Goal: Task Accomplishment & Management: Manage account settings

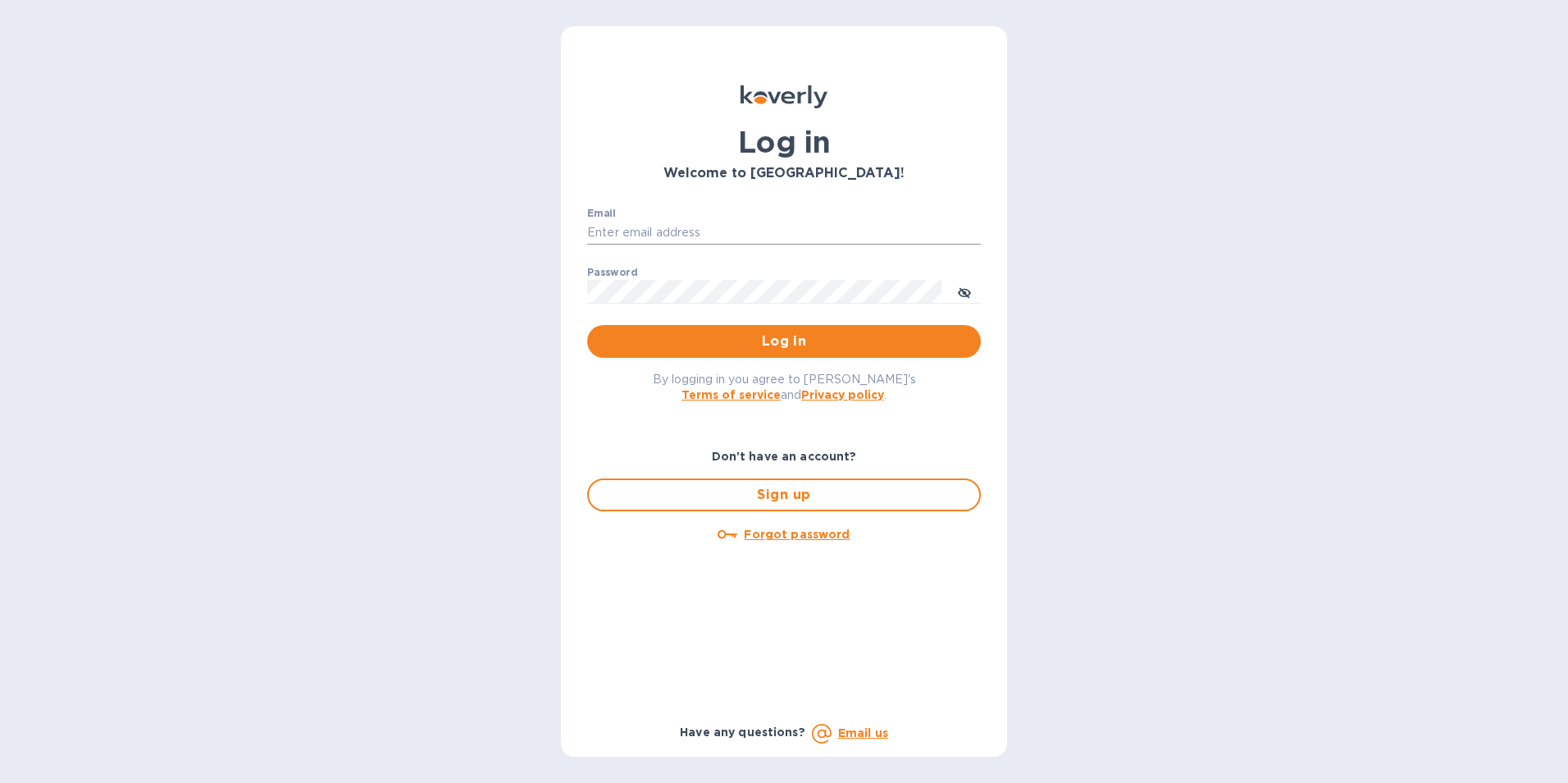
click at [679, 229] on input "Email" at bounding box center [784, 232] width 394 height 24
type input "kcadmin@kcarlton.com"
click at [961, 295] on icon "toggle password visibility" at bounding box center [963, 292] width 13 height 13
click at [900, 348] on span "Log in" at bounding box center [784, 341] width 367 height 19
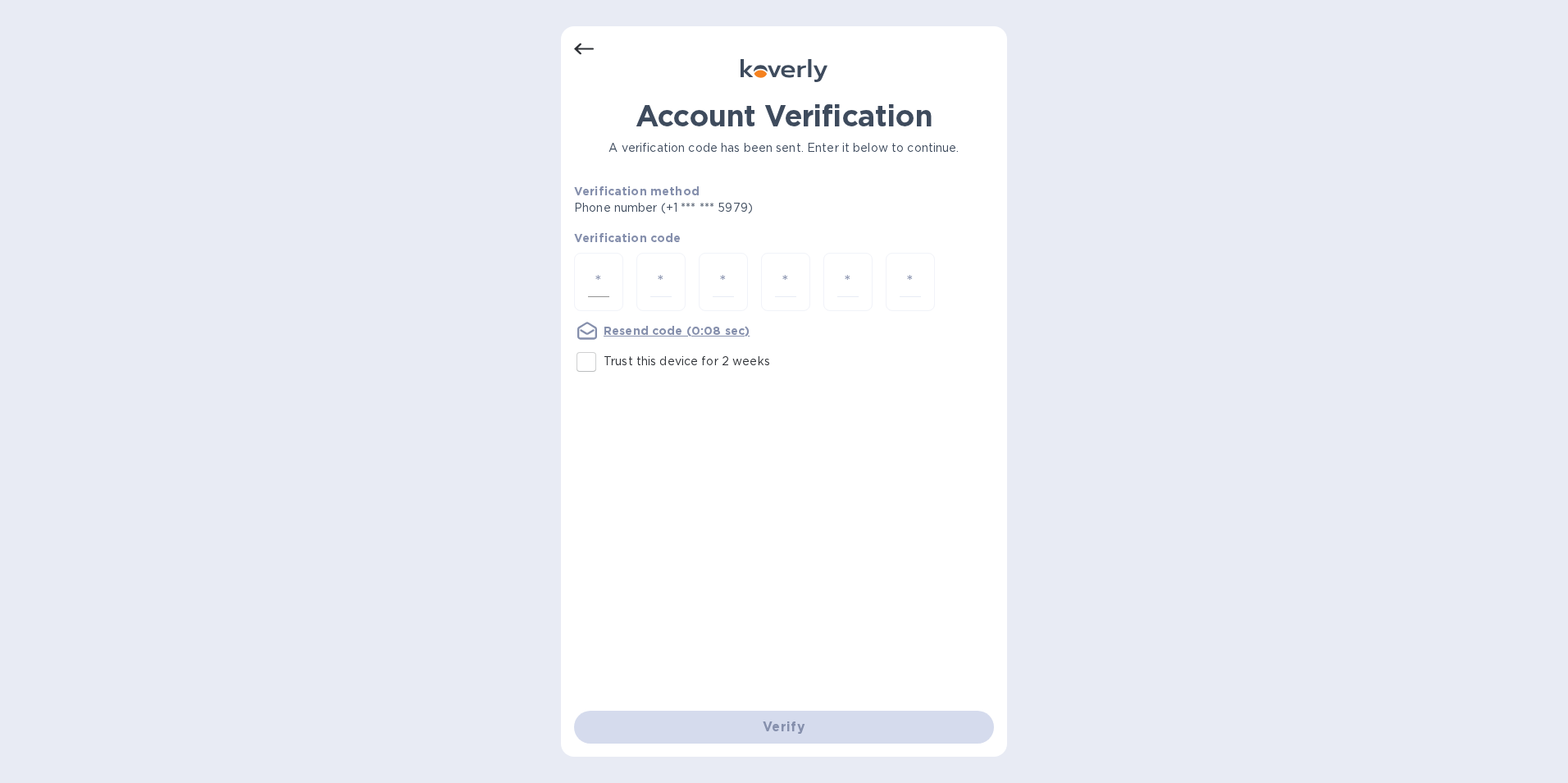
click at [585, 284] on div at bounding box center [599, 282] width 50 height 58
type input "8"
type input "7"
type input "5"
type input "9"
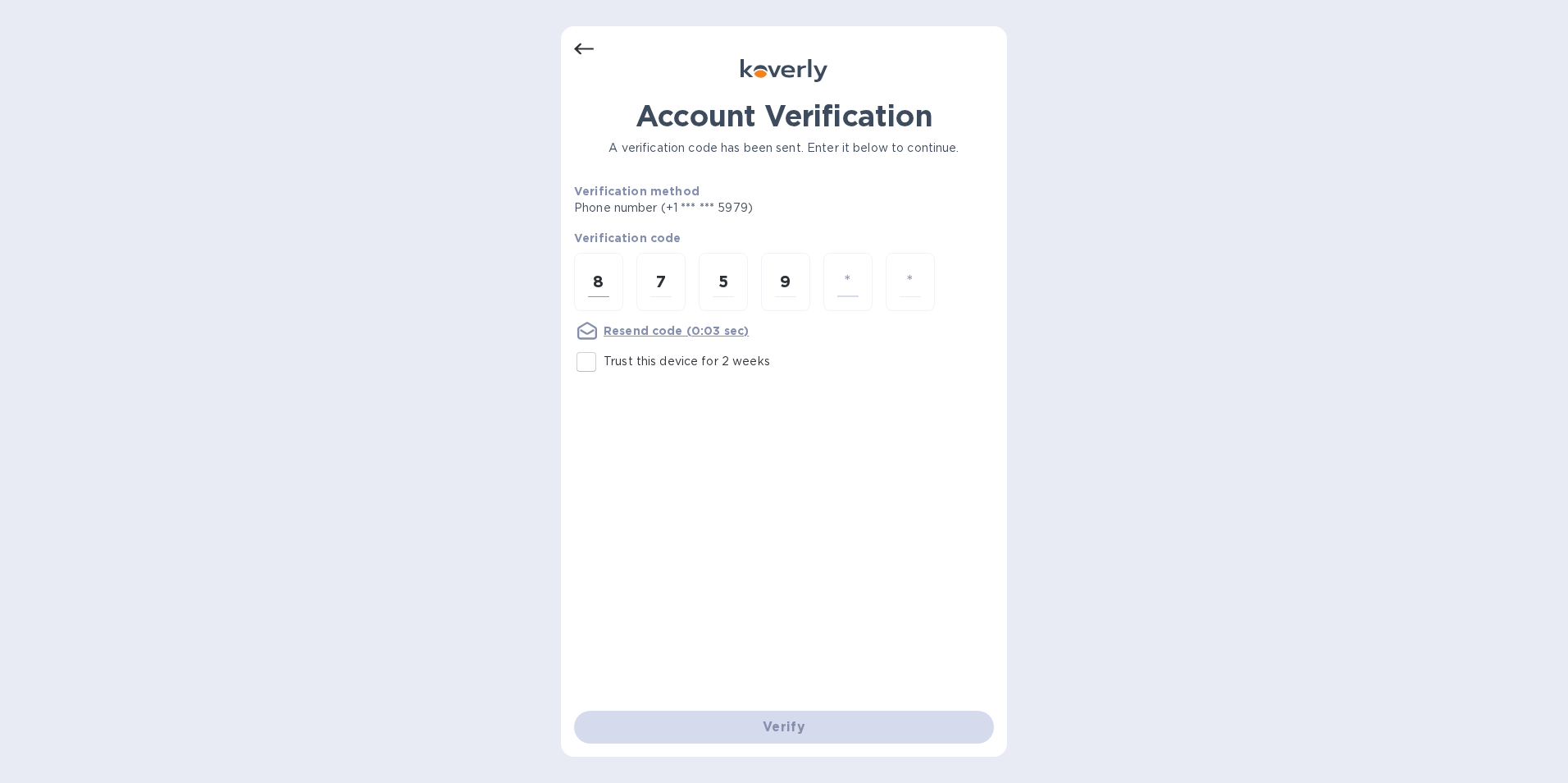
type input "2"
type input "3"
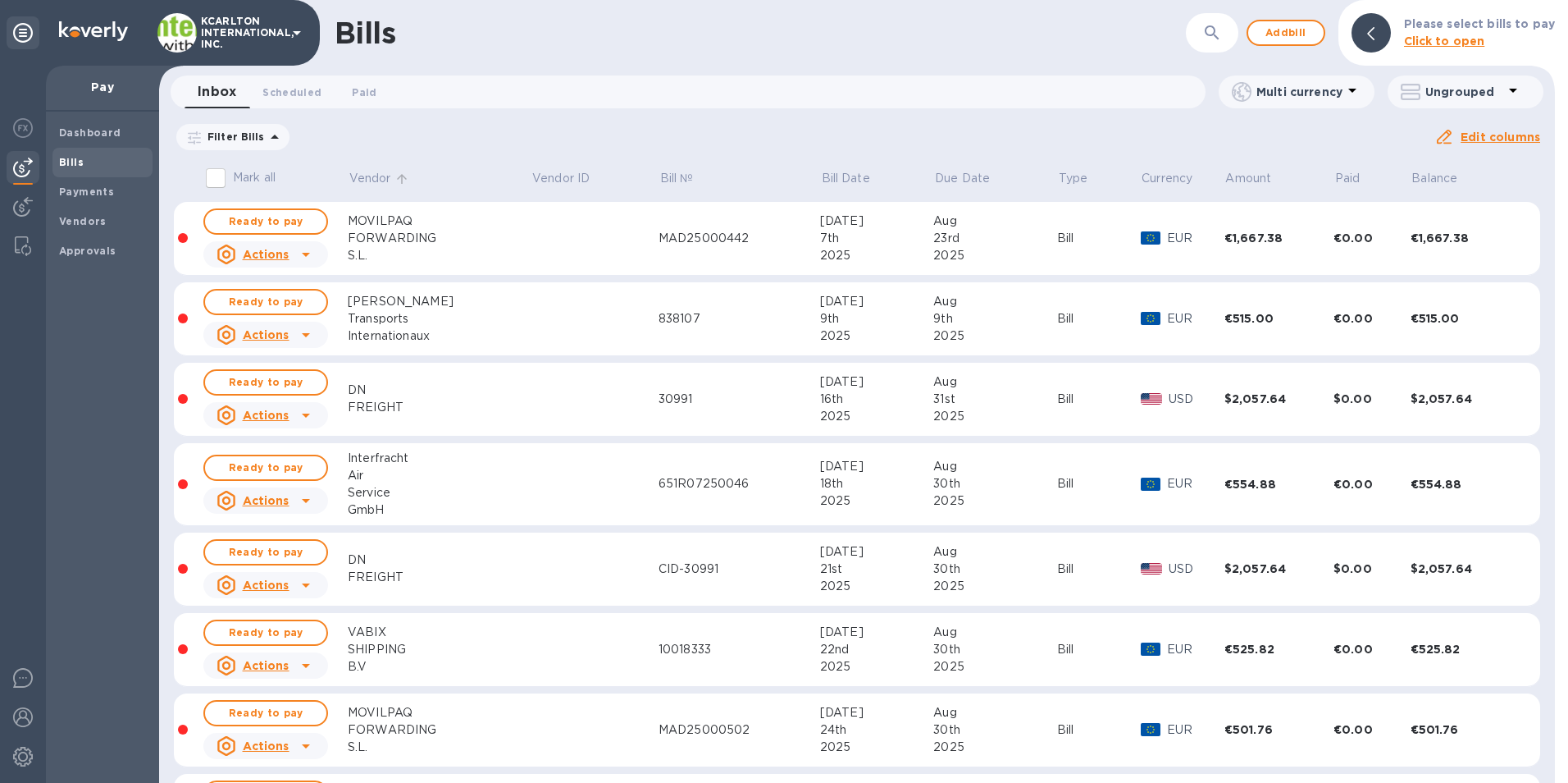
click at [365, 170] on p "Vendor" at bounding box center [369, 179] width 42 height 18
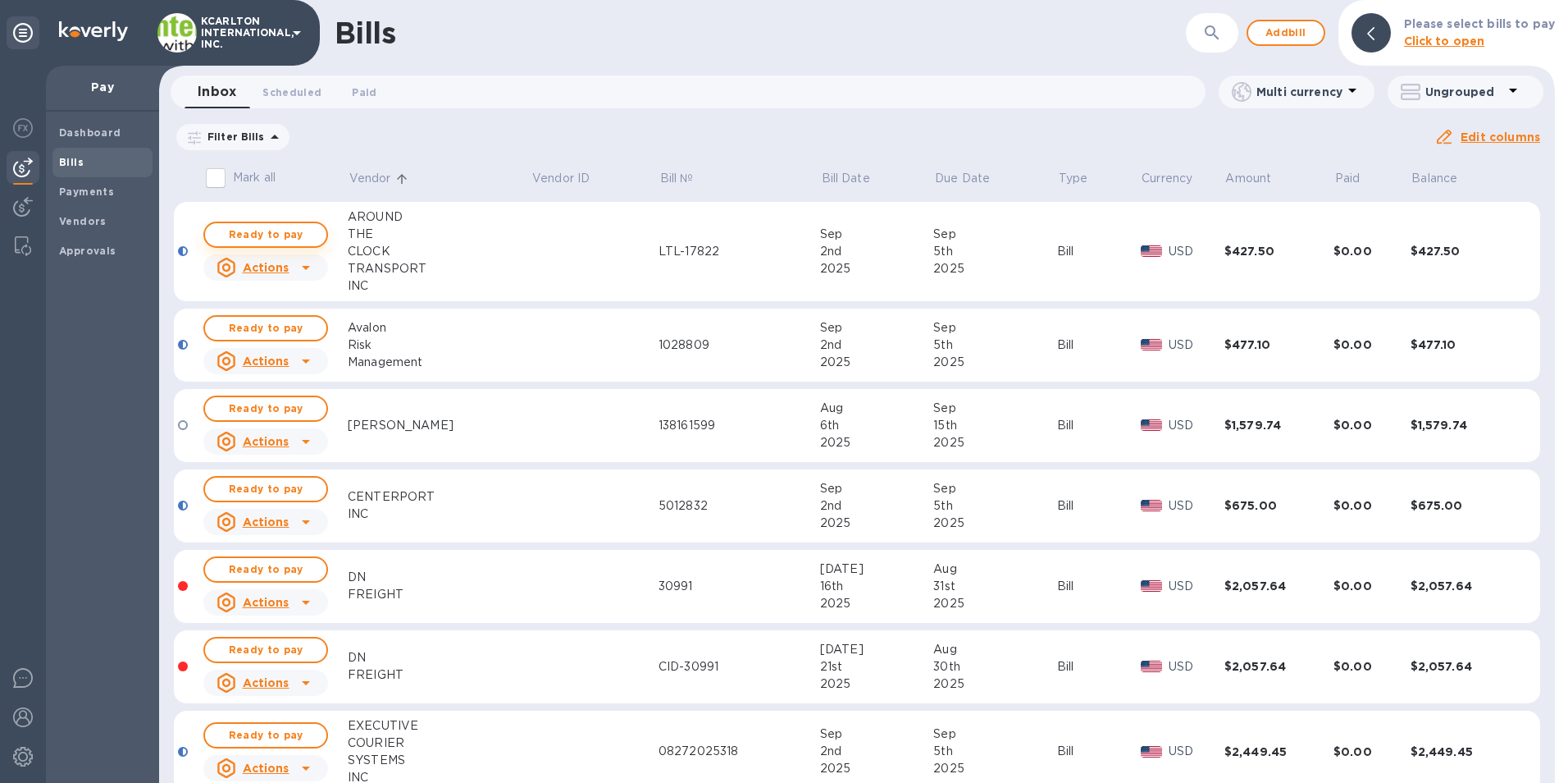
click at [296, 231] on span "Ready to pay" at bounding box center [265, 234] width 95 height 19
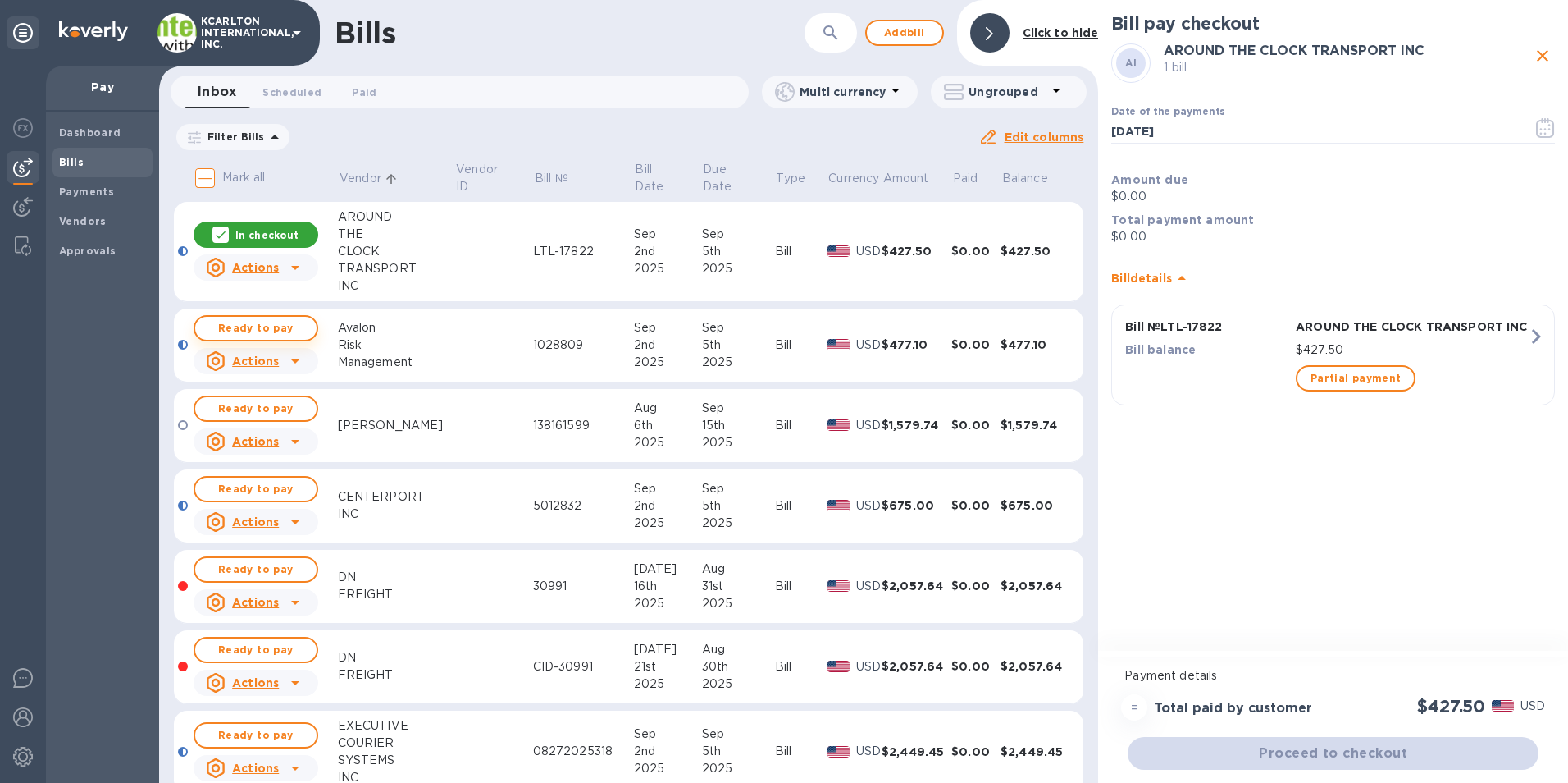
click at [260, 328] on span "Ready to pay" at bounding box center [256, 328] width 95 height 19
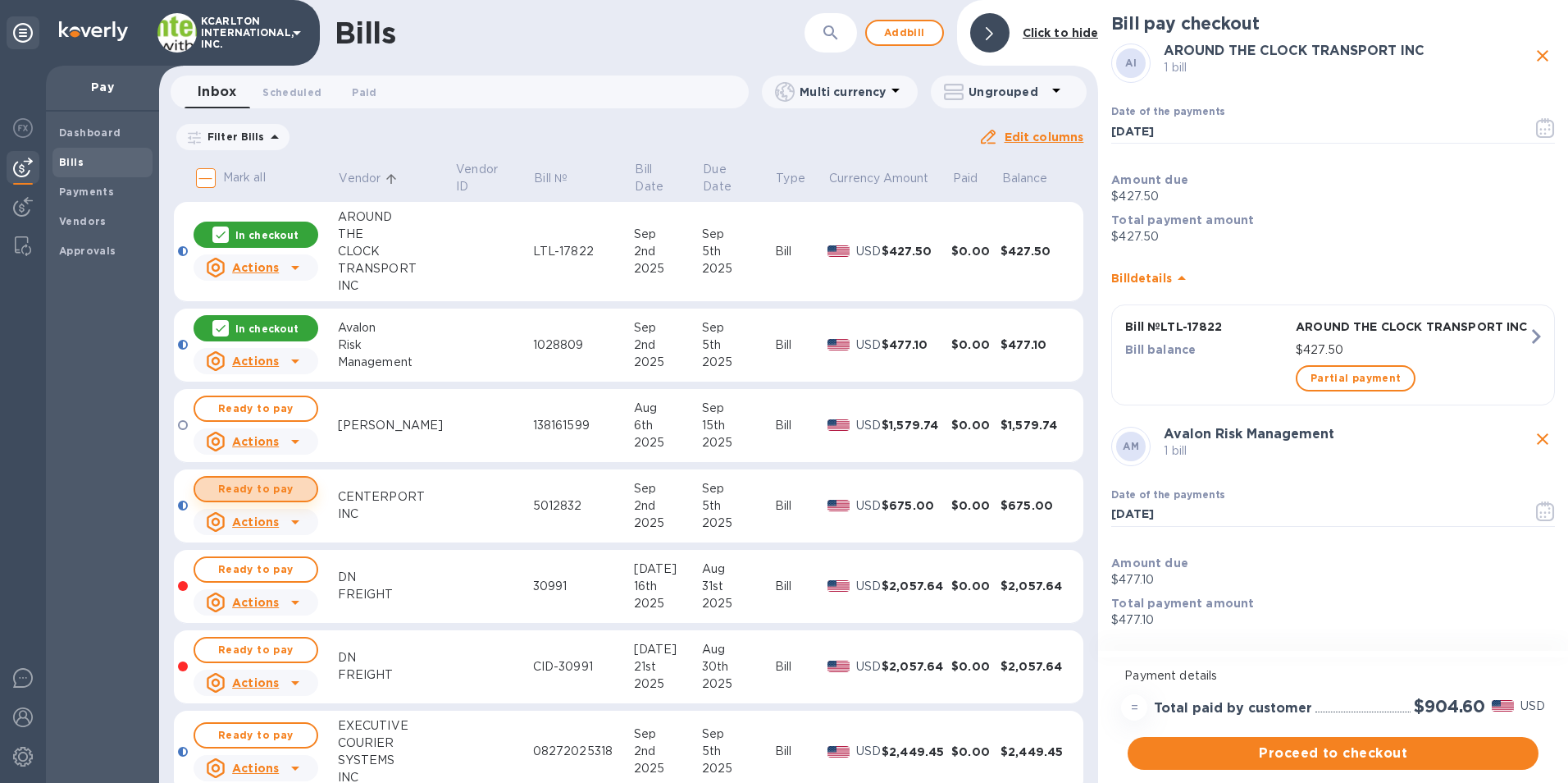
click at [223, 493] on span "Ready to pay" at bounding box center [256, 489] width 95 height 19
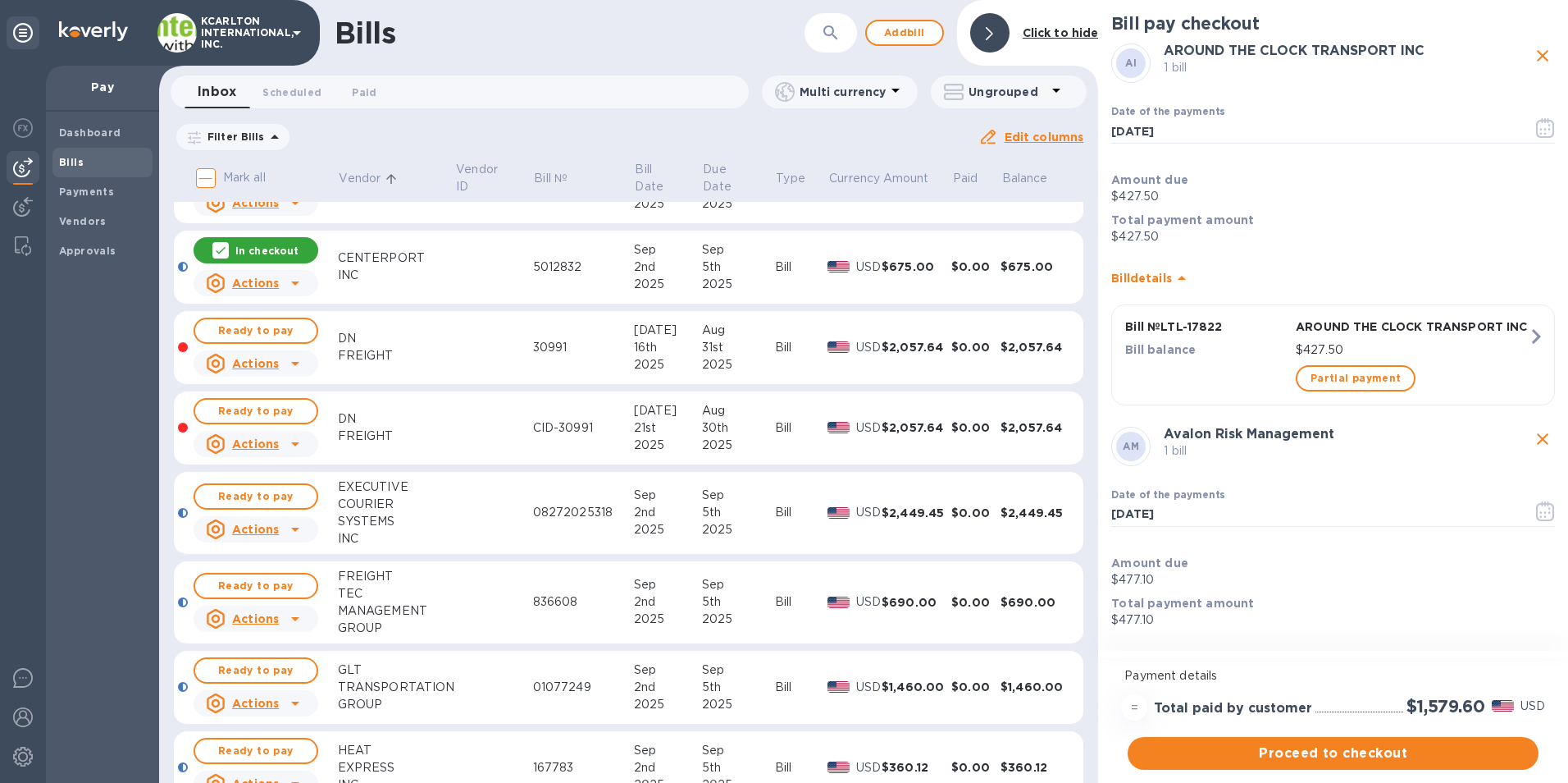
scroll to position [246, 0]
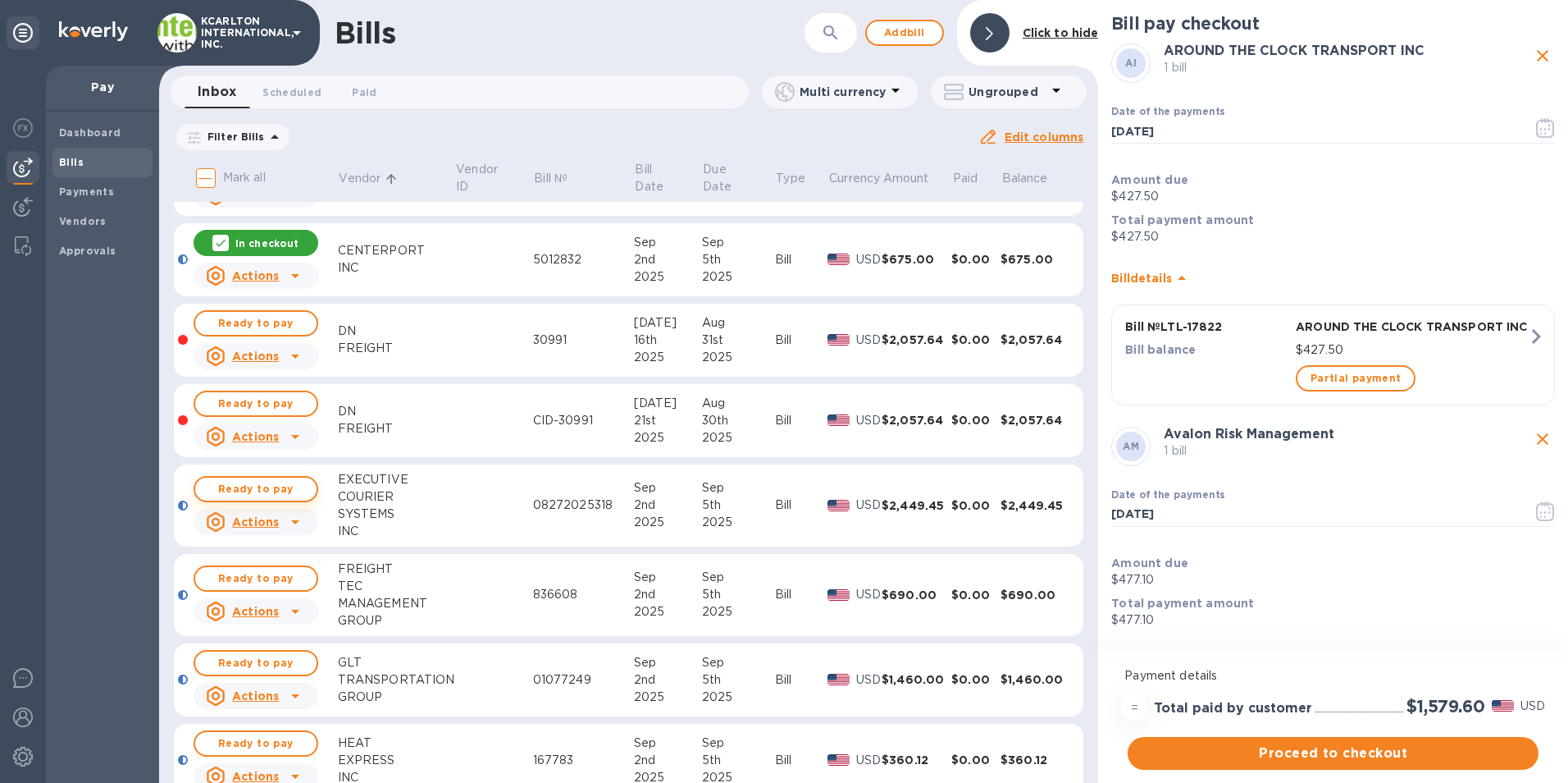
click at [257, 492] on span "Ready to pay" at bounding box center [256, 489] width 95 height 19
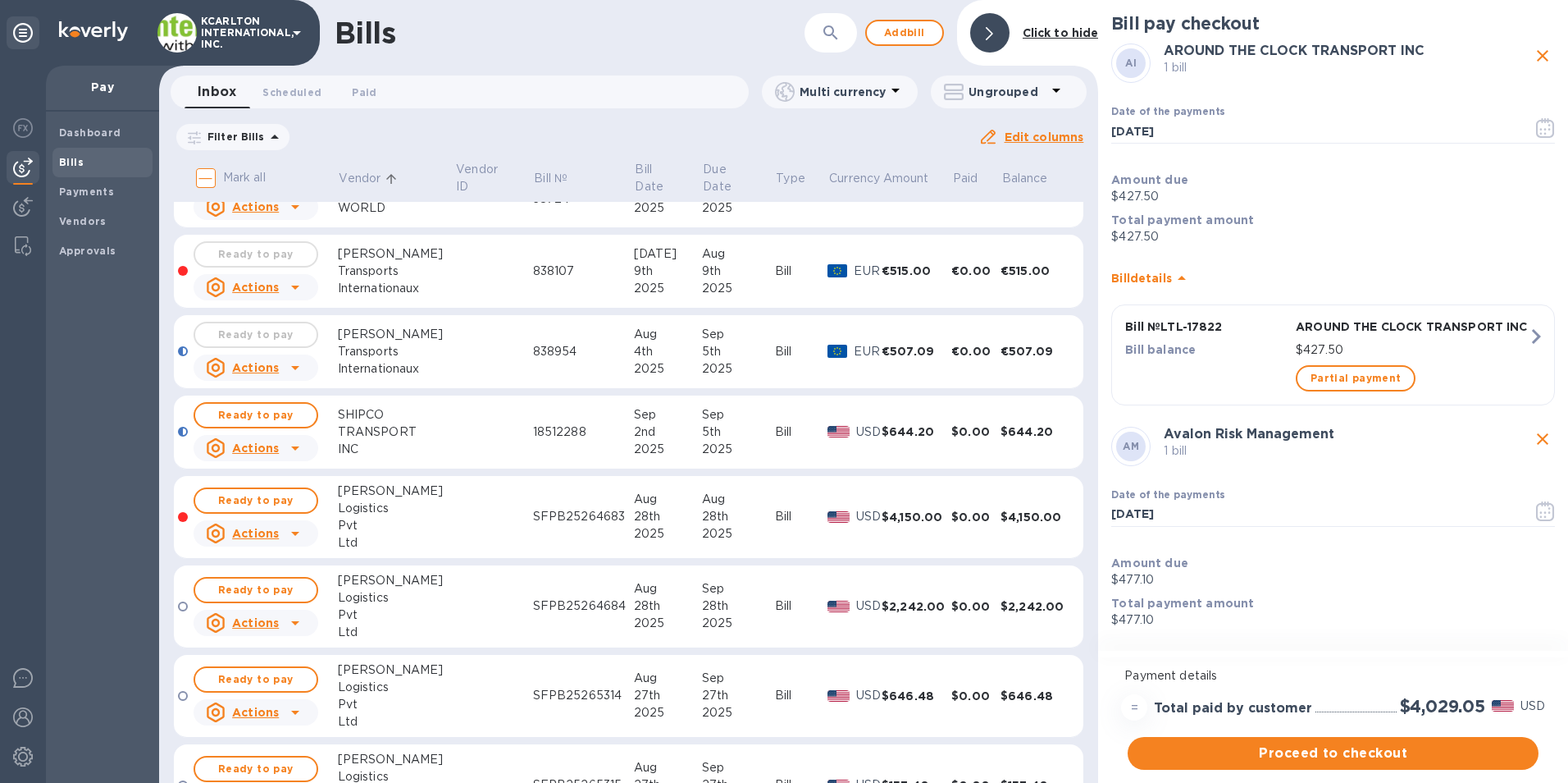
scroll to position [1395, 0]
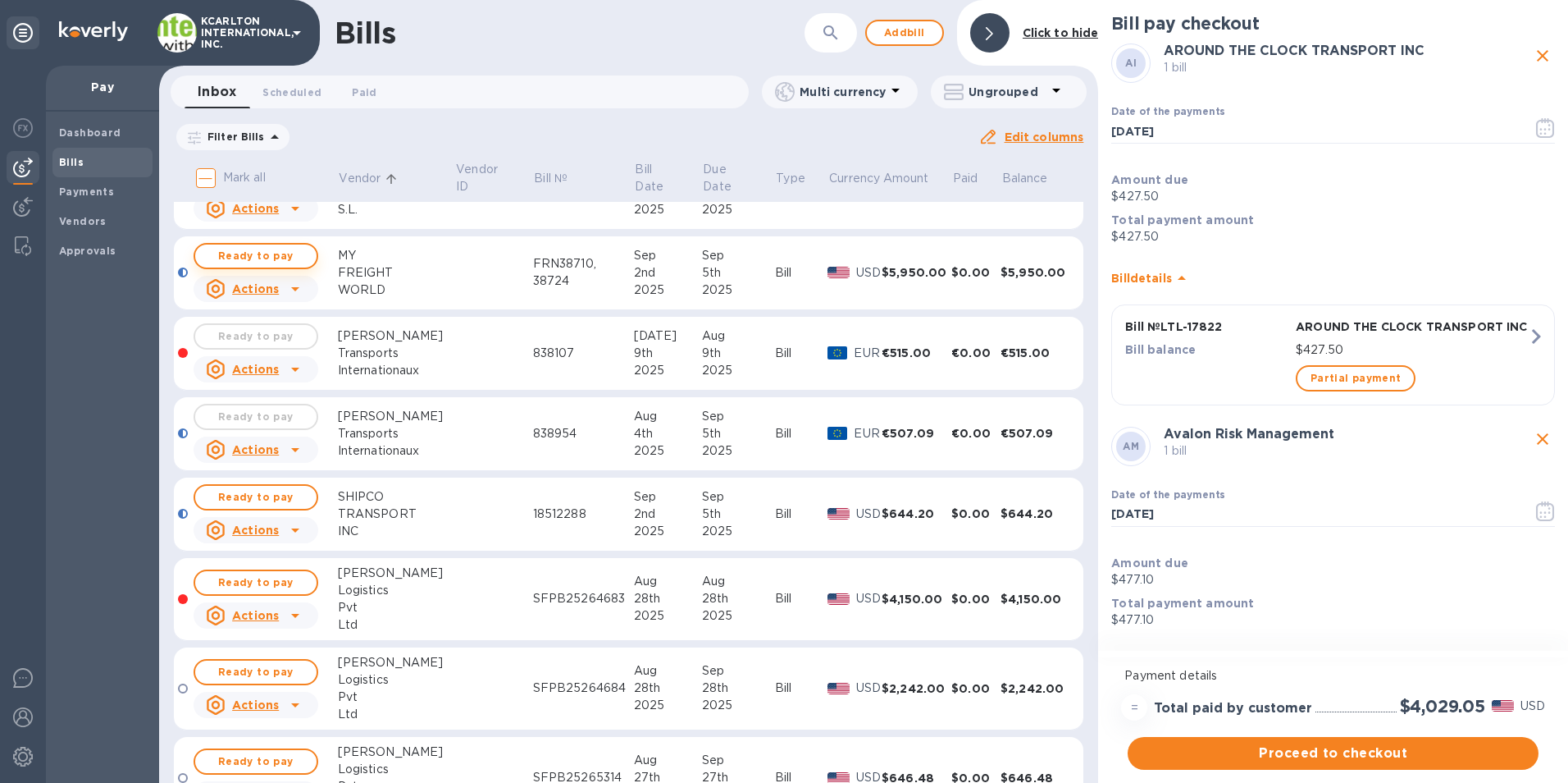
click at [275, 252] on span "Ready to pay" at bounding box center [256, 256] width 95 height 19
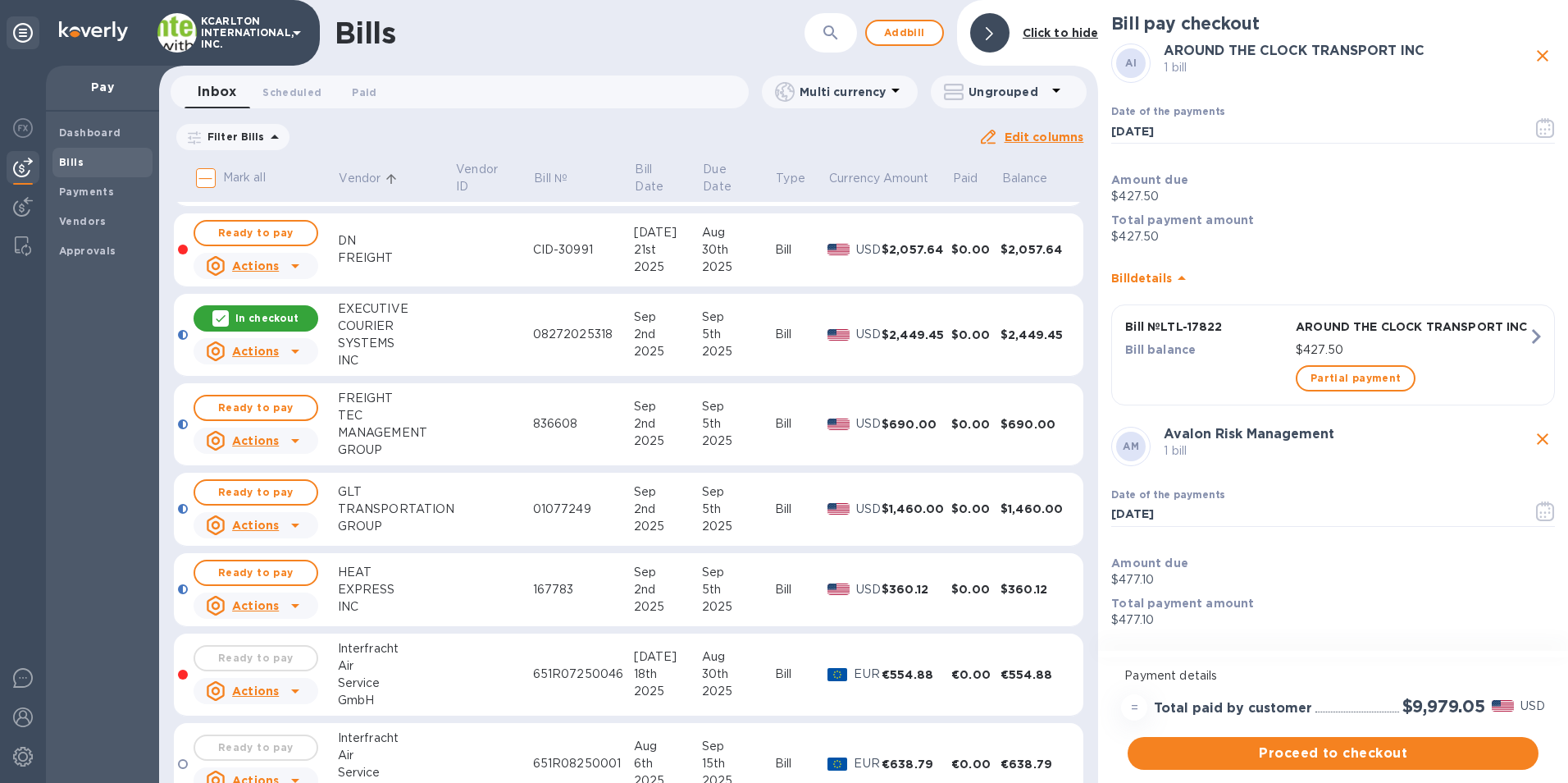
scroll to position [410, 0]
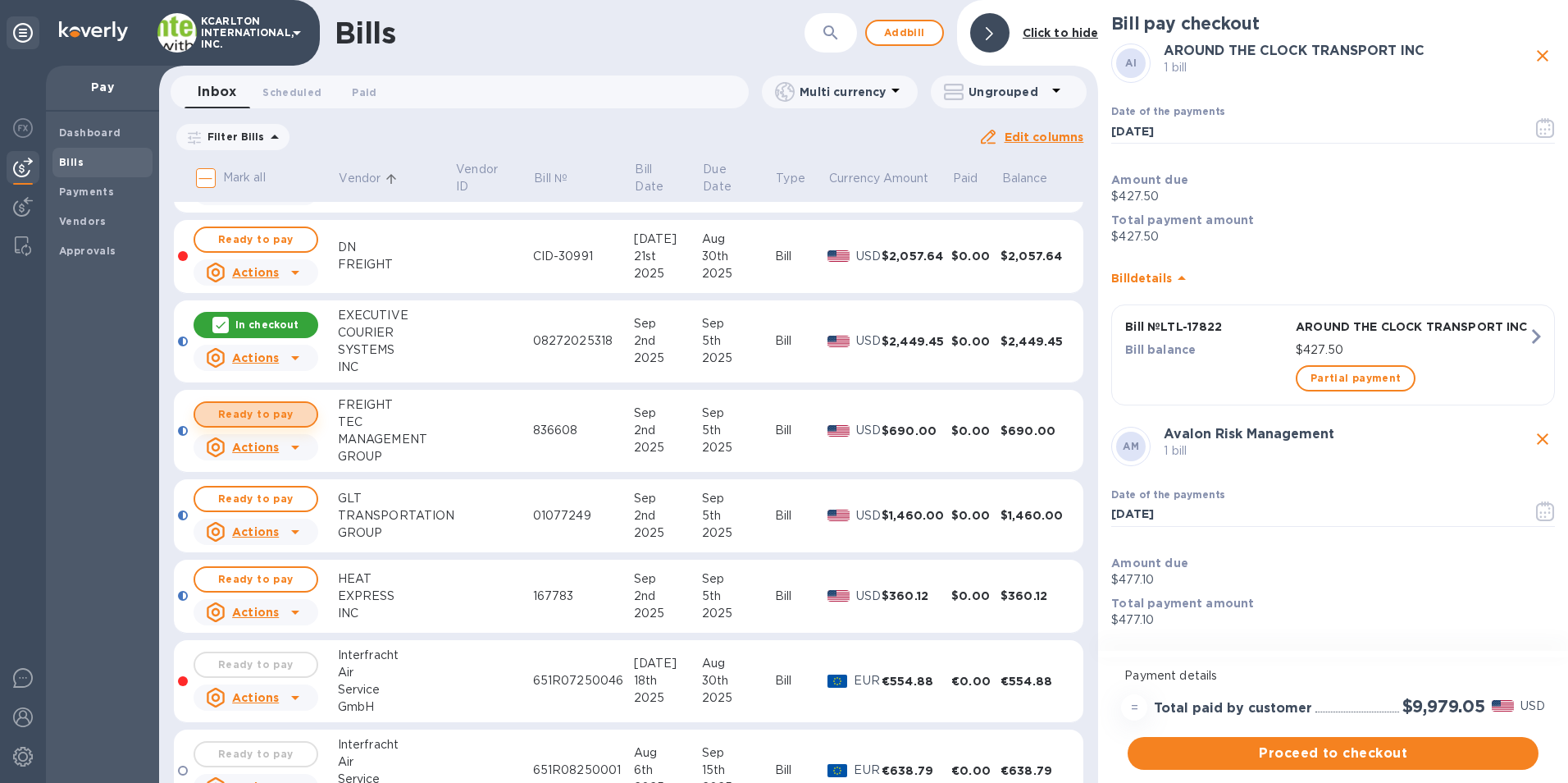
click at [270, 417] on span "Ready to pay" at bounding box center [256, 414] width 95 height 19
click at [281, 502] on span "Ready to pay" at bounding box center [256, 499] width 95 height 19
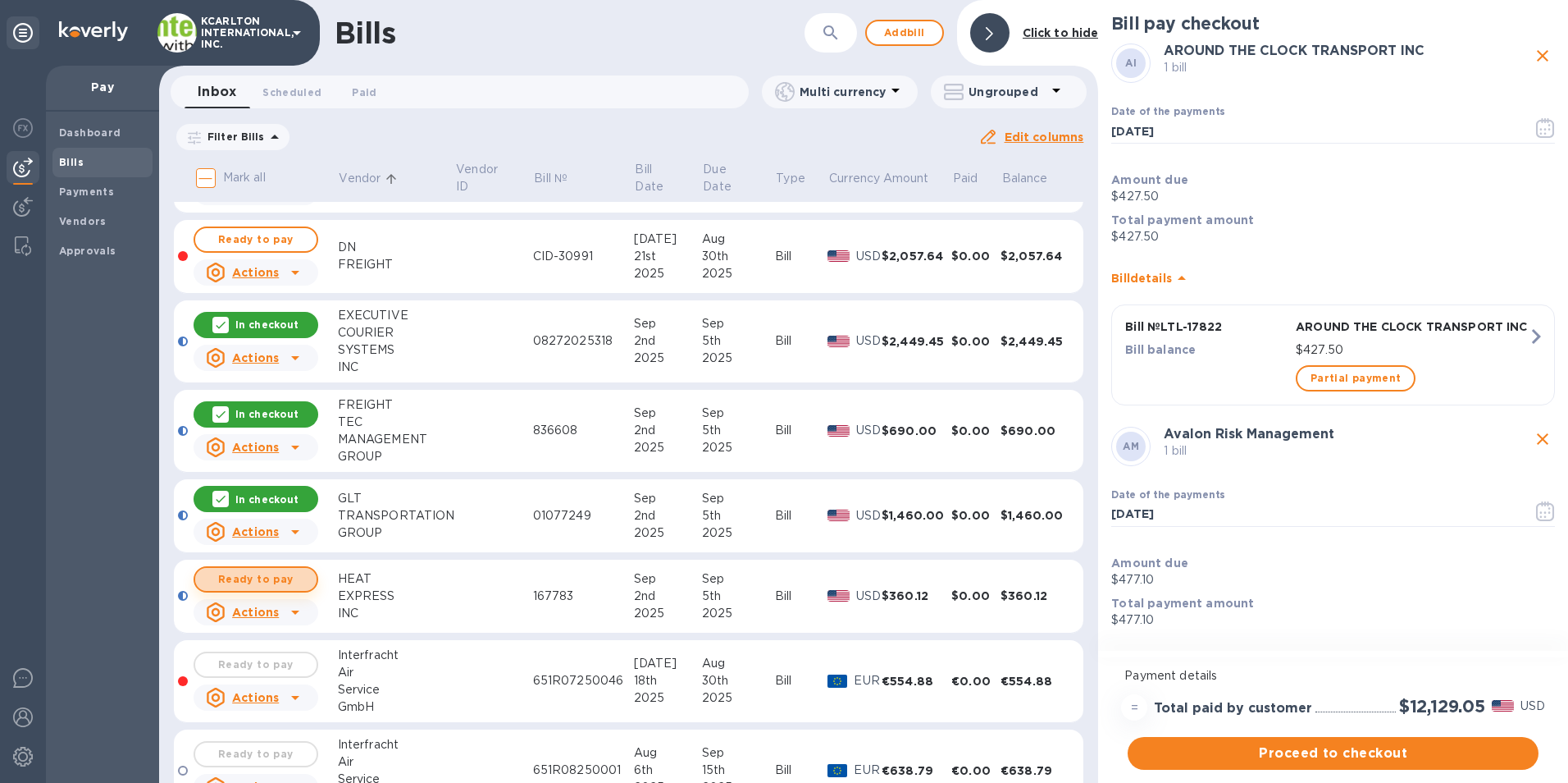
click at [283, 575] on span "Ready to pay" at bounding box center [256, 580] width 95 height 19
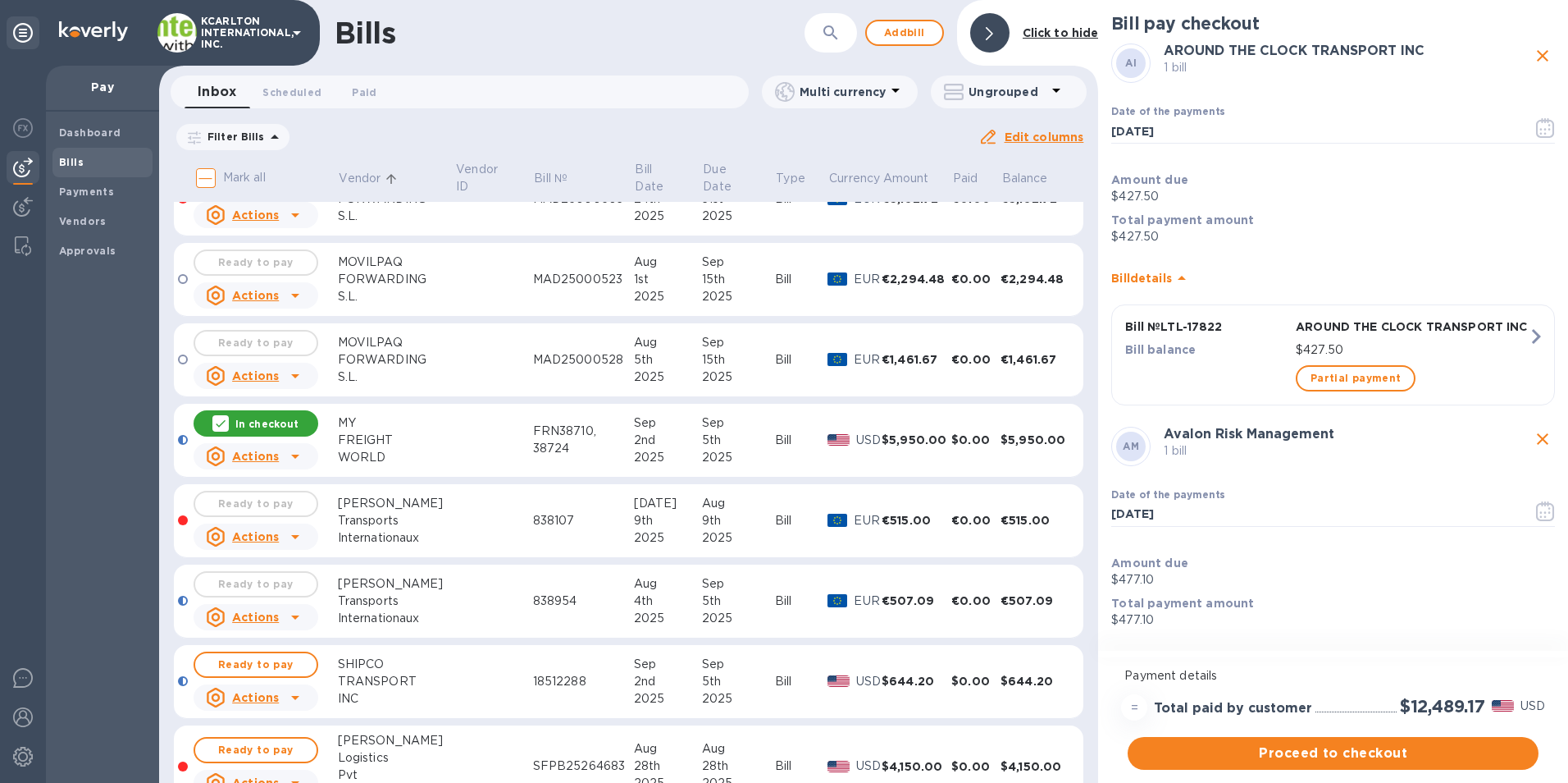
scroll to position [1313, 0]
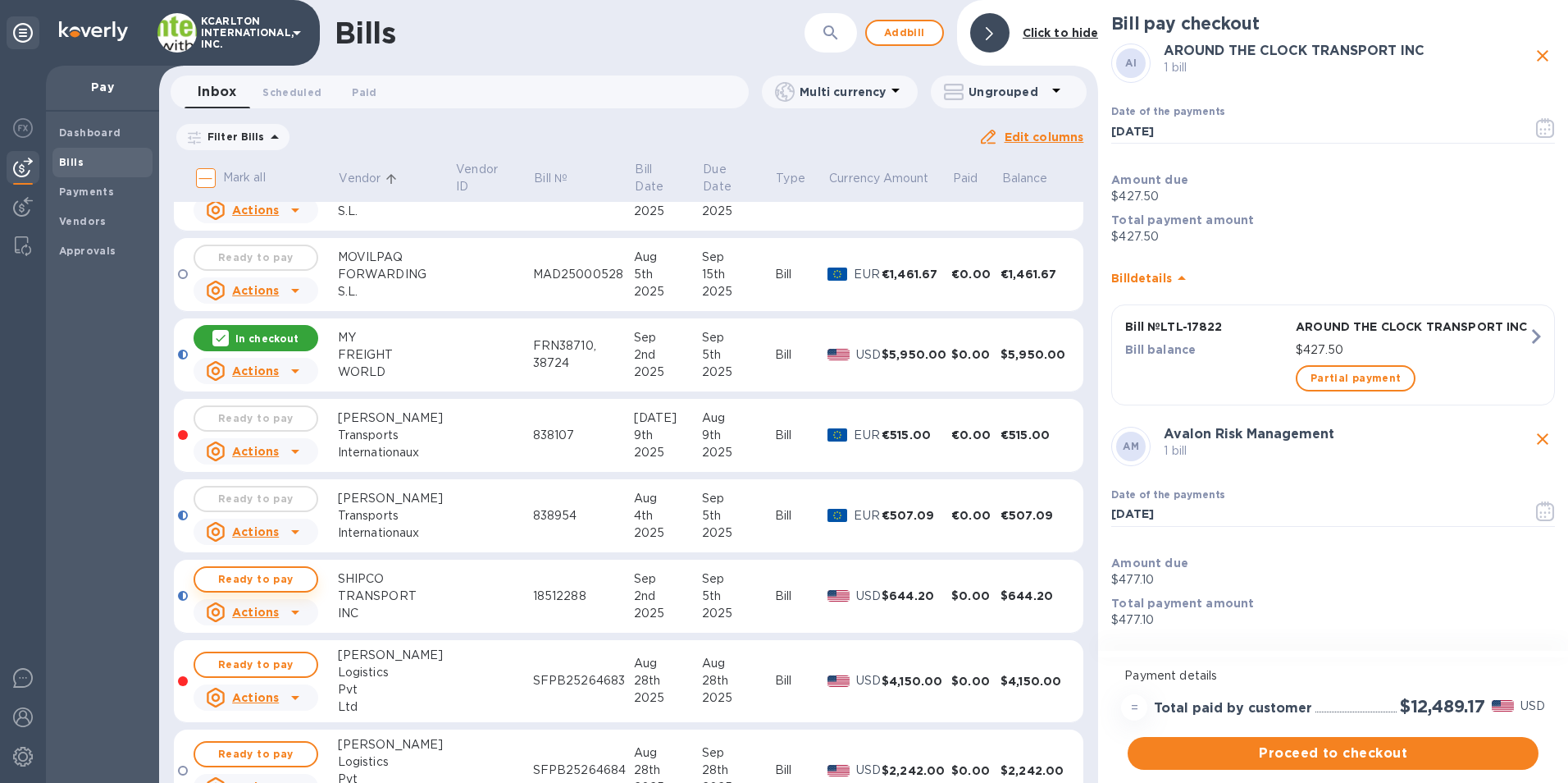
click at [286, 582] on span "Ready to pay" at bounding box center [256, 580] width 95 height 19
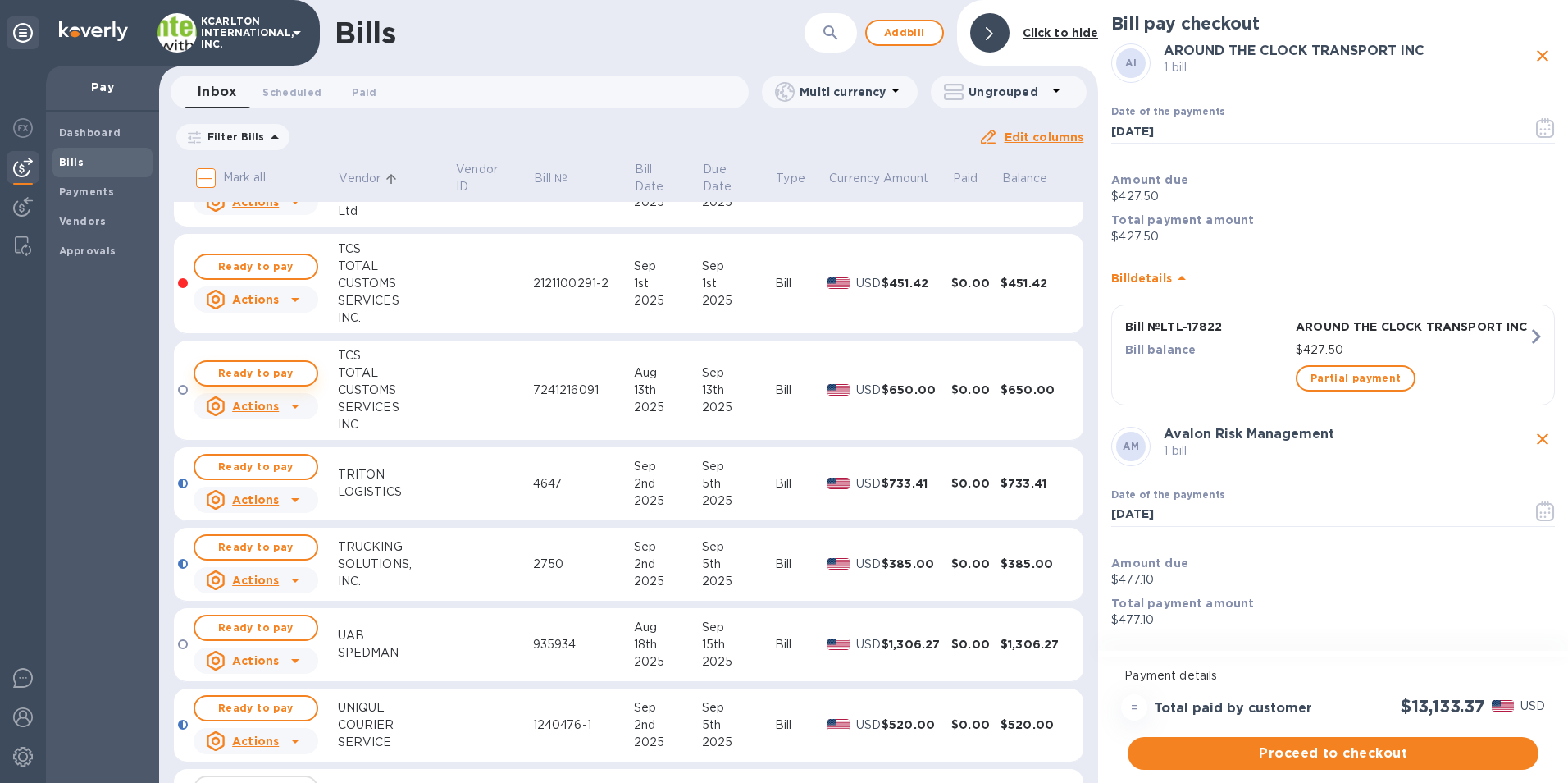
scroll to position [2051, 0]
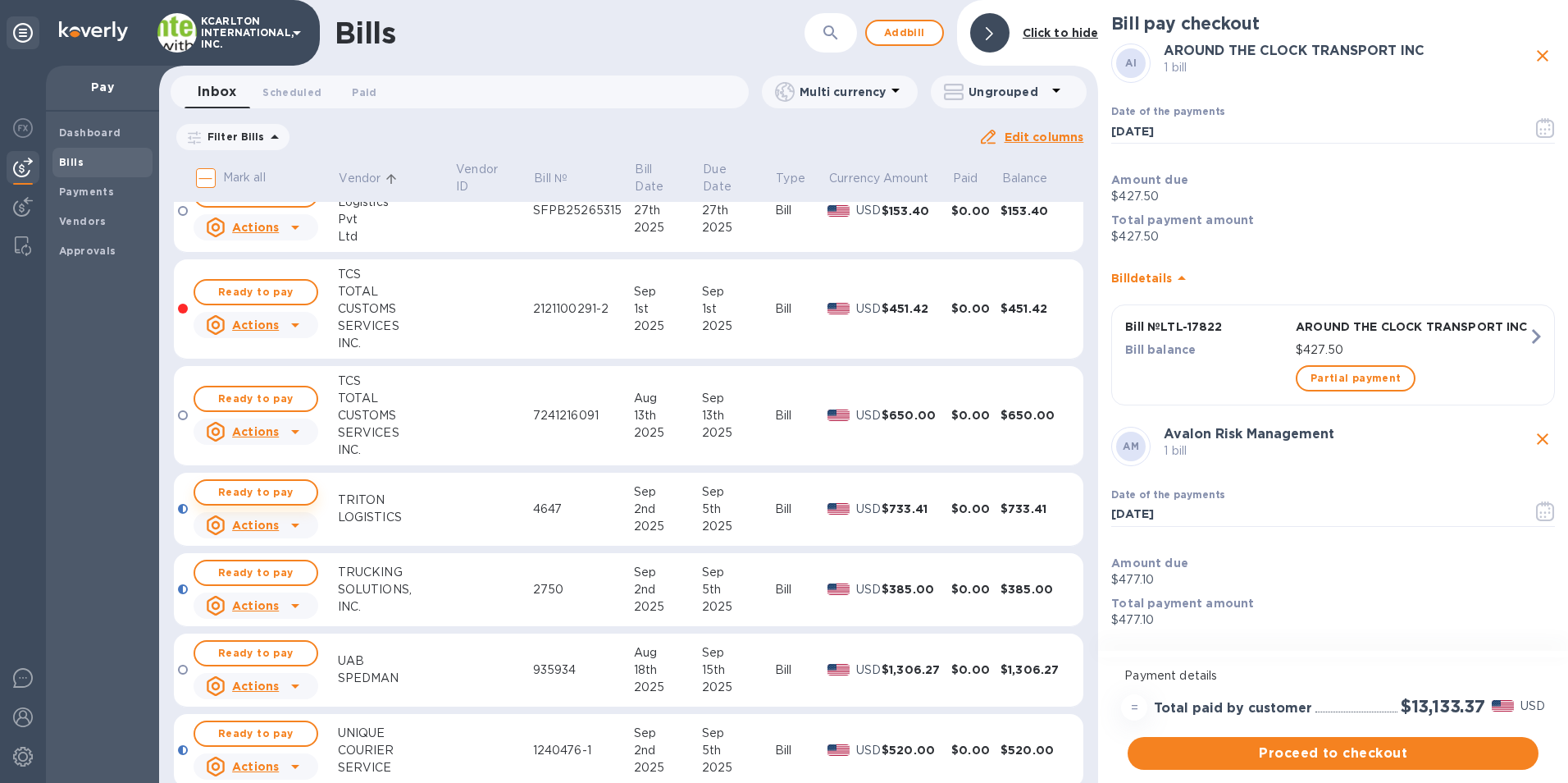
click at [292, 495] on span "Ready to pay" at bounding box center [256, 492] width 95 height 19
click at [296, 586] on button "Ready to pay" at bounding box center [256, 572] width 124 height 26
click at [270, 727] on span "Ready to pay" at bounding box center [256, 733] width 95 height 19
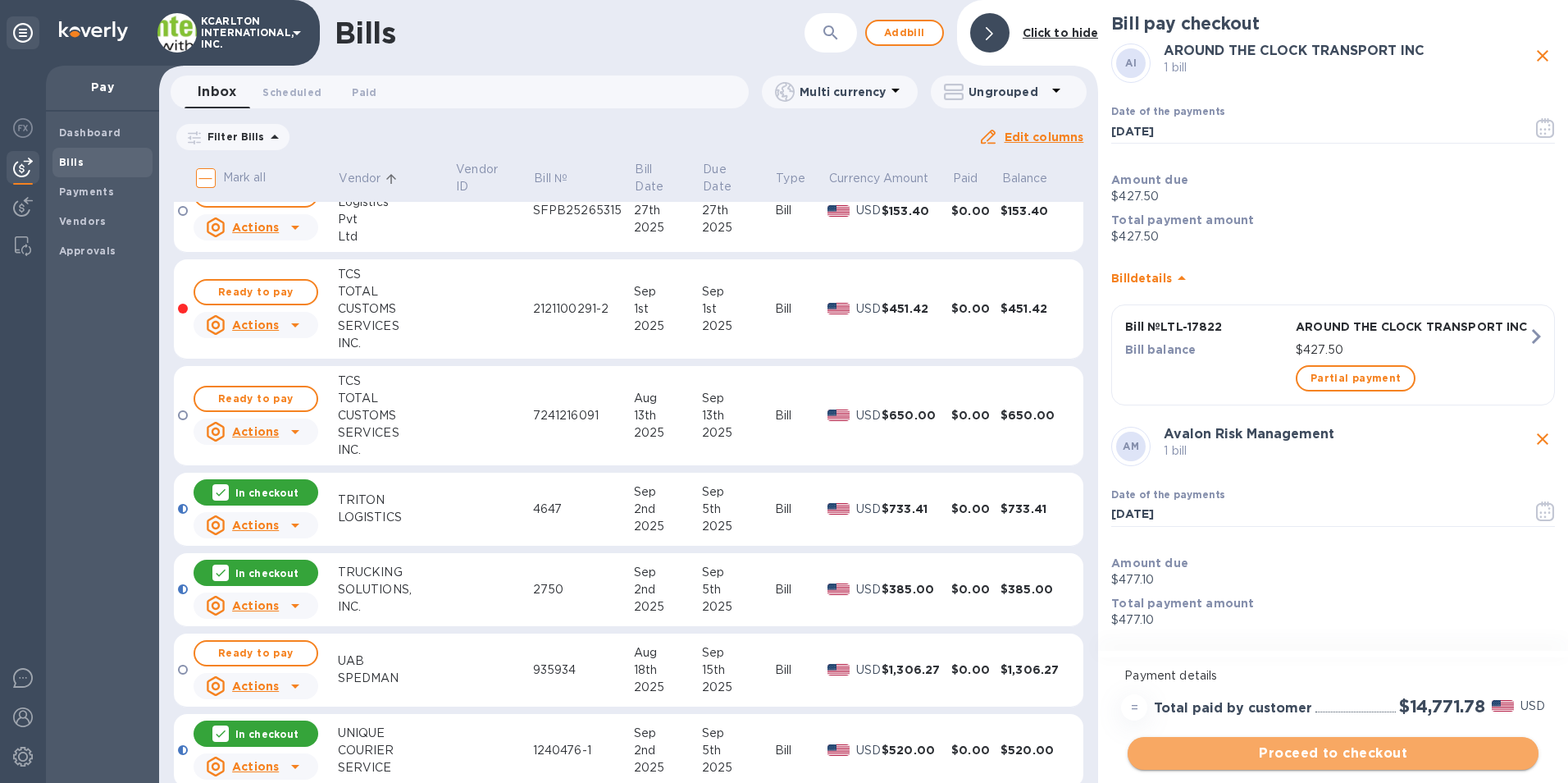
click at [1311, 757] on span "Proceed to checkout" at bounding box center [1334, 753] width 385 height 19
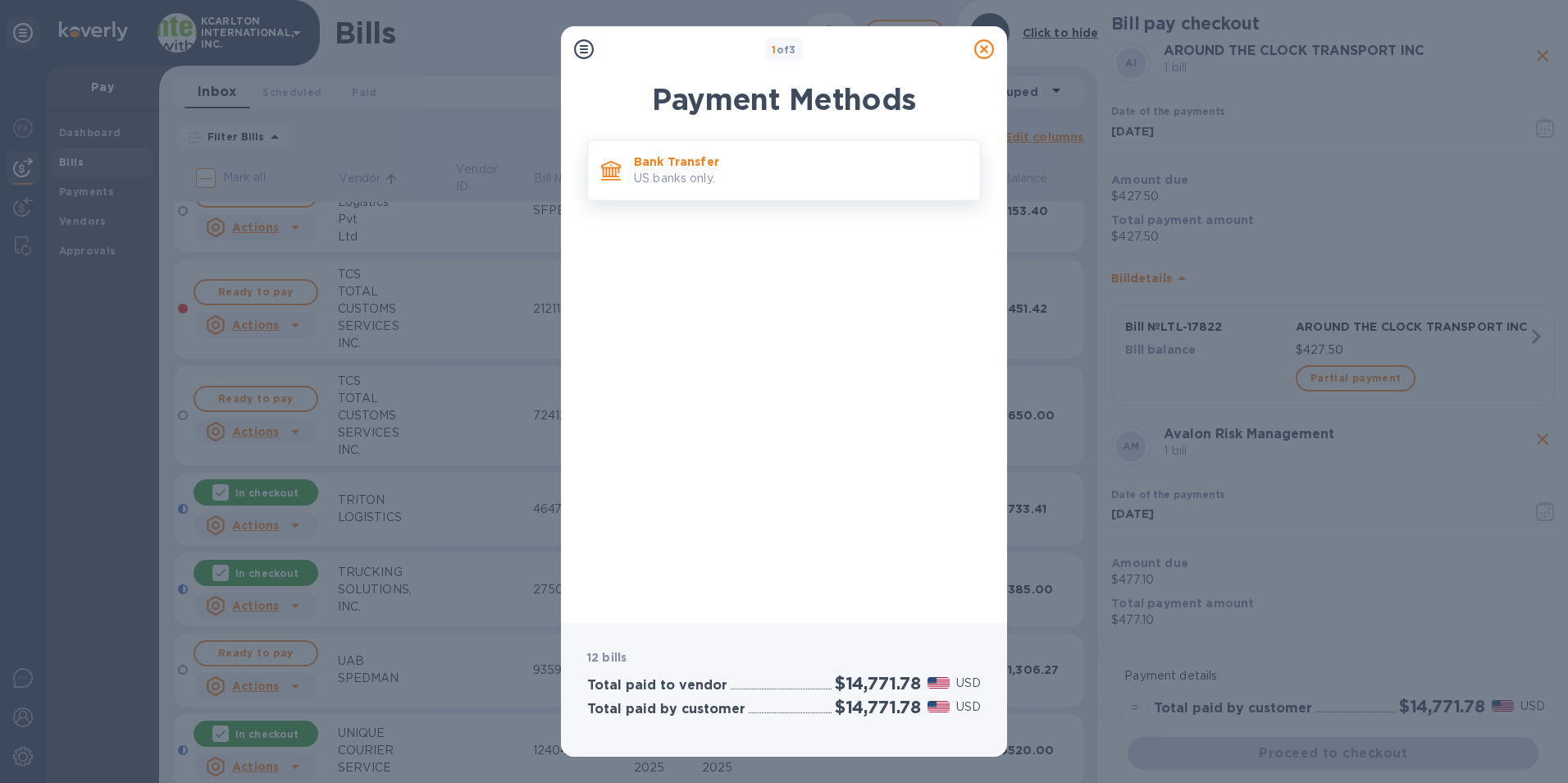
click at [758, 174] on p "US banks only." at bounding box center [800, 179] width 333 height 18
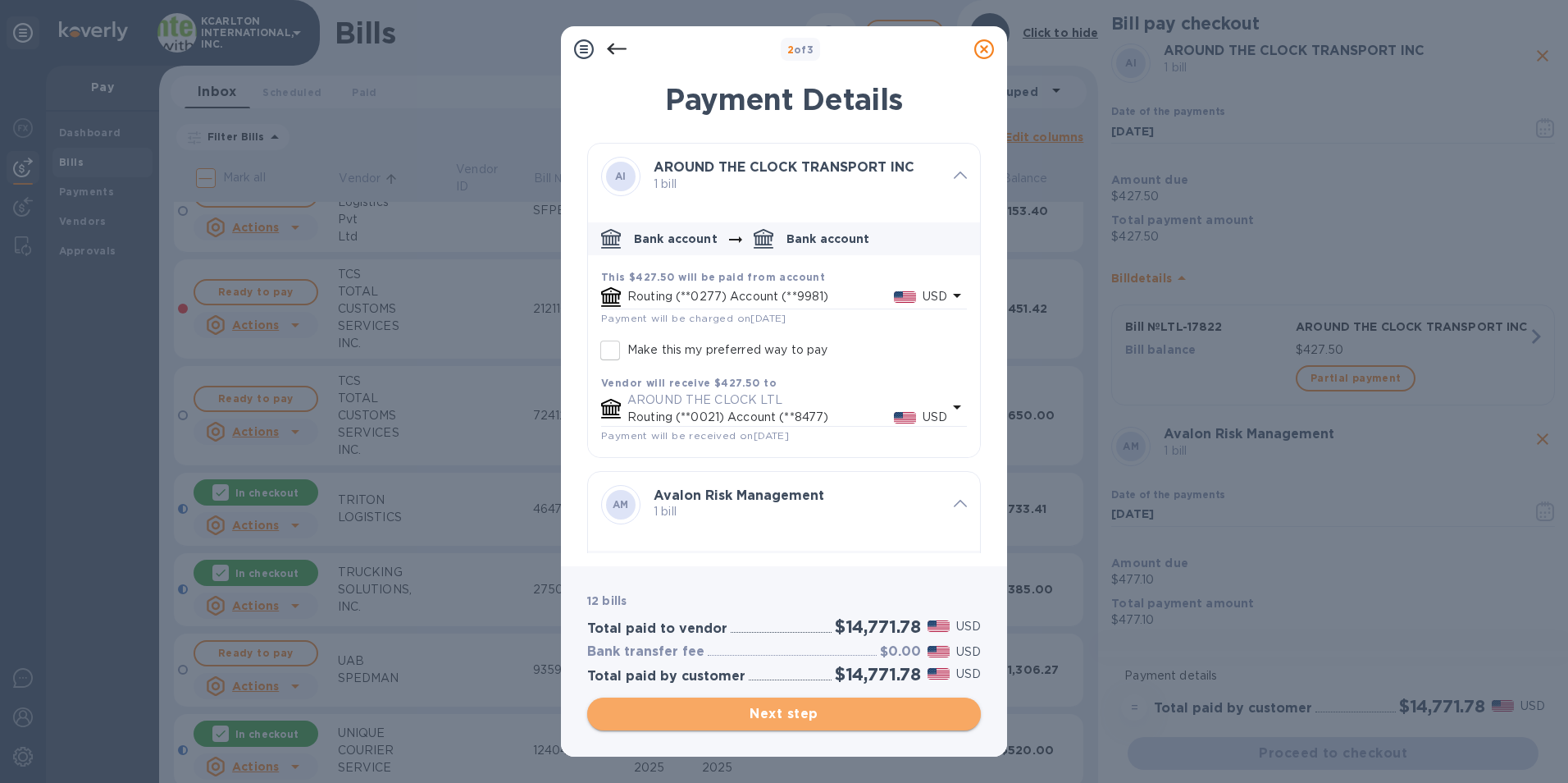
click at [762, 717] on span "Next step" at bounding box center [784, 714] width 367 height 19
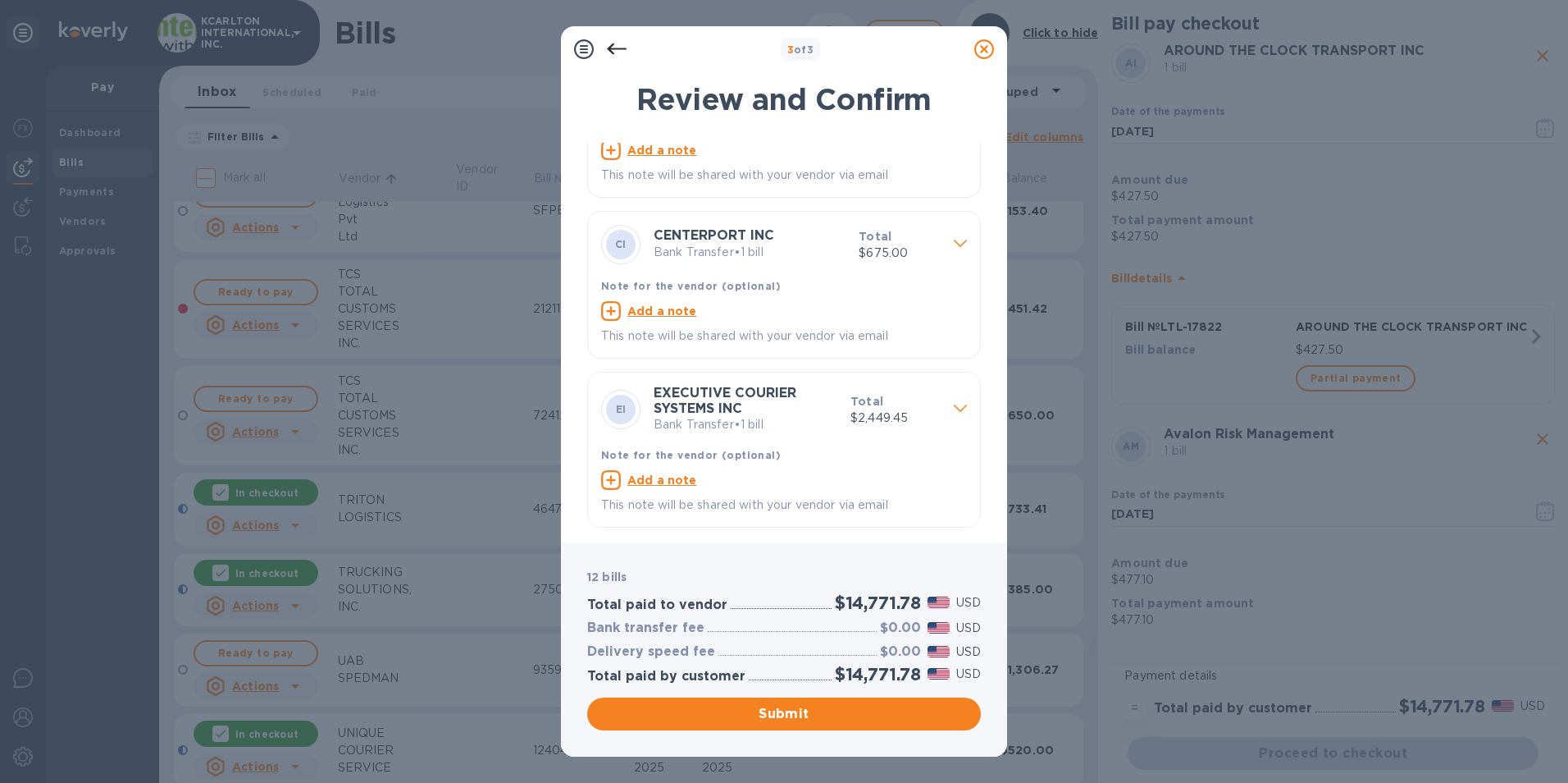
scroll to position [0, 0]
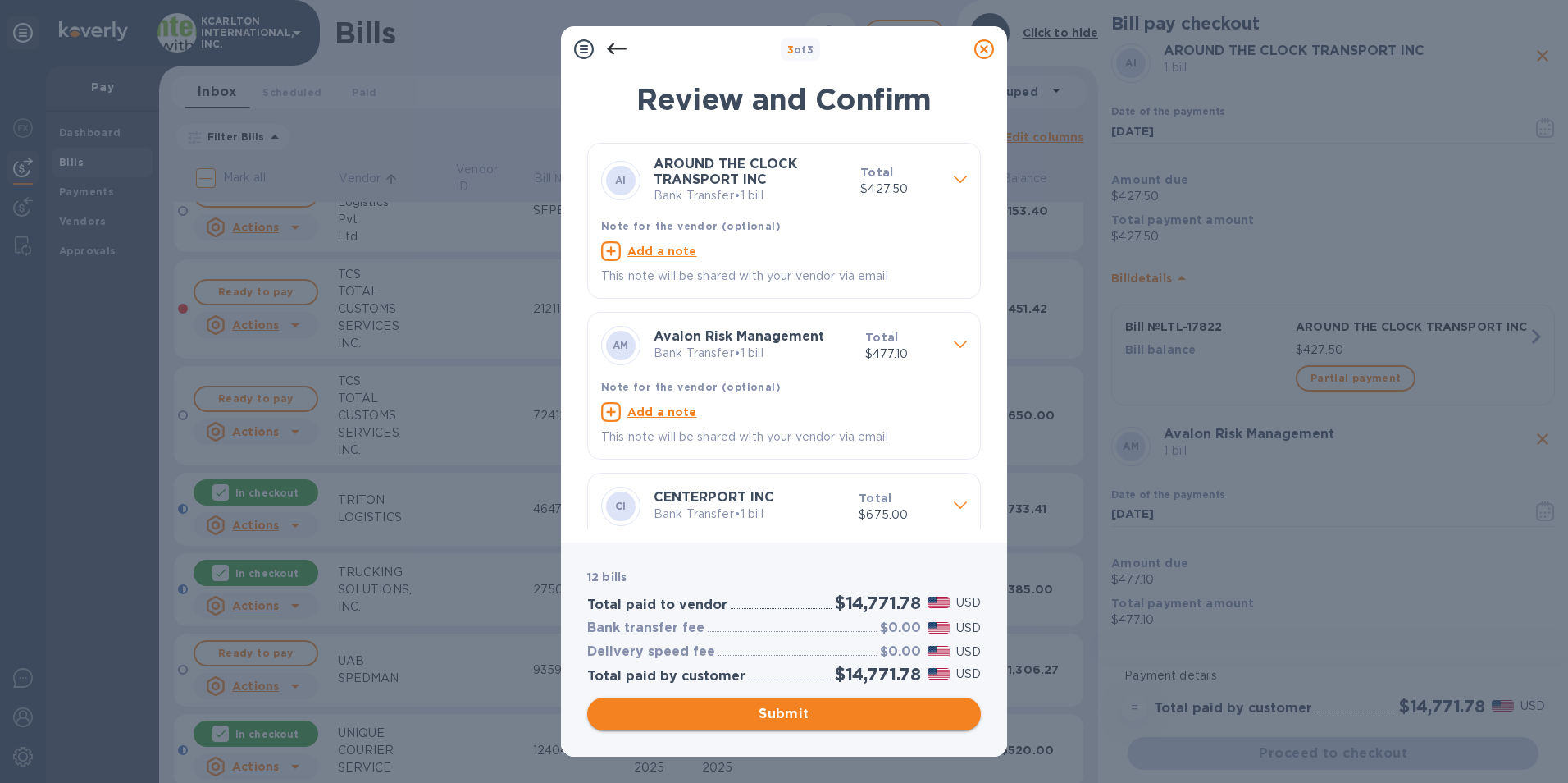
click at [772, 713] on span "Submit" at bounding box center [784, 714] width 367 height 19
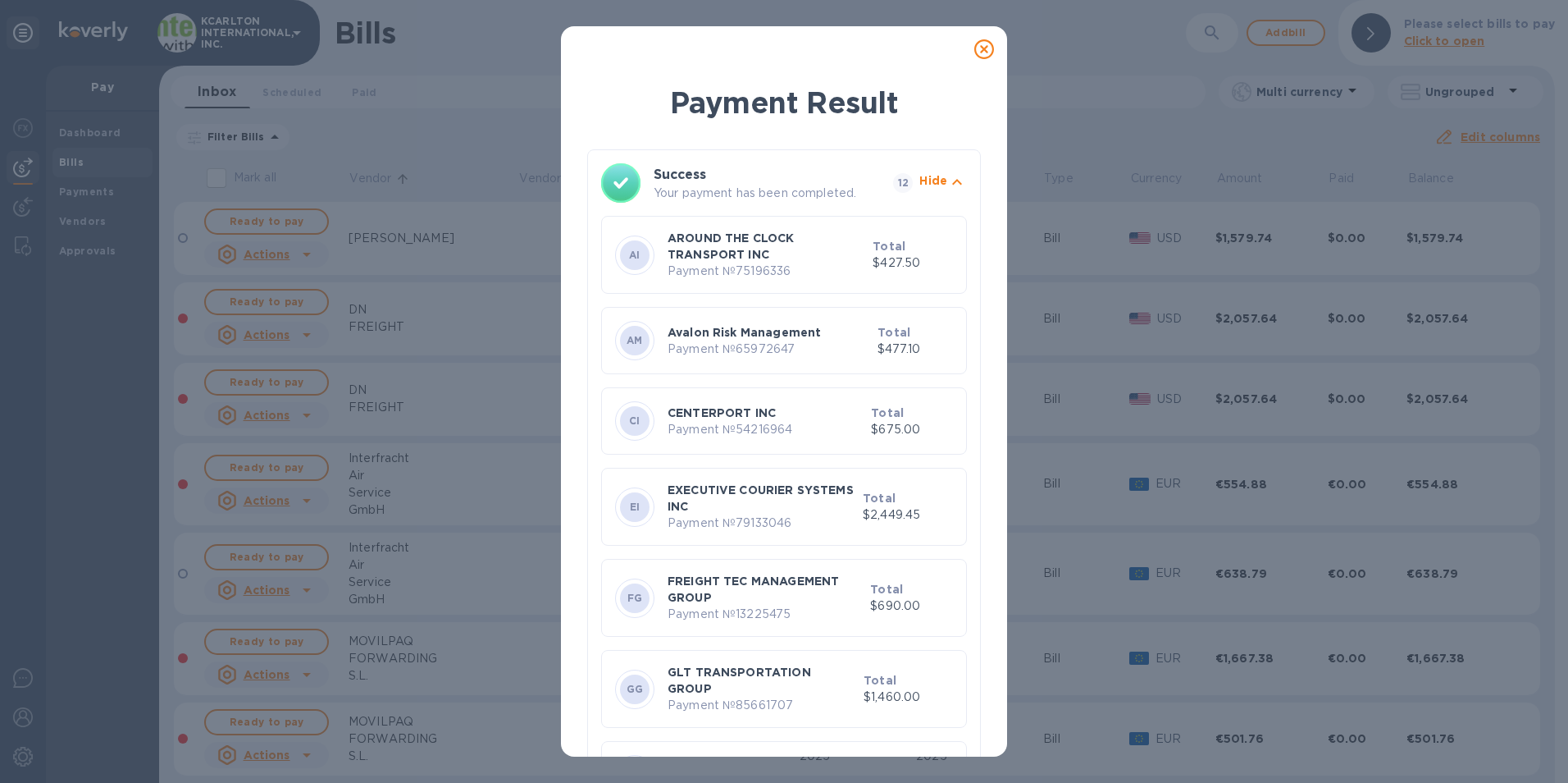
drag, startPoint x: 990, startPoint y: 53, endPoint x: 631, endPoint y: 113, distance: 364.0
click at [990, 53] on icon at bounding box center [984, 49] width 19 height 19
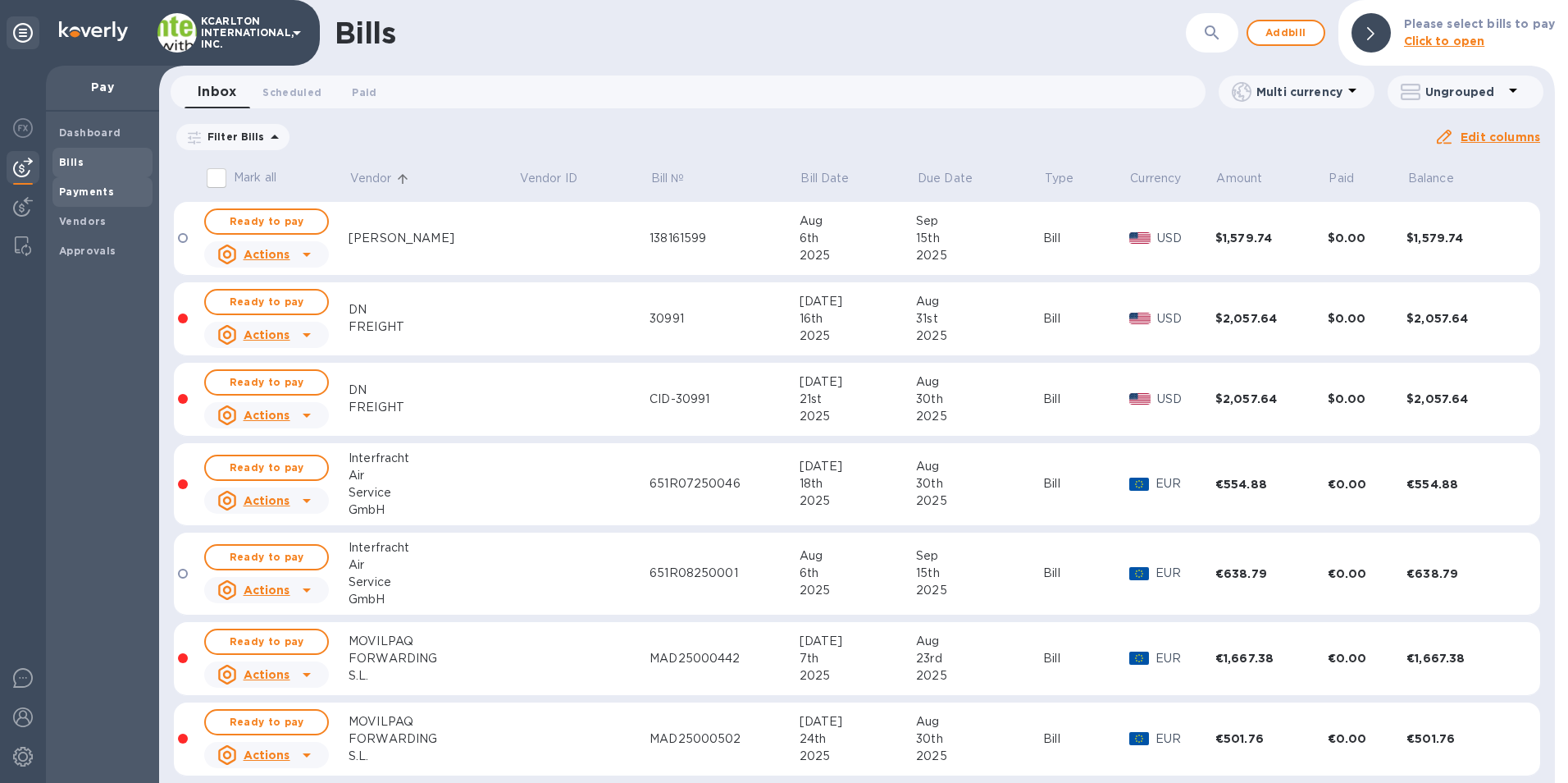
click at [108, 181] on div "Payments" at bounding box center [102, 192] width 100 height 29
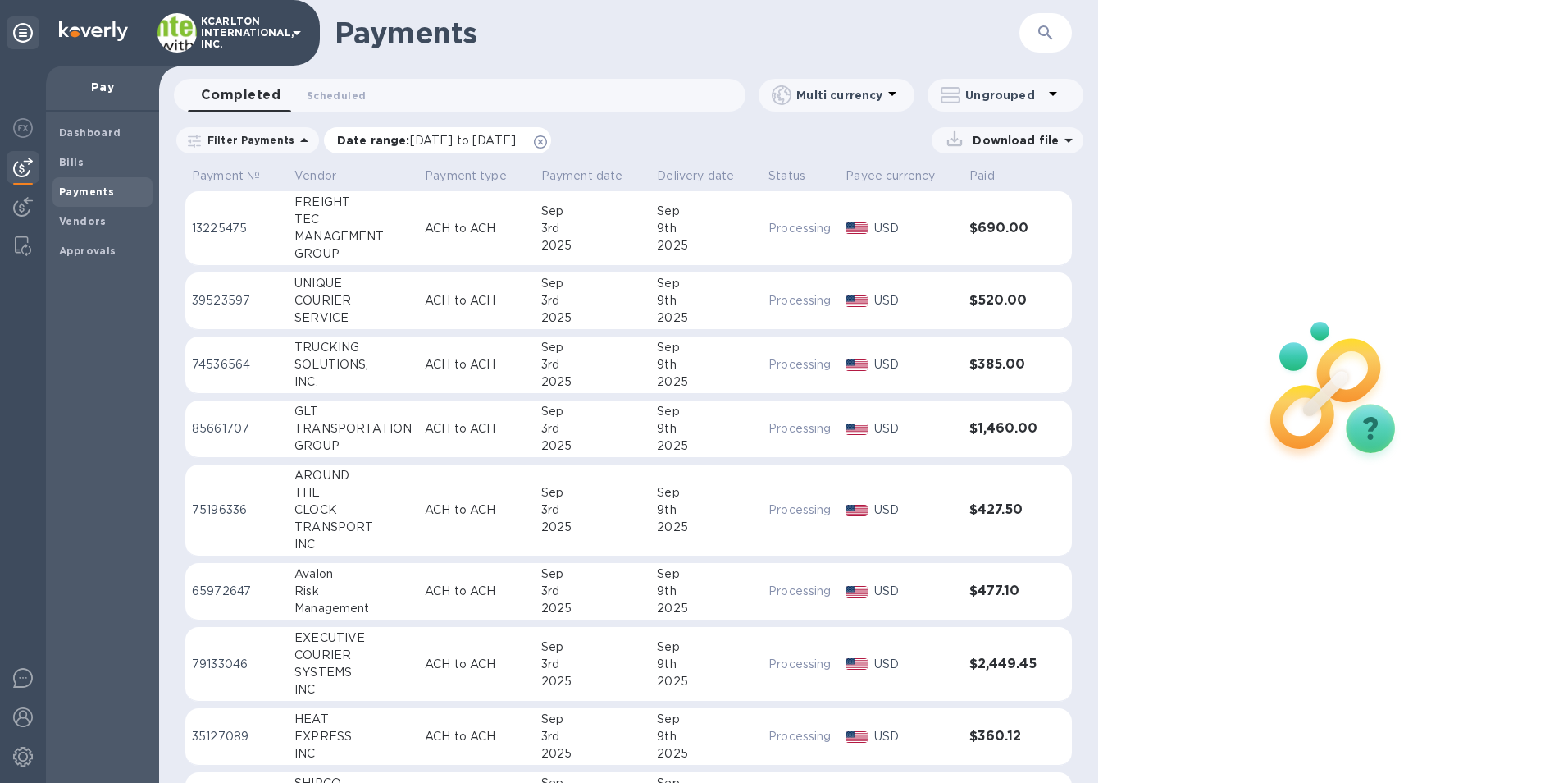
click at [502, 141] on span "[DATE] to [DATE]" at bounding box center [463, 140] width 106 height 13
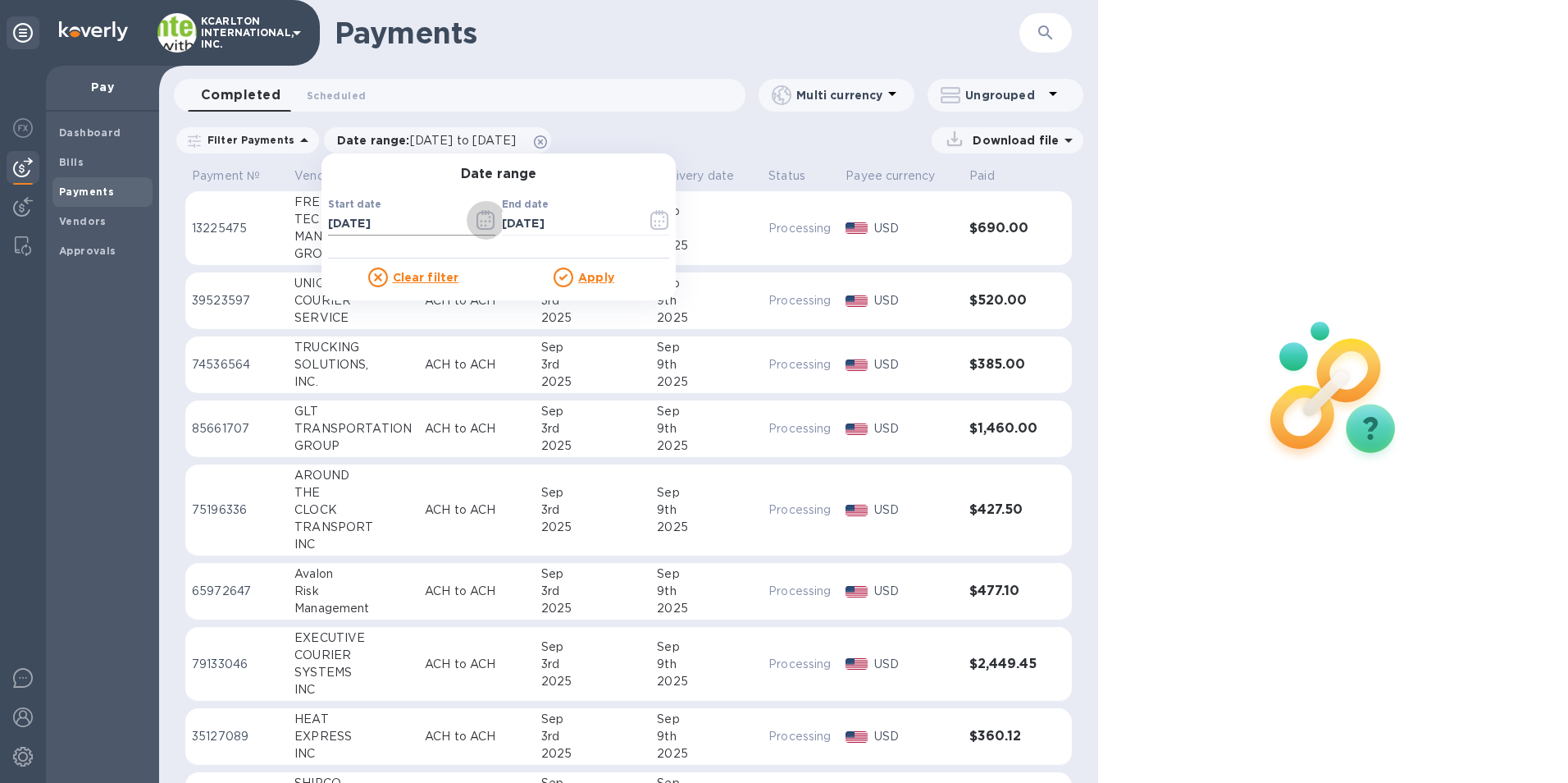
click at [476, 218] on icon "button" at bounding box center [485, 220] width 18 height 19
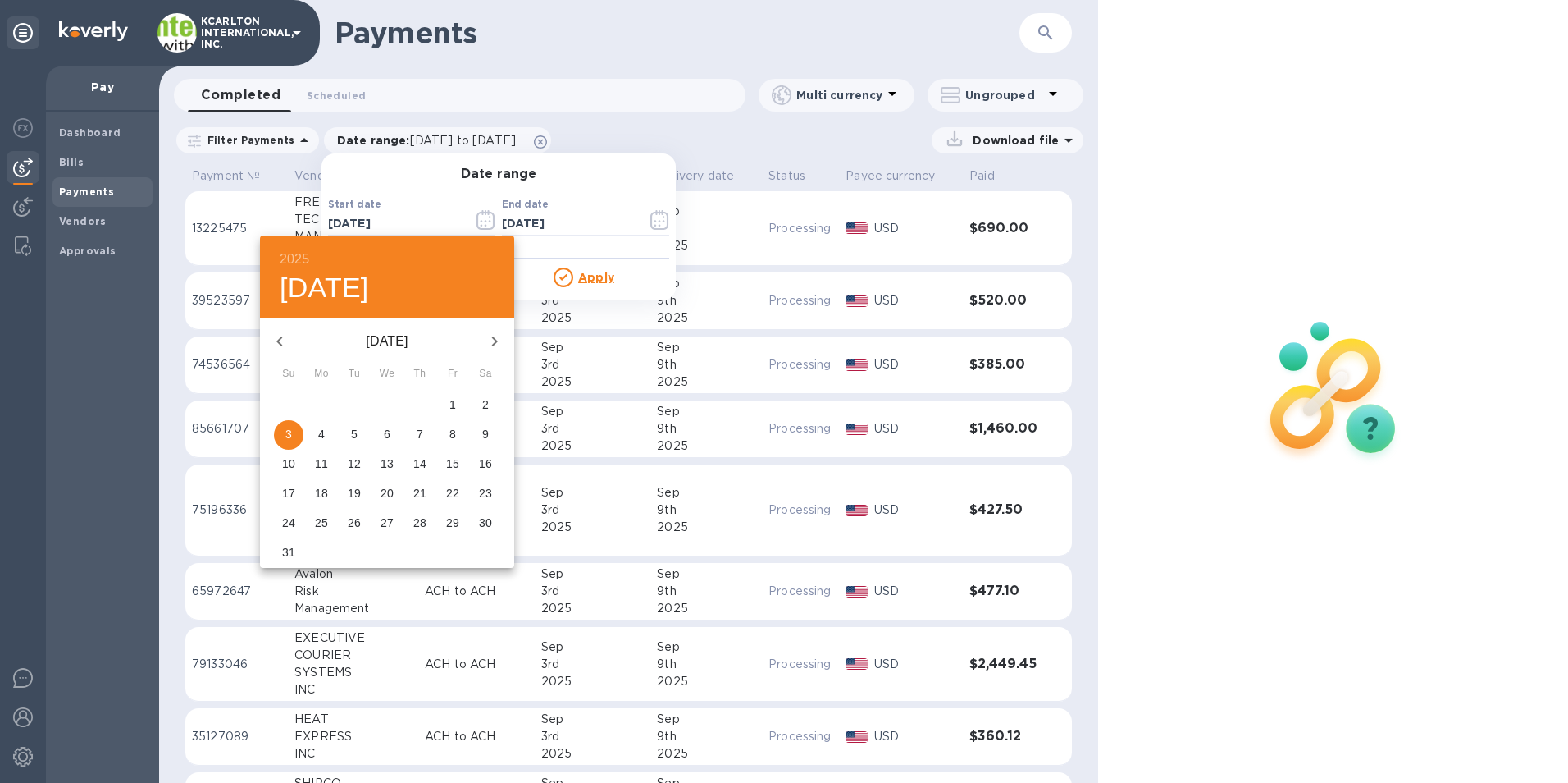
click at [498, 337] on icon "button" at bounding box center [495, 341] width 19 height 19
click at [380, 408] on span "3" at bounding box center [387, 405] width 29 height 17
type input "[DATE]"
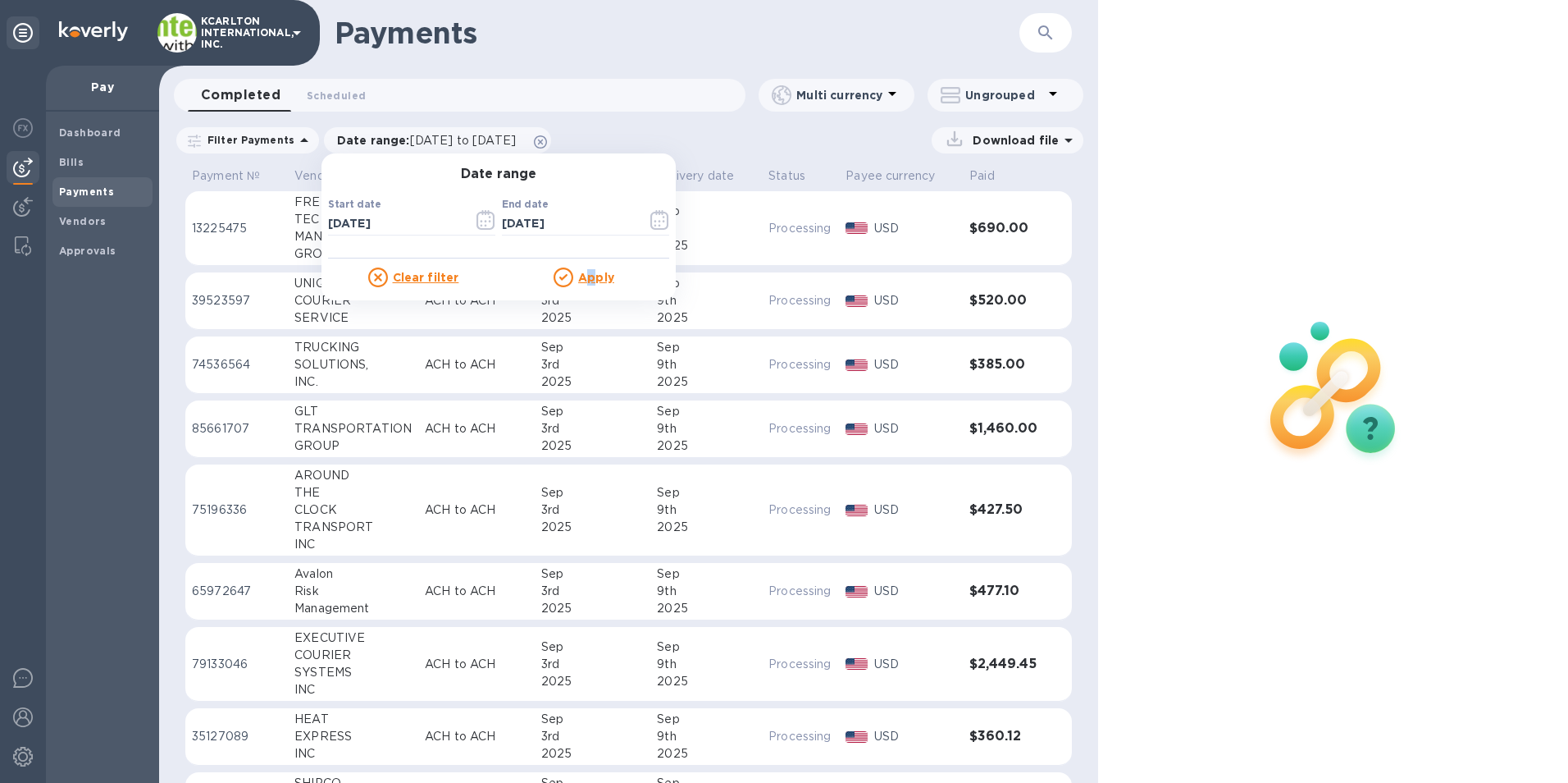
click at [585, 270] on u "Apply" at bounding box center [596, 276] width 36 height 13
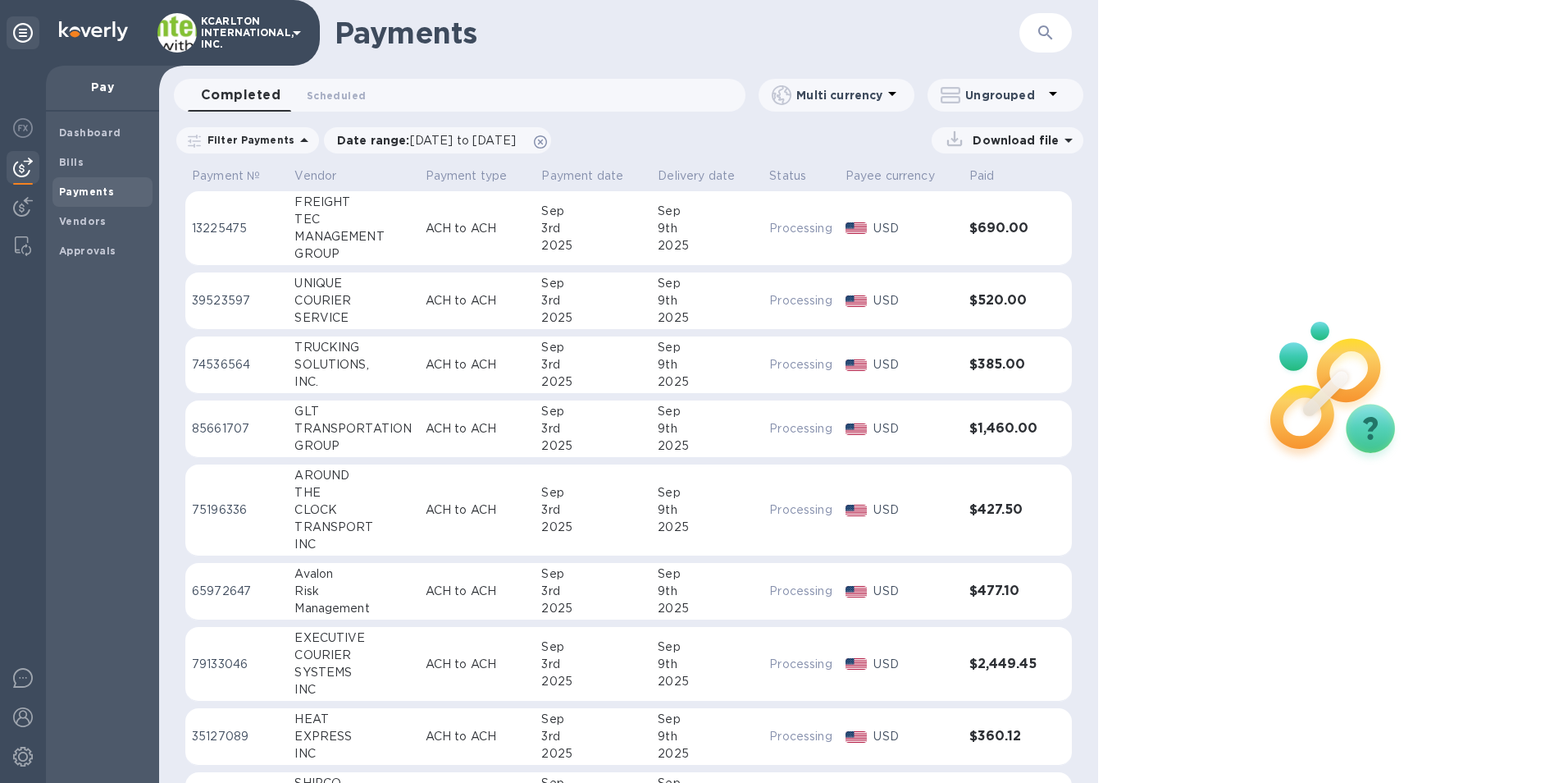
click at [1016, 143] on p "Download file" at bounding box center [1012, 140] width 92 height 17
click at [933, 211] on p "Payments detailed" at bounding box center [995, 207] width 144 height 17
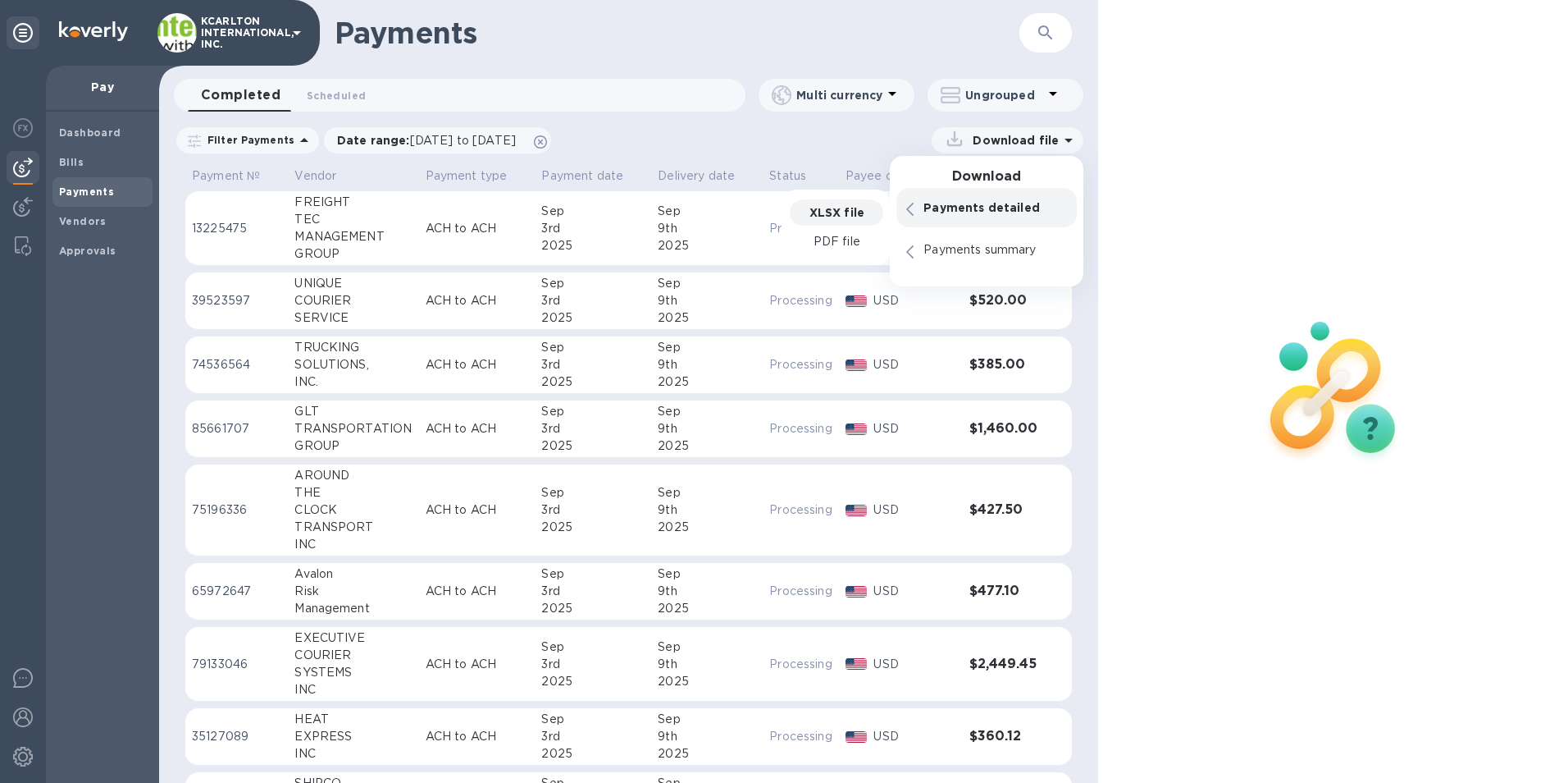
click at [816, 210] on p "XLSX file" at bounding box center [837, 212] width 55 height 17
click at [841, 213] on p "XLSX file" at bounding box center [837, 212] width 55 height 17
click at [833, 207] on p "XLSX file" at bounding box center [837, 212] width 55 height 17
click at [967, 210] on p "Payments detailed" at bounding box center [995, 207] width 144 height 17
click at [832, 205] on p "XLSX file" at bounding box center [837, 212] width 55 height 17
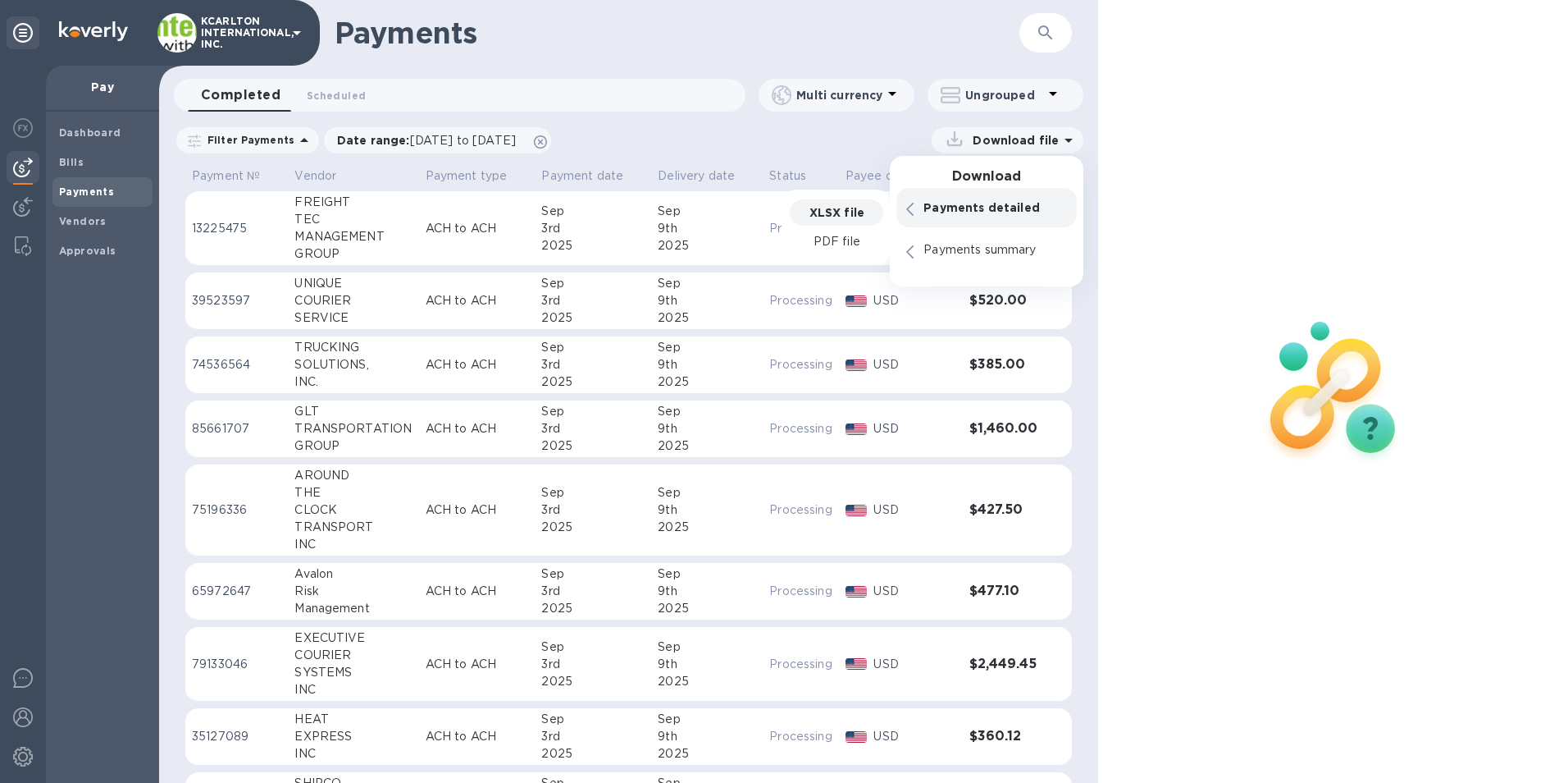
click at [987, 144] on p "Download file" at bounding box center [1012, 140] width 92 height 17
click at [843, 213] on p "XLSX file" at bounding box center [837, 212] width 55 height 17
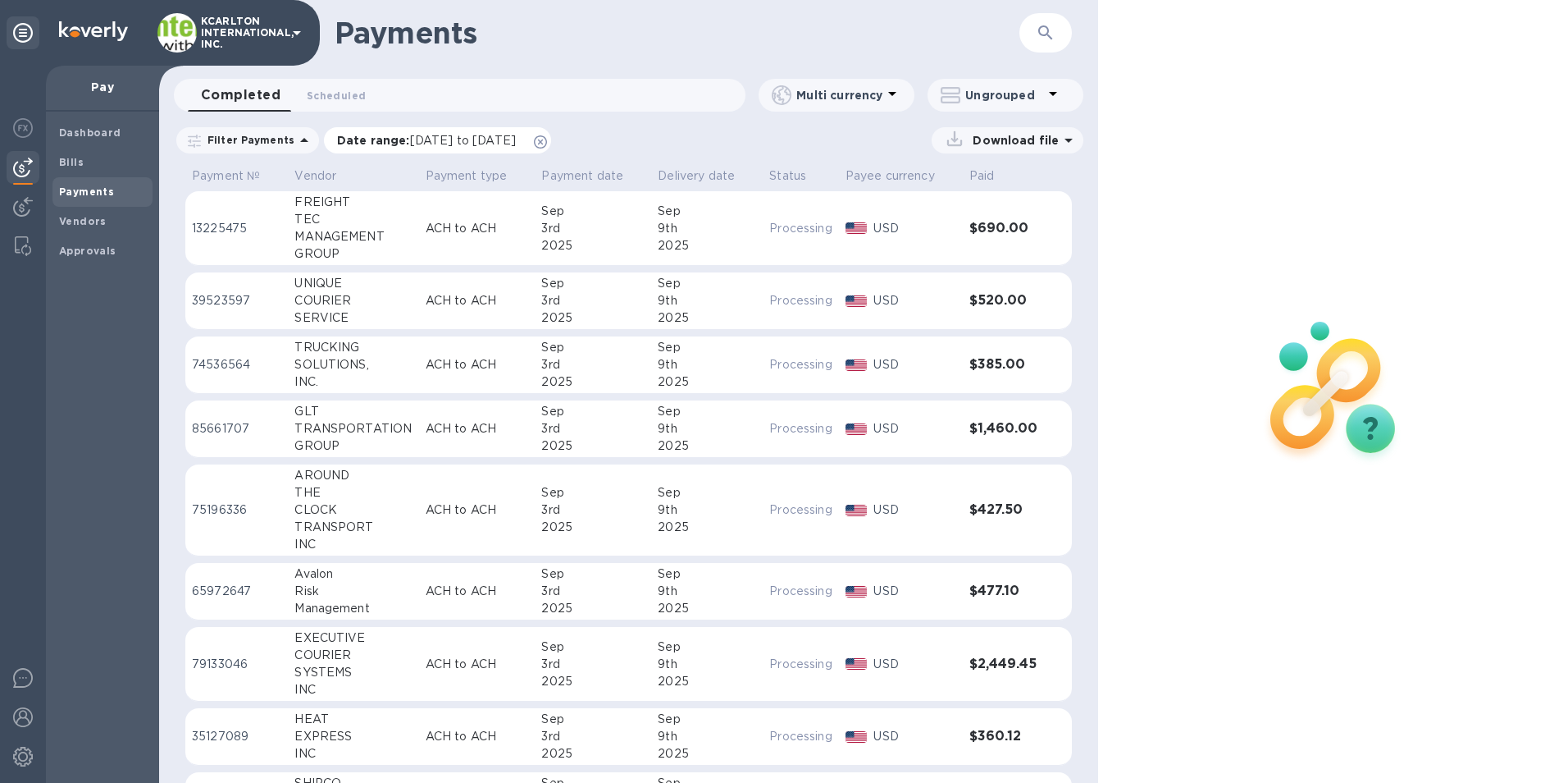
click at [396, 144] on p "Date range : [DATE] to [DATE]" at bounding box center [431, 140] width 187 height 17
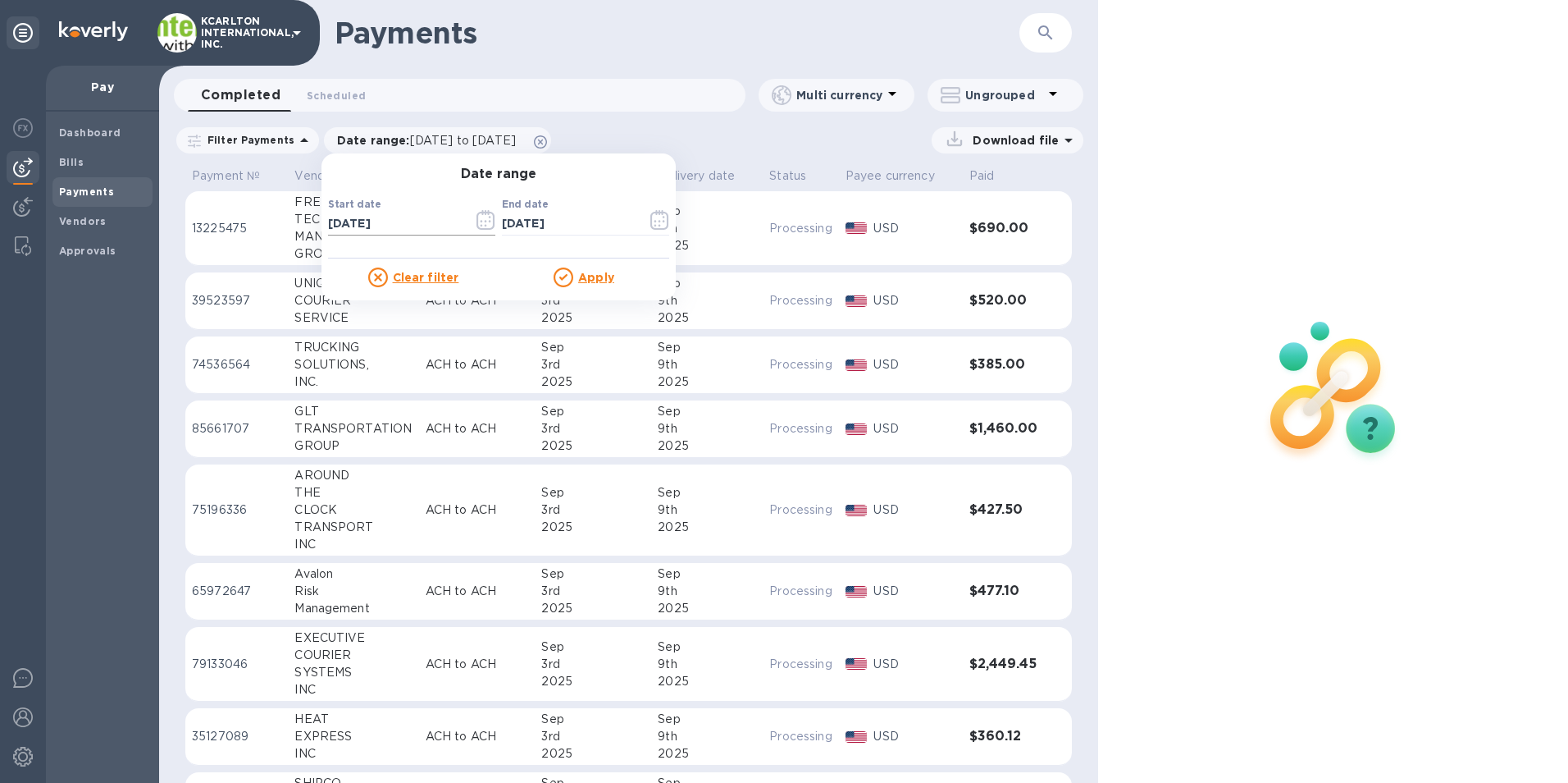
click at [476, 225] on icon "button" at bounding box center [485, 220] width 18 height 19
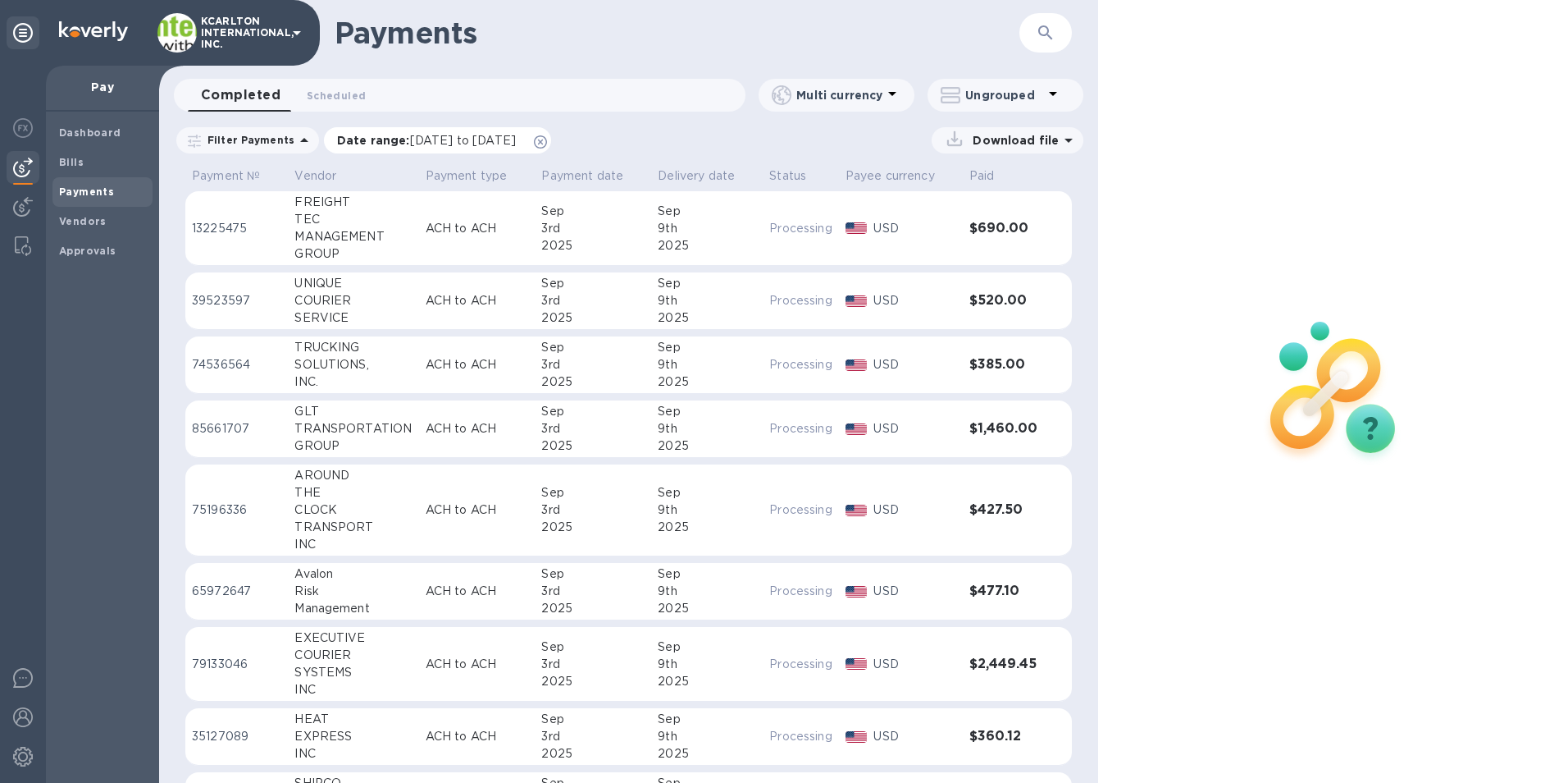
click at [473, 144] on span "[DATE] to [DATE]" at bounding box center [463, 140] width 106 height 13
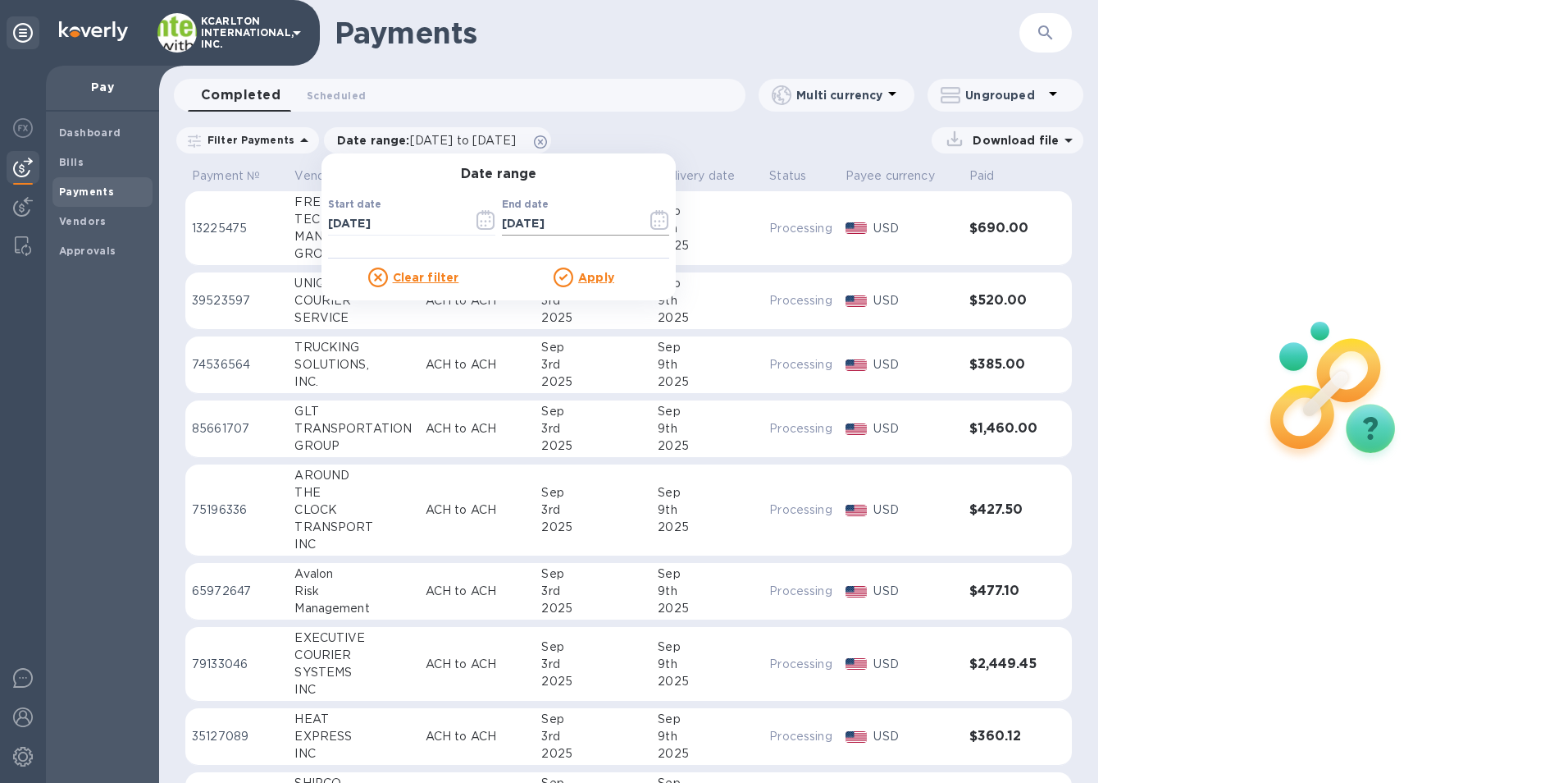
click at [650, 225] on icon "button" at bounding box center [659, 220] width 18 height 19
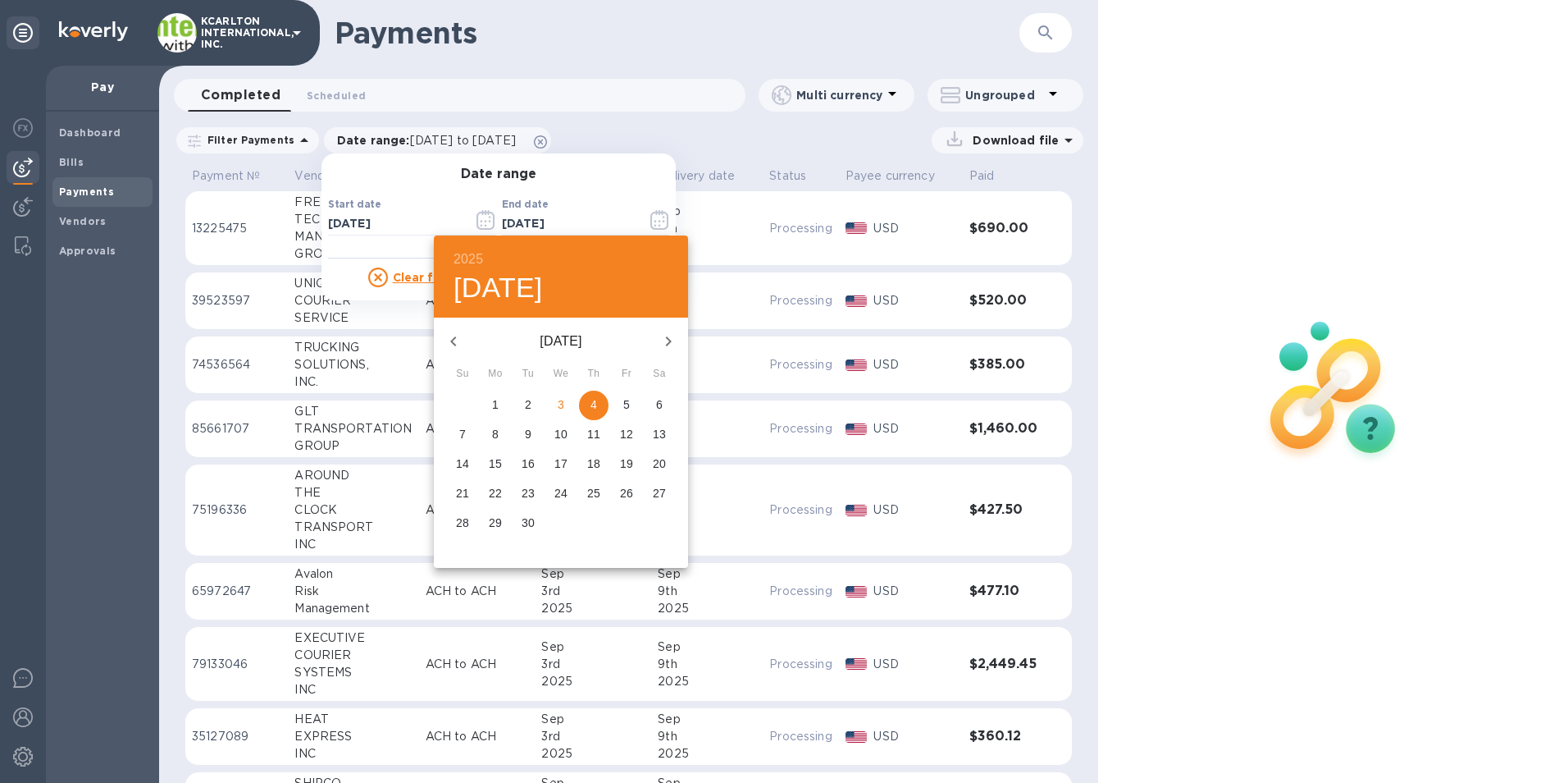
click at [632, 398] on span "5" at bounding box center [626, 405] width 29 height 17
type input "[DATE]"
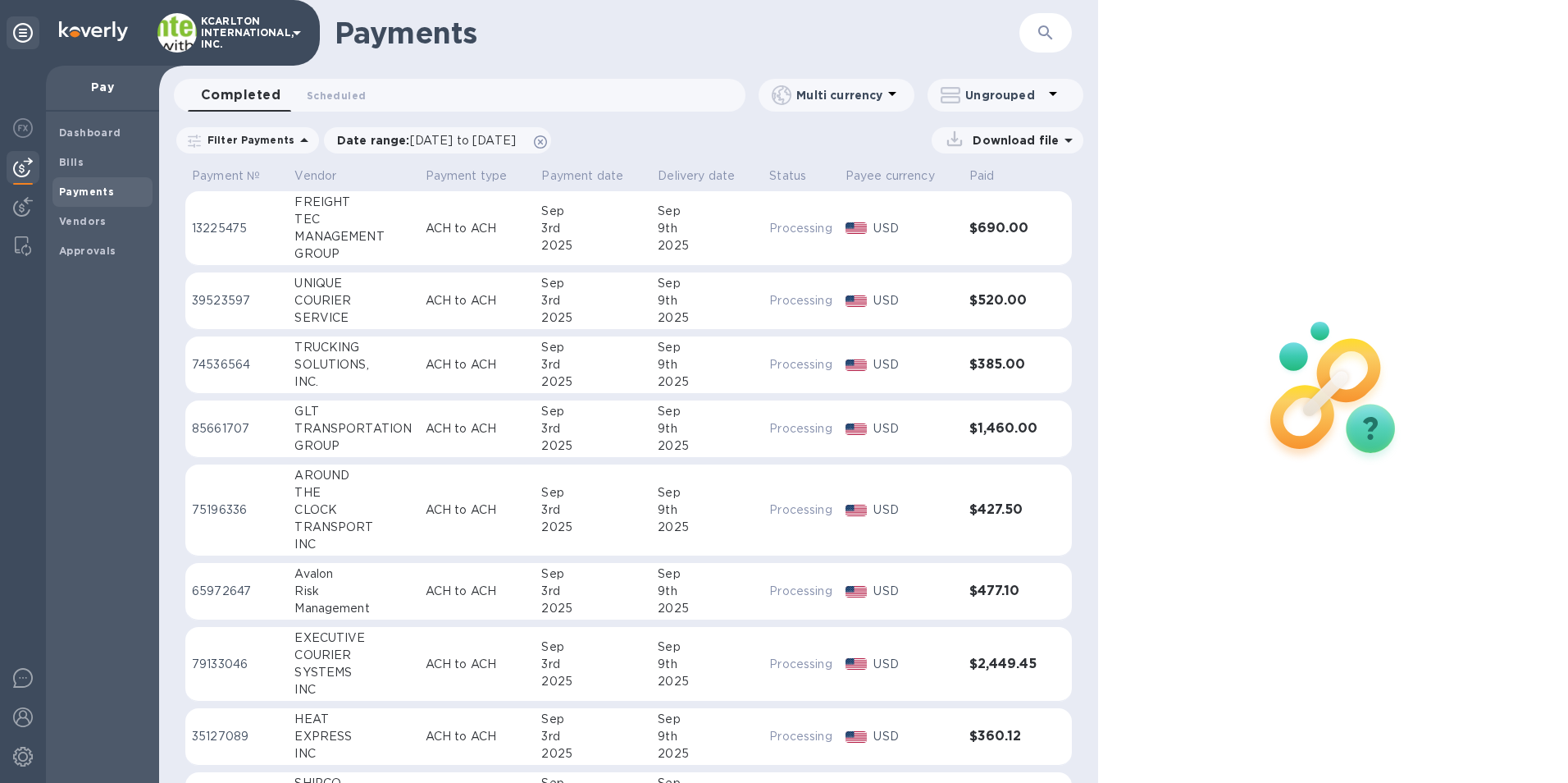
click at [974, 147] on p "Download file" at bounding box center [1012, 140] width 92 height 17
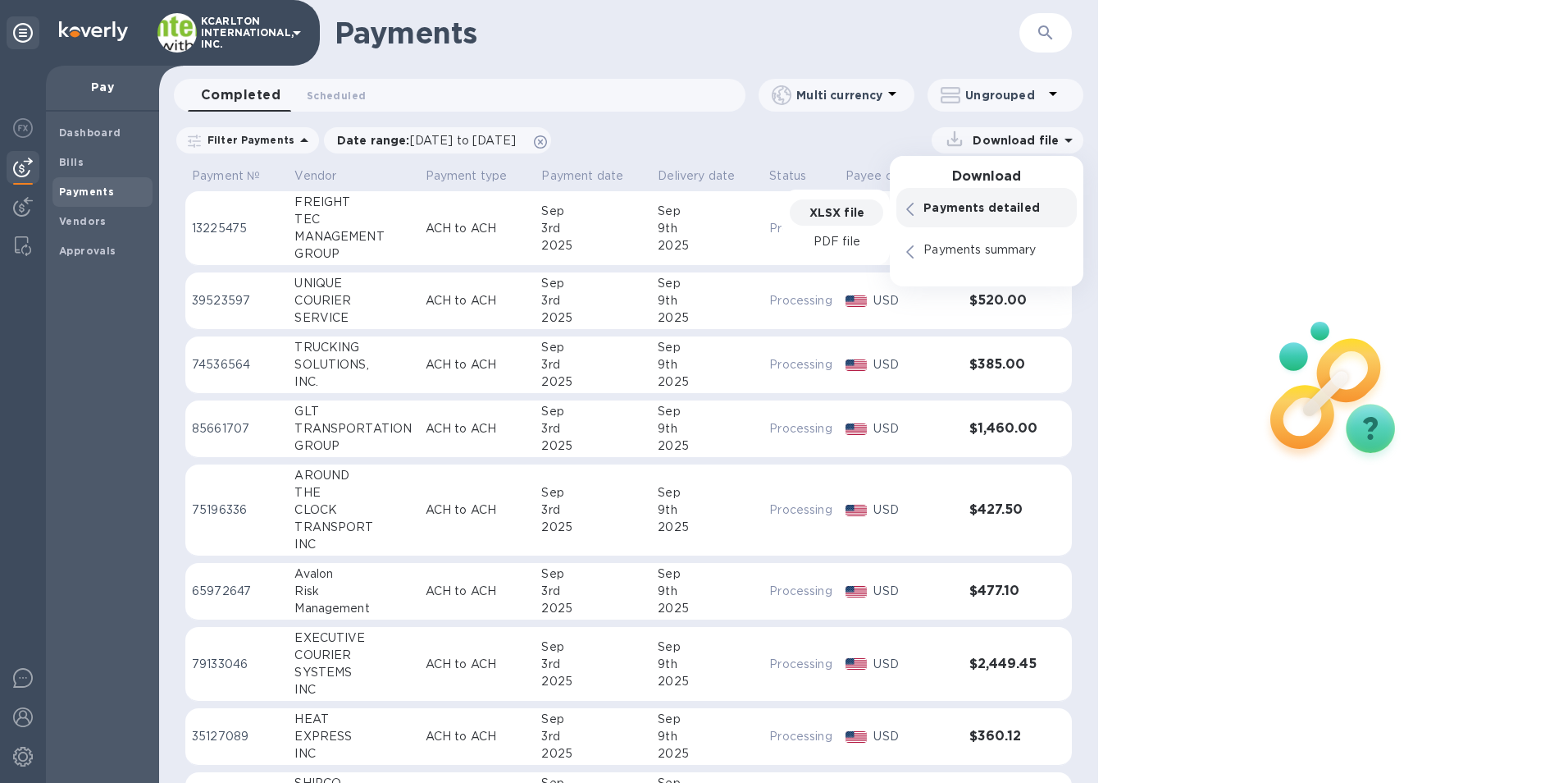
click at [829, 207] on p "XLSX file" at bounding box center [837, 212] width 55 height 17
click at [396, 137] on p "Date range : [DATE] to [DATE]" at bounding box center [431, 140] width 187 height 17
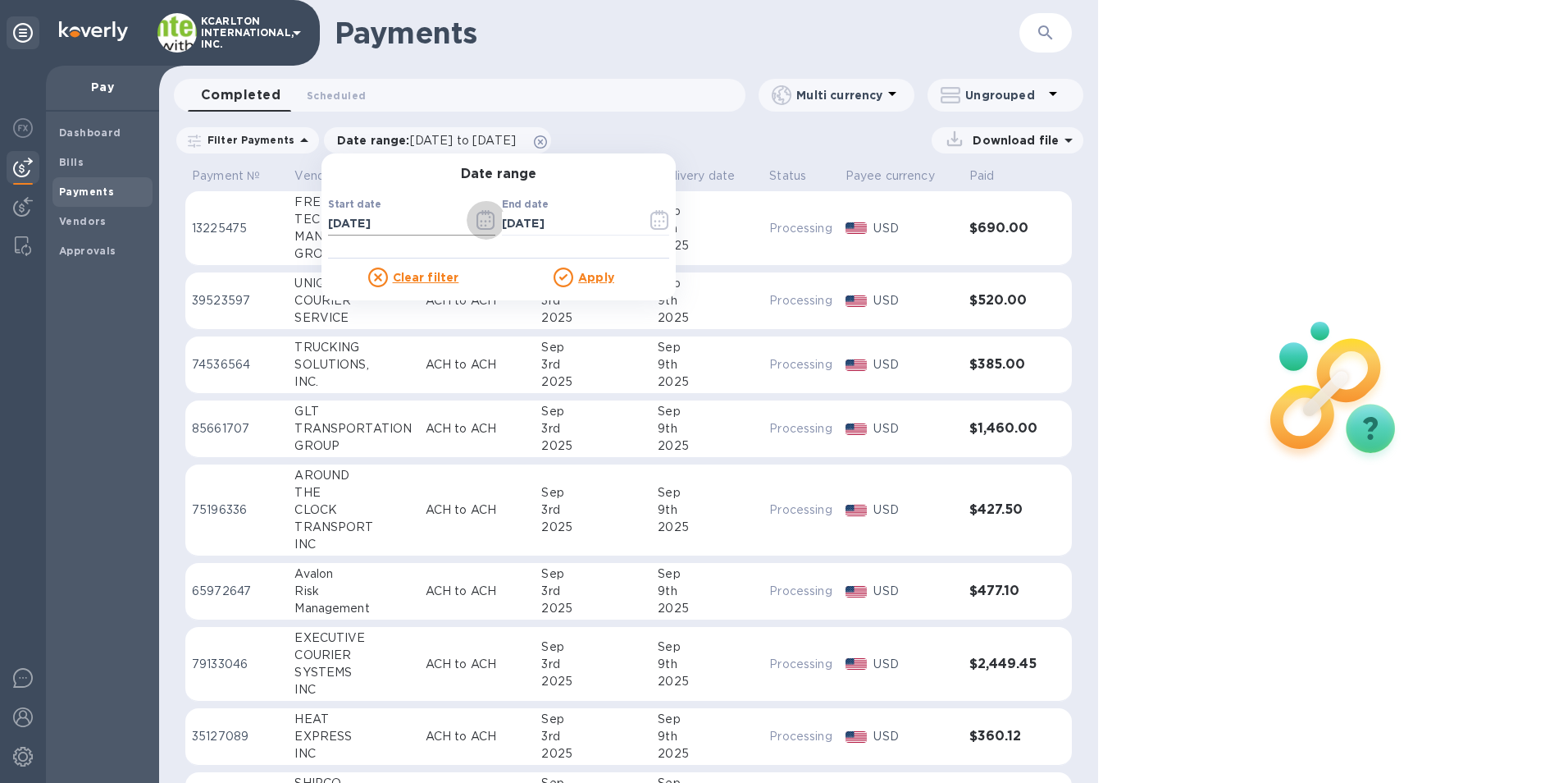
click at [480, 227] on icon "button" at bounding box center [485, 220] width 18 height 19
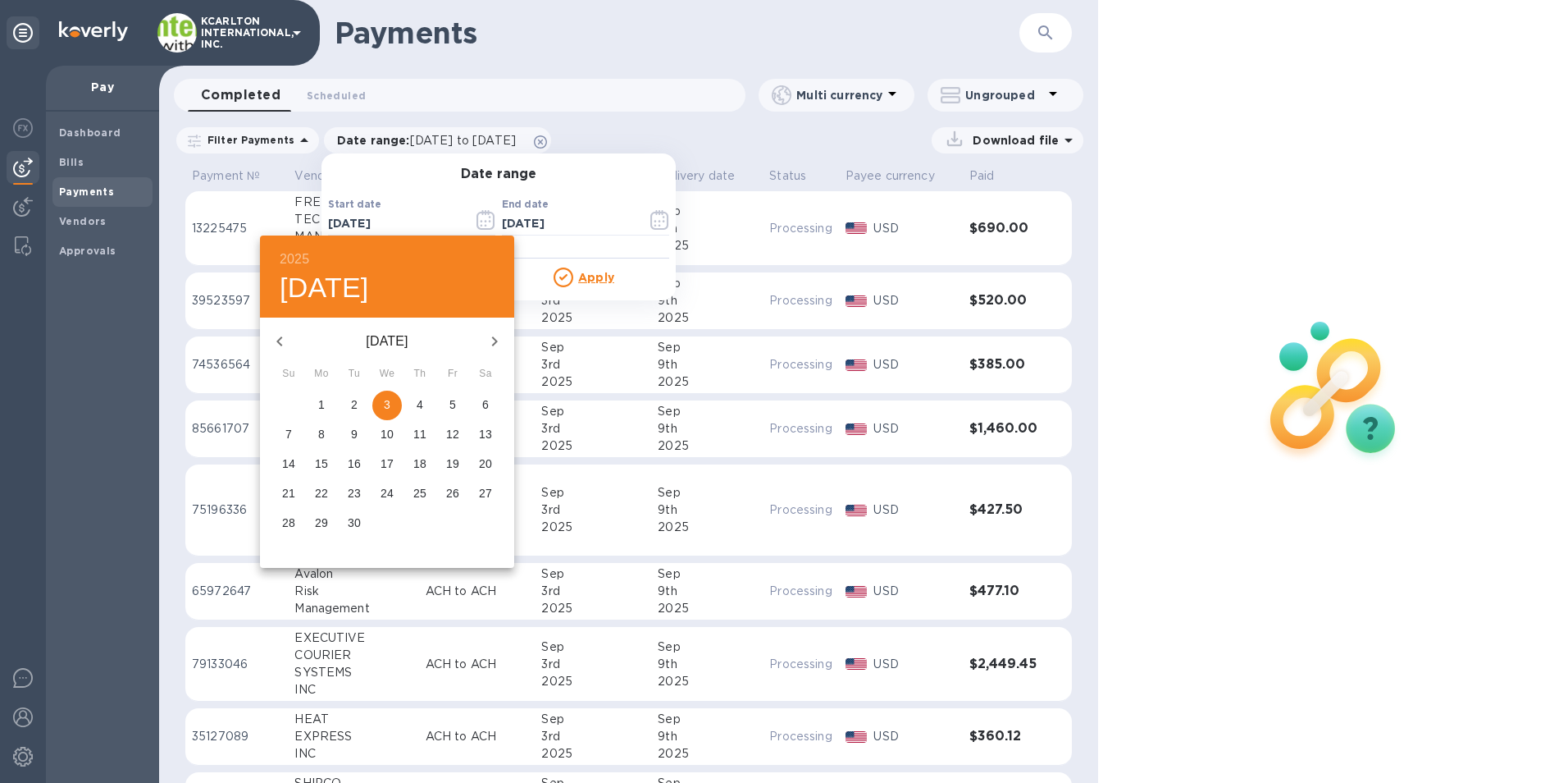
click at [352, 413] on button "2" at bounding box center [354, 406] width 29 height 29
type input "[DATE]"
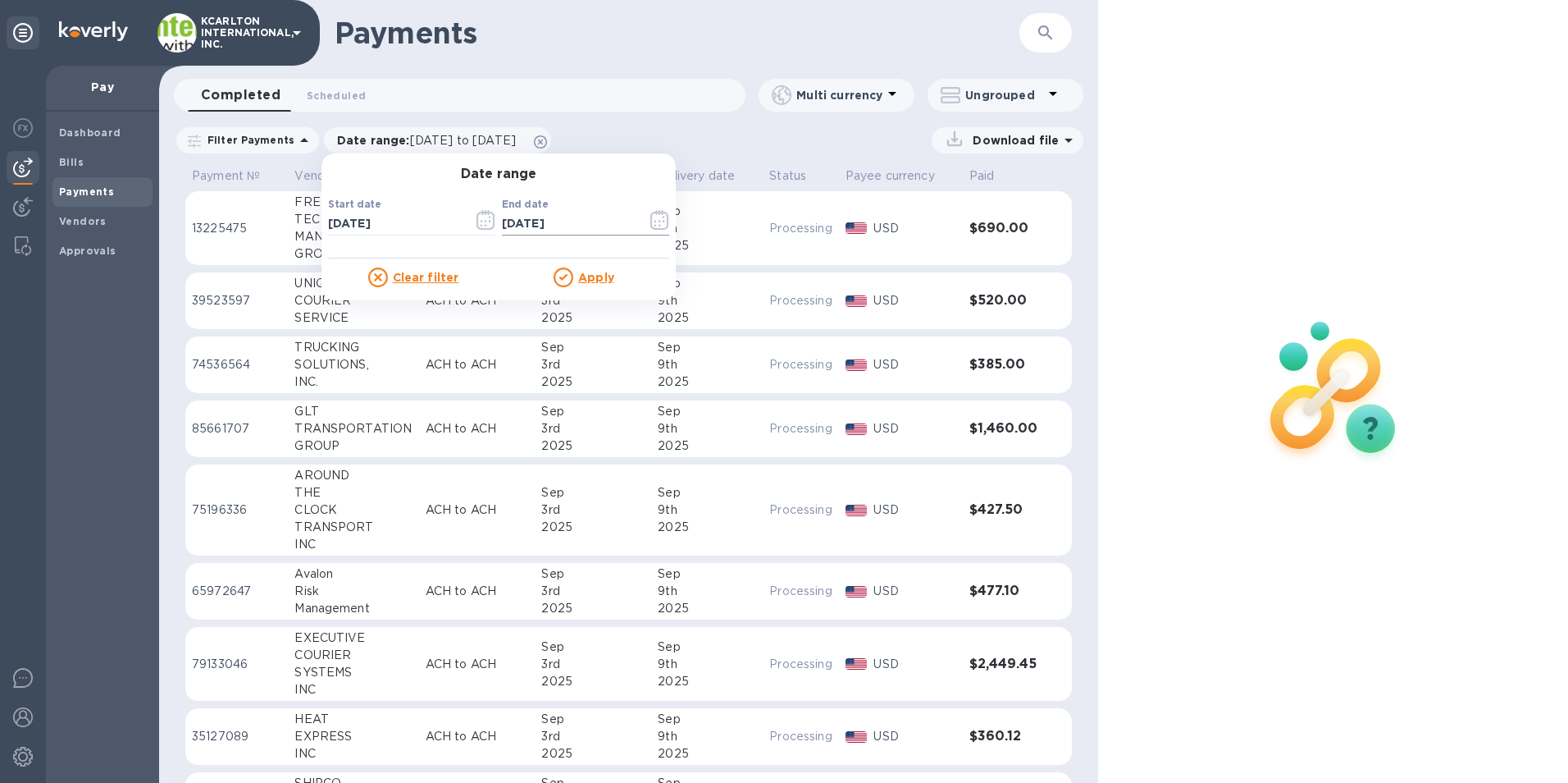
click at [650, 224] on icon "button" at bounding box center [659, 220] width 18 height 19
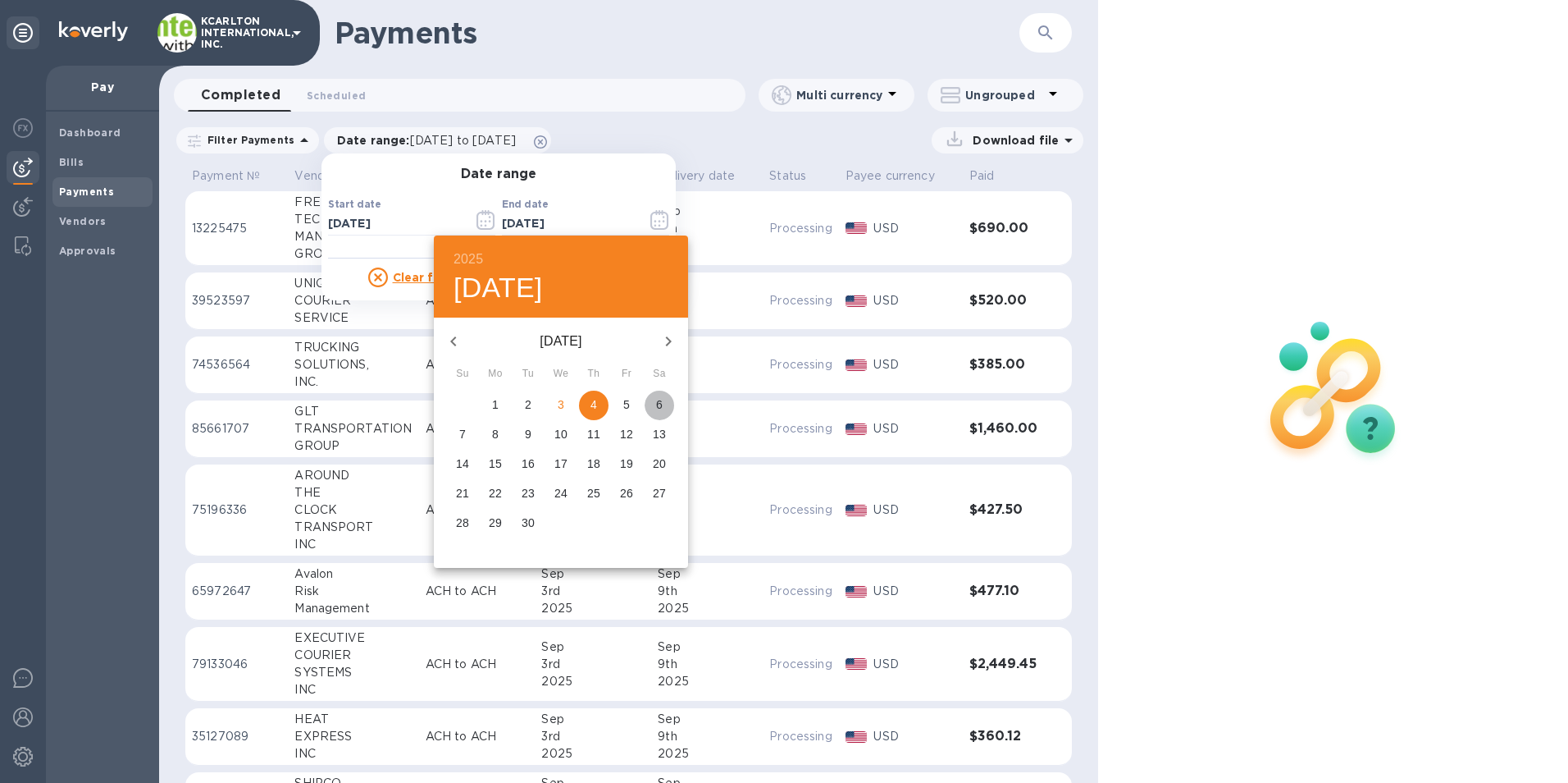
click at [657, 404] on p "6" at bounding box center [659, 405] width 7 height 17
type input "[DATE]"
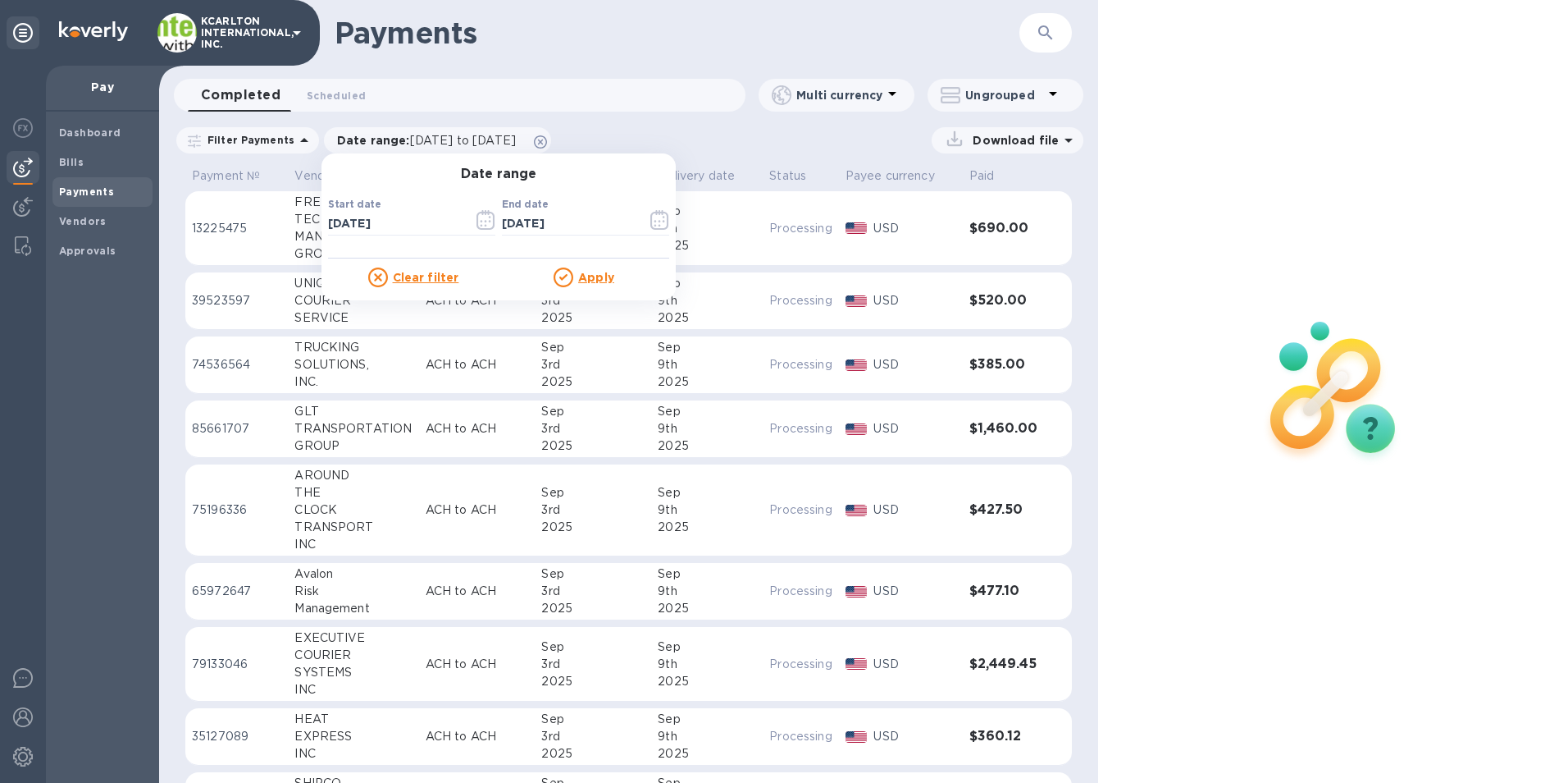
click at [578, 276] on u "Apply" at bounding box center [596, 276] width 36 height 13
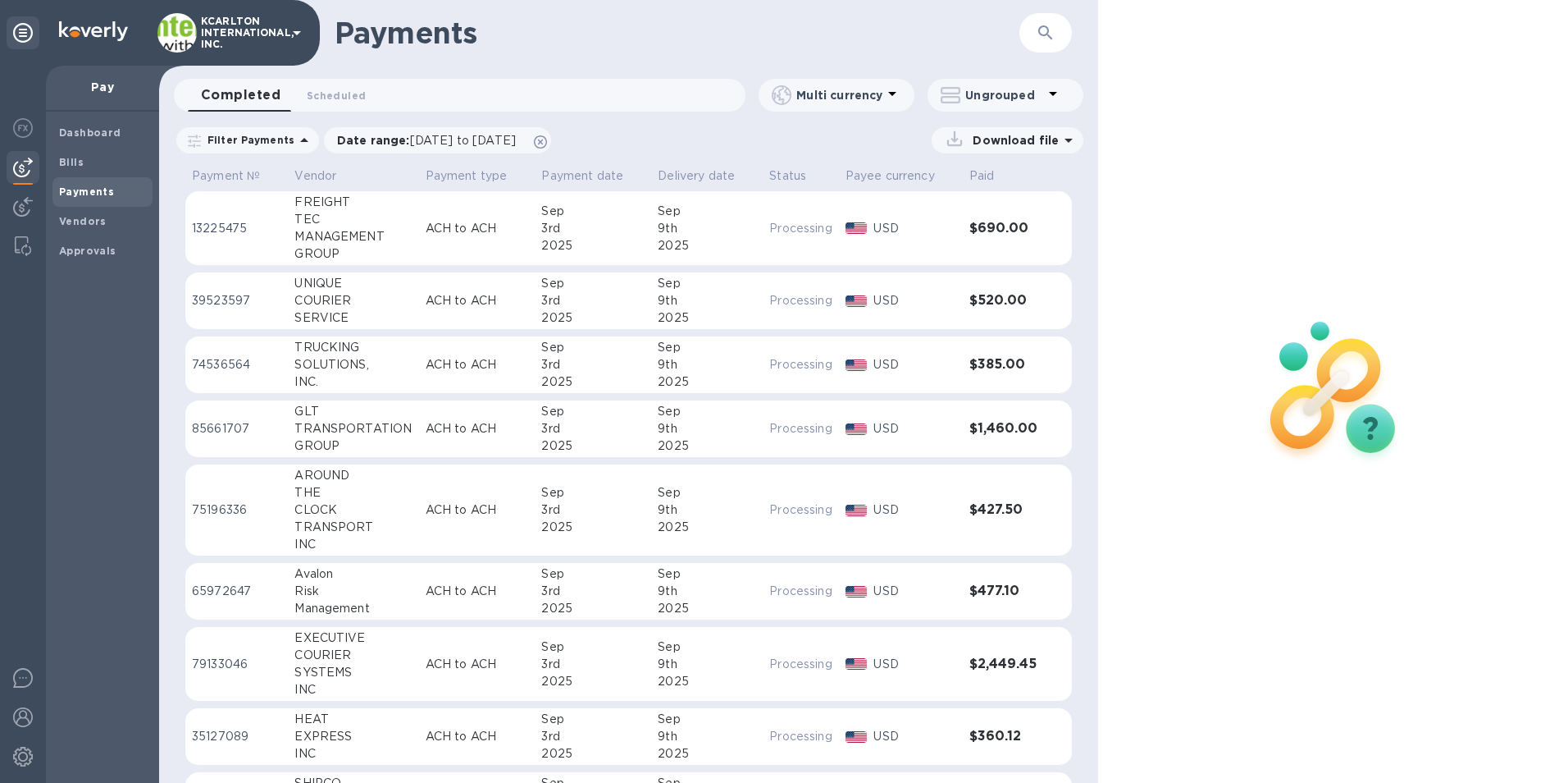
click at [980, 139] on p "Download file" at bounding box center [1012, 140] width 92 height 17
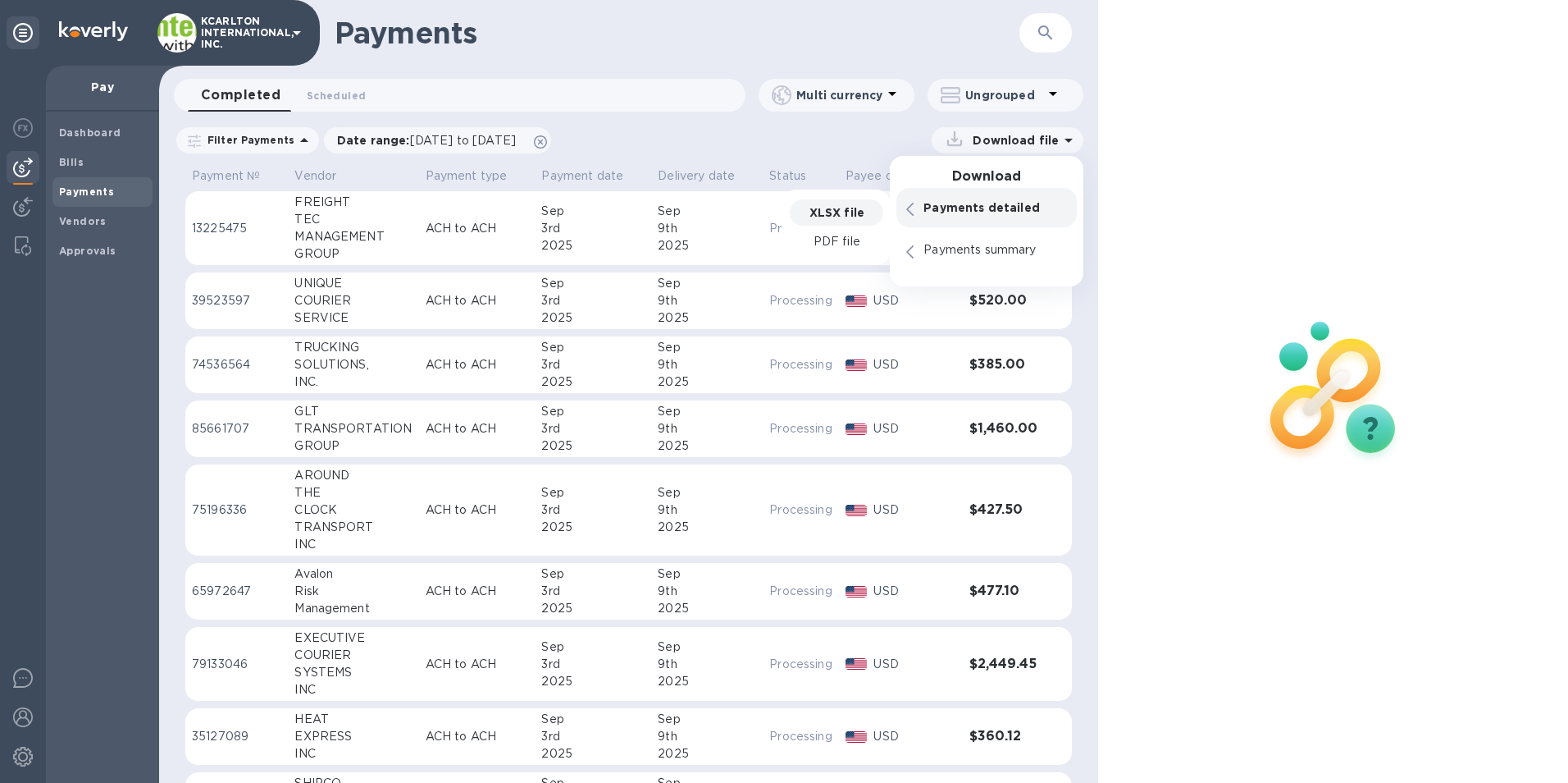
click at [827, 210] on p "XLSX file" at bounding box center [837, 212] width 55 height 17
click at [838, 240] on p "PDF file" at bounding box center [837, 241] width 49 height 17
click at [841, 219] on p "XLSX file" at bounding box center [837, 212] width 55 height 17
click at [835, 208] on p "XLSX file" at bounding box center [837, 212] width 55 height 17
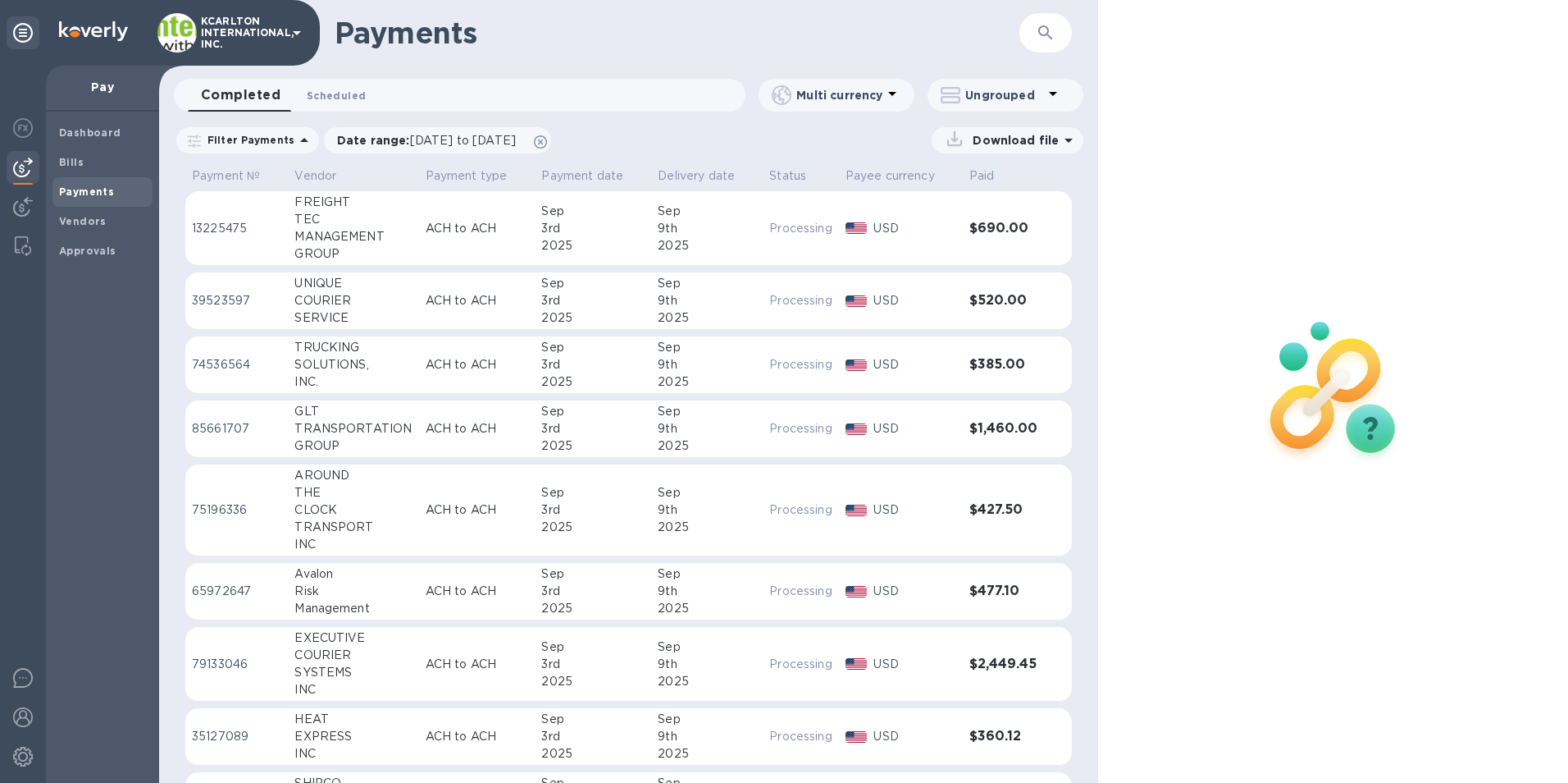
click at [329, 94] on span "Scheduled 0" at bounding box center [336, 95] width 59 height 18
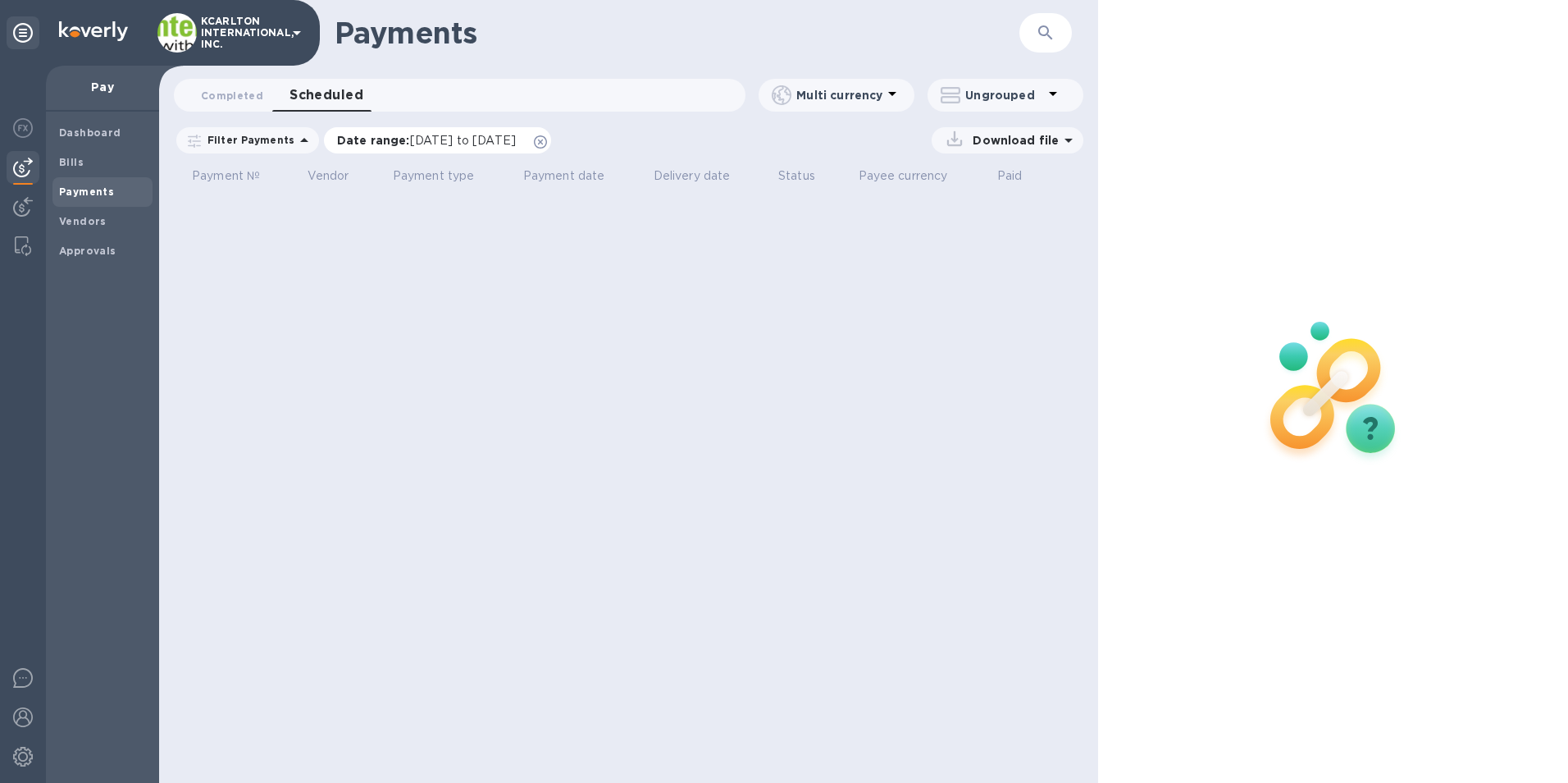
click at [455, 137] on span "[DATE] to [DATE]" at bounding box center [463, 140] width 106 height 13
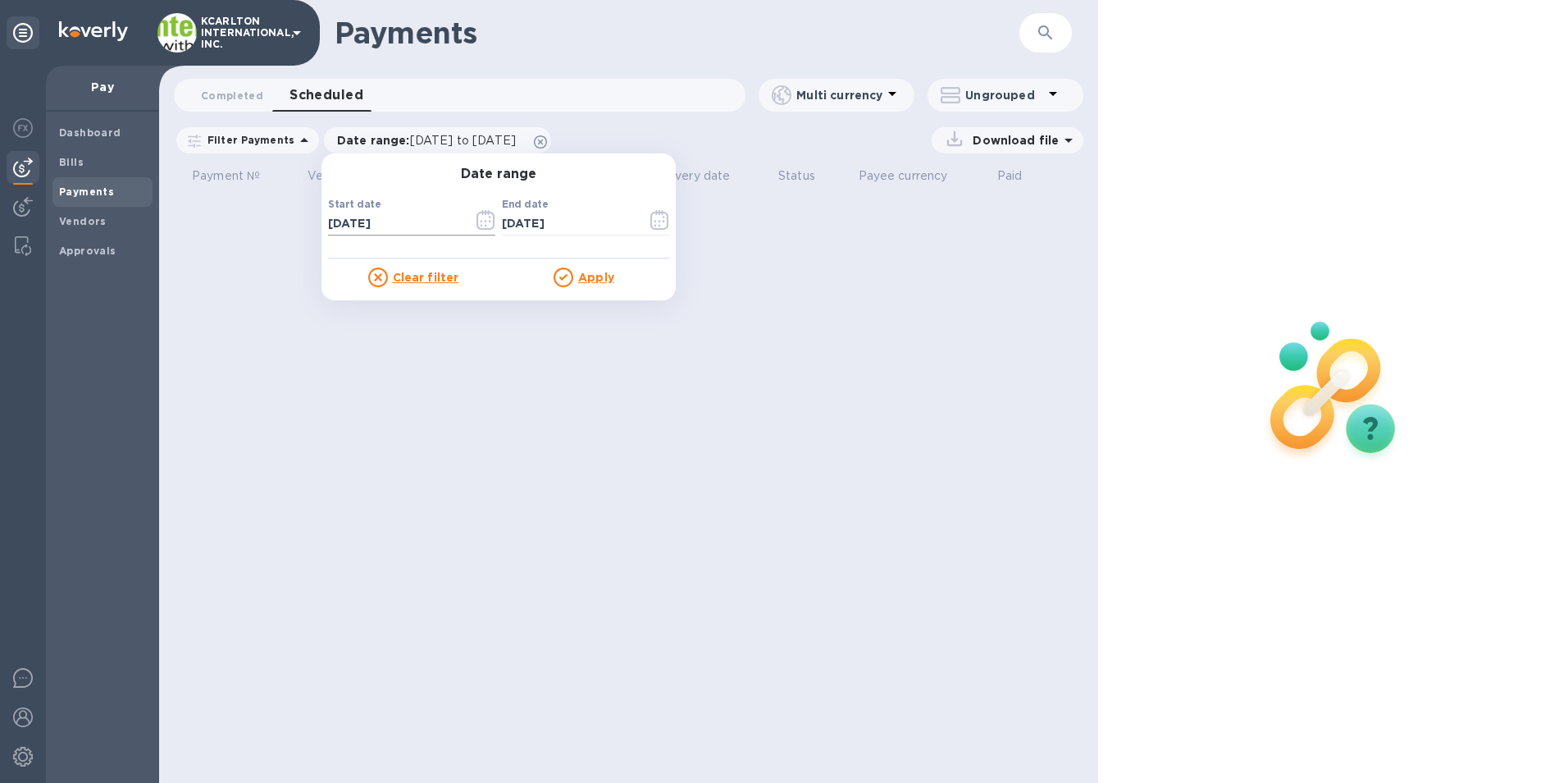
click at [485, 226] on icon "button" at bounding box center [486, 226] width 3 height 3
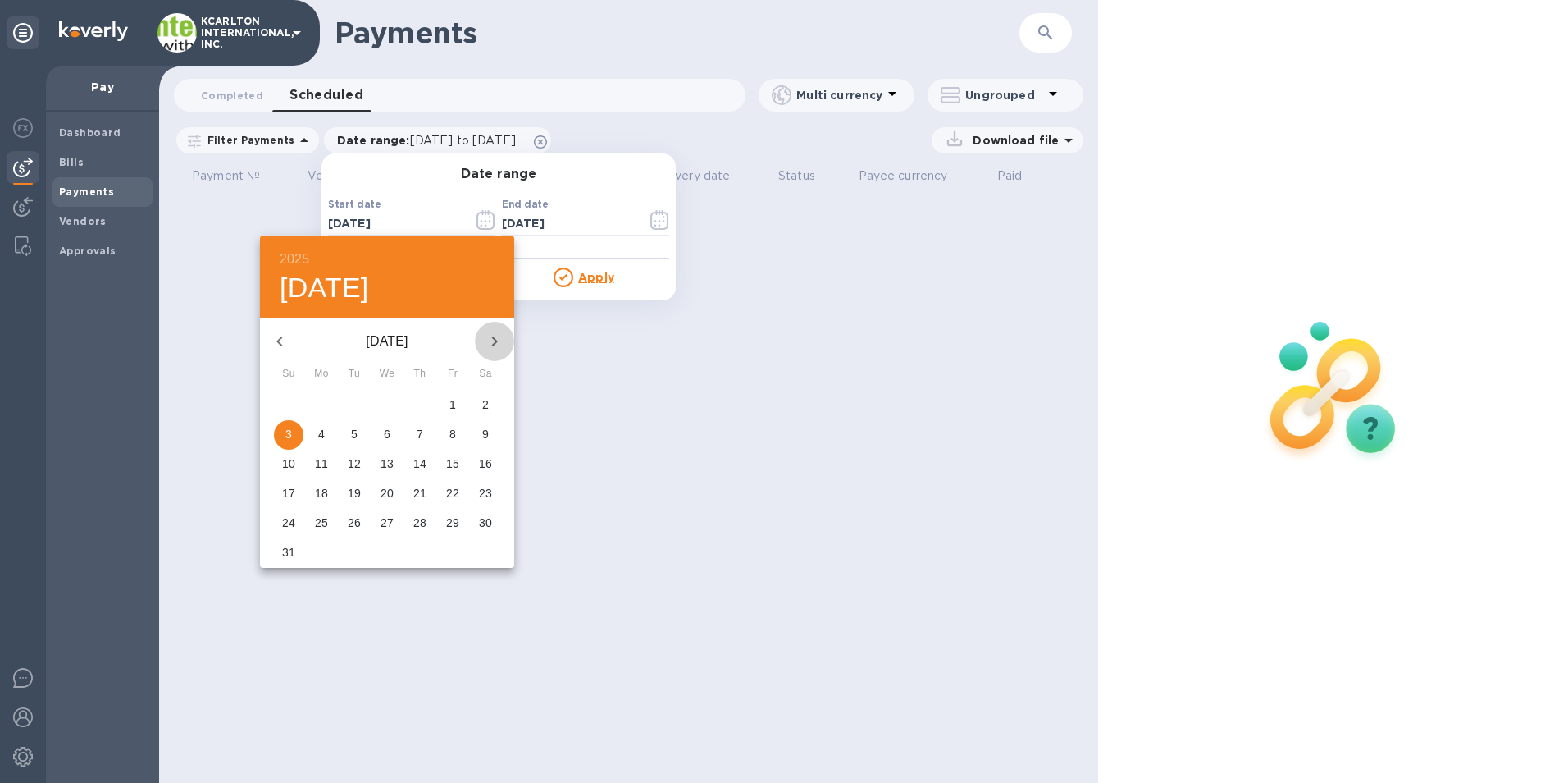
click at [498, 336] on icon "button" at bounding box center [495, 341] width 19 height 19
click at [384, 405] on p "3" at bounding box center [387, 405] width 7 height 17
type input "[DATE]"
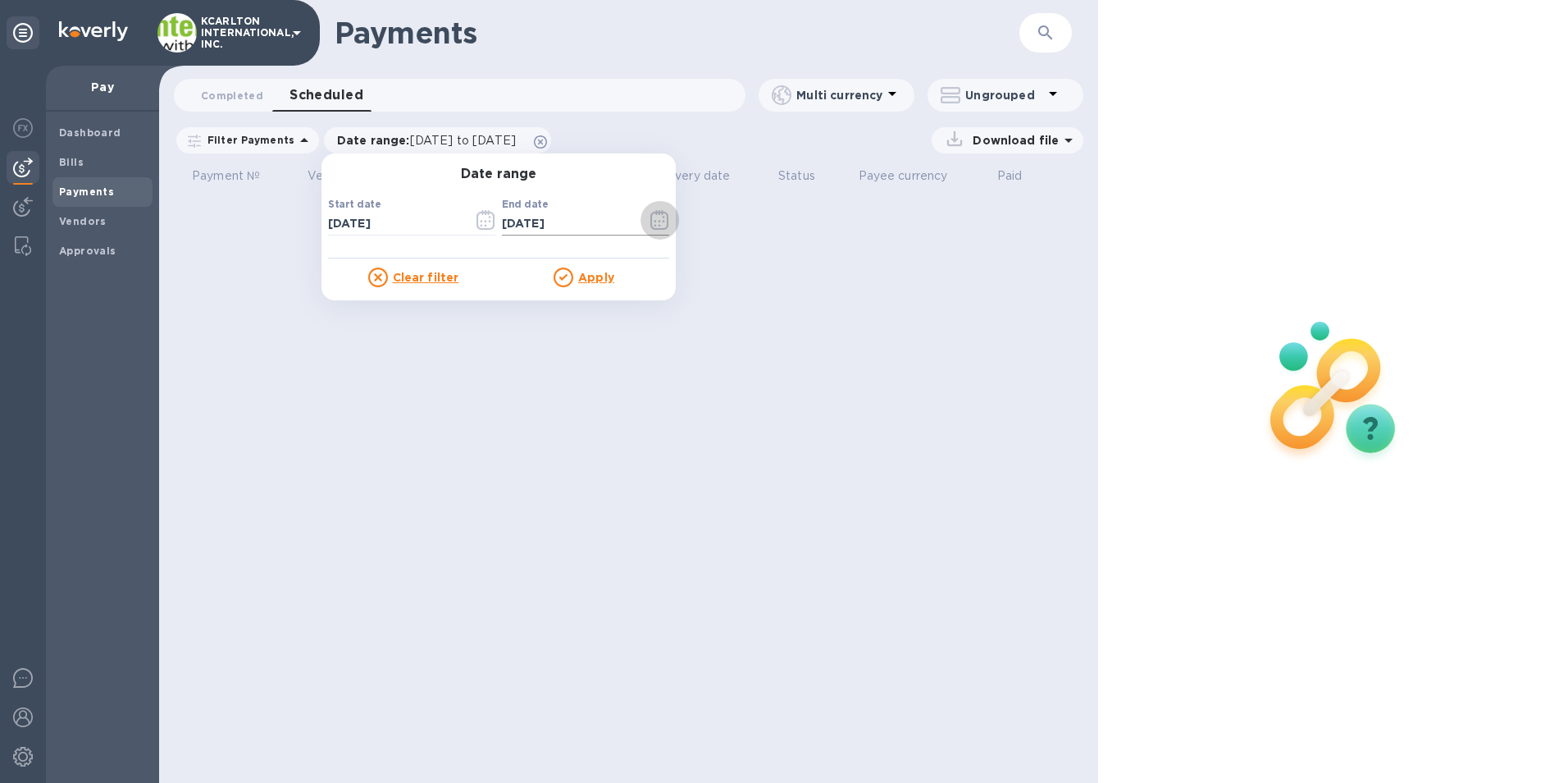
click at [650, 219] on icon "button" at bounding box center [659, 220] width 18 height 19
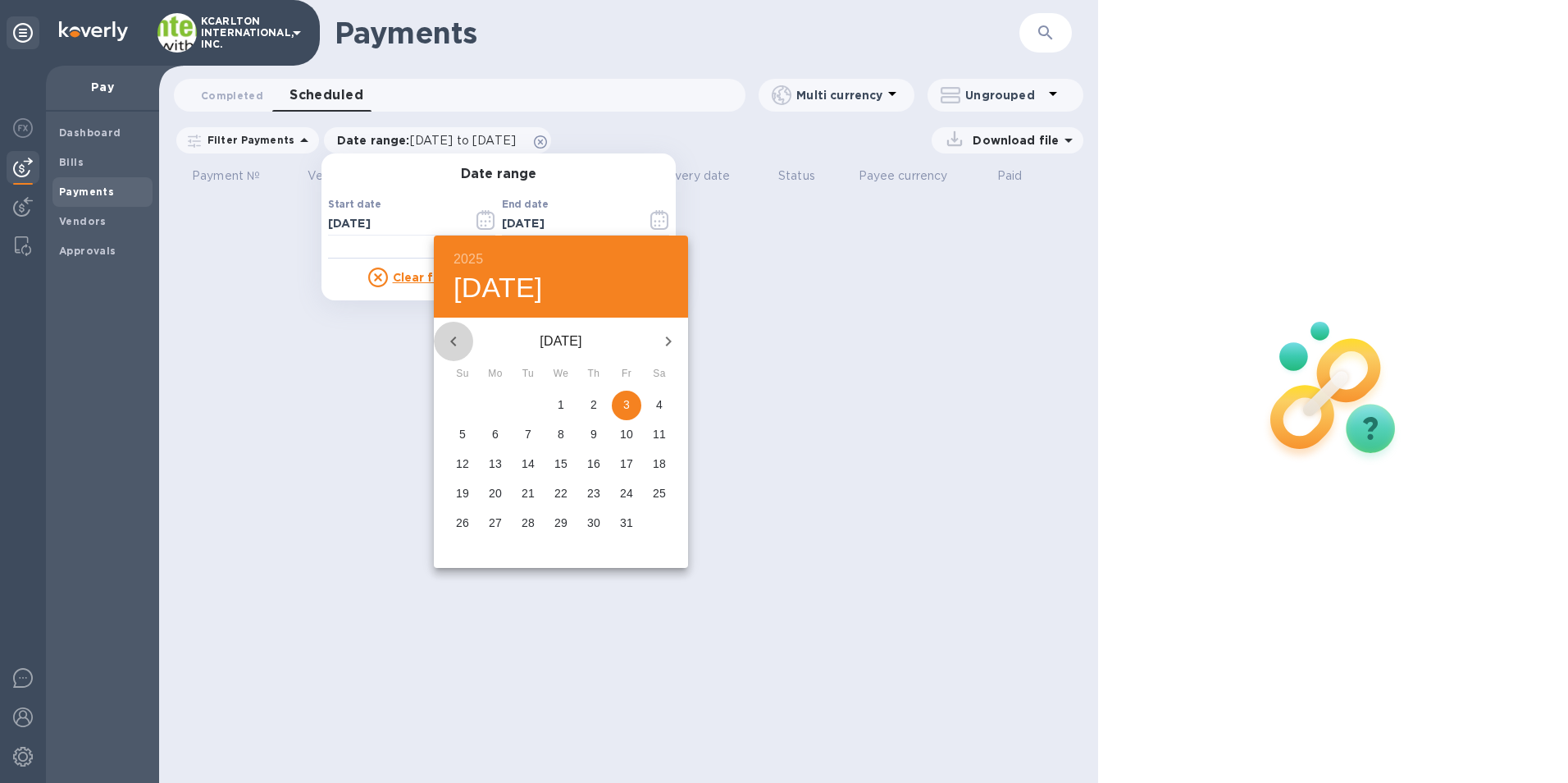
click at [450, 344] on icon "button" at bounding box center [453, 341] width 19 height 19
click at [625, 401] on p "5" at bounding box center [626, 405] width 7 height 17
type input "[DATE]"
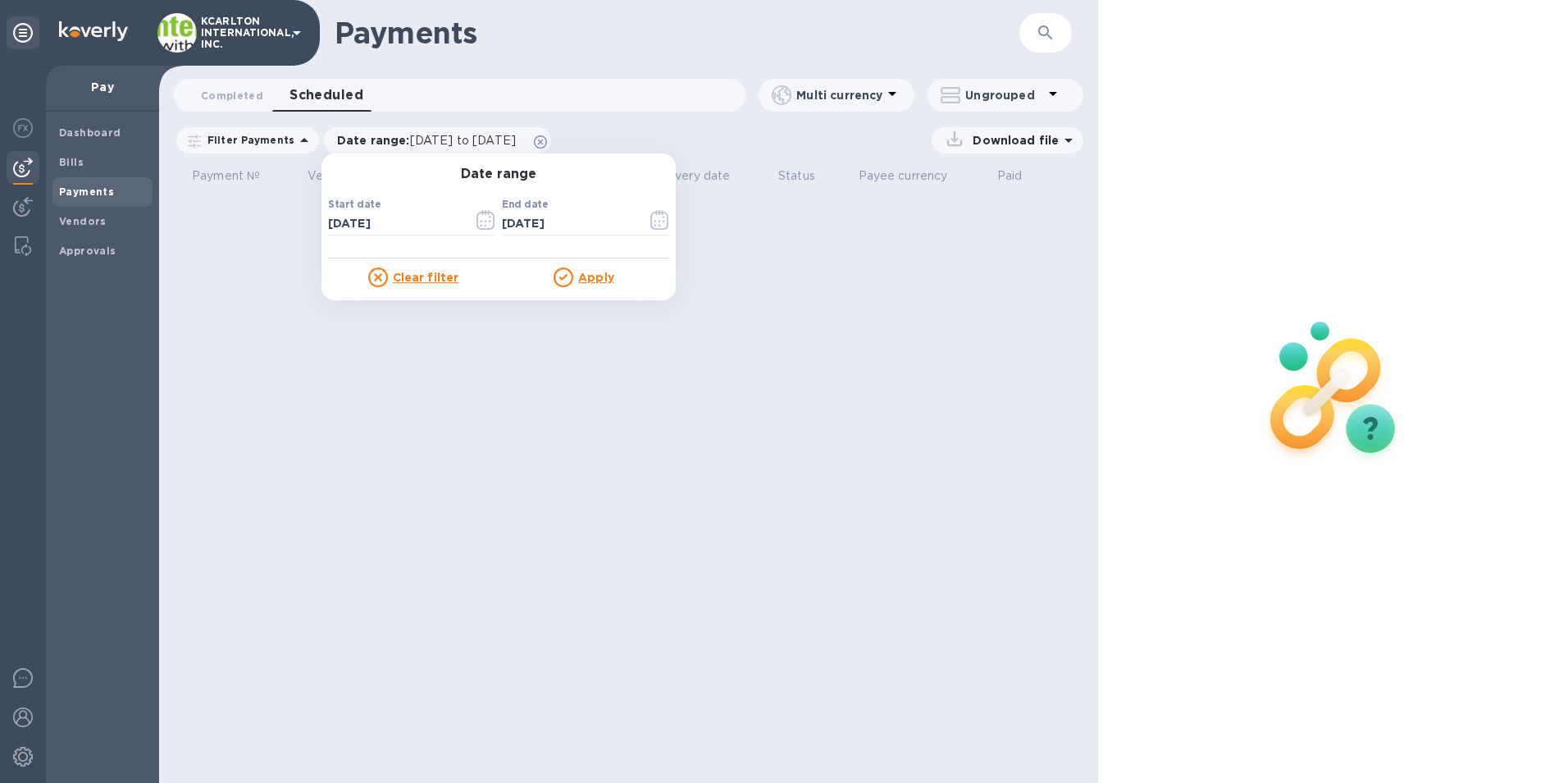
click at [592, 275] on u "Apply" at bounding box center [596, 276] width 36 height 13
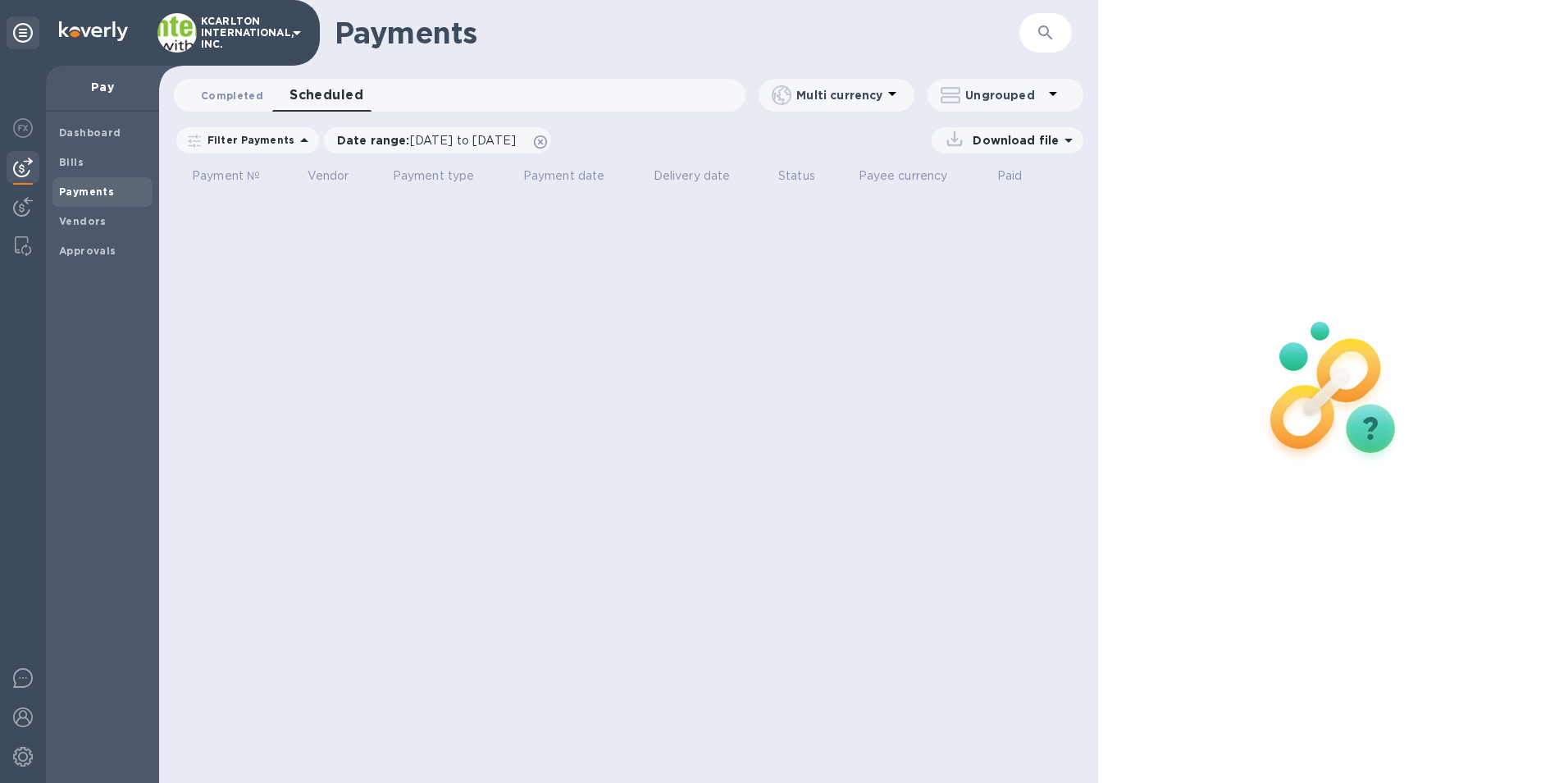
click at [228, 89] on span "Completed 0" at bounding box center [232, 95] width 62 height 18
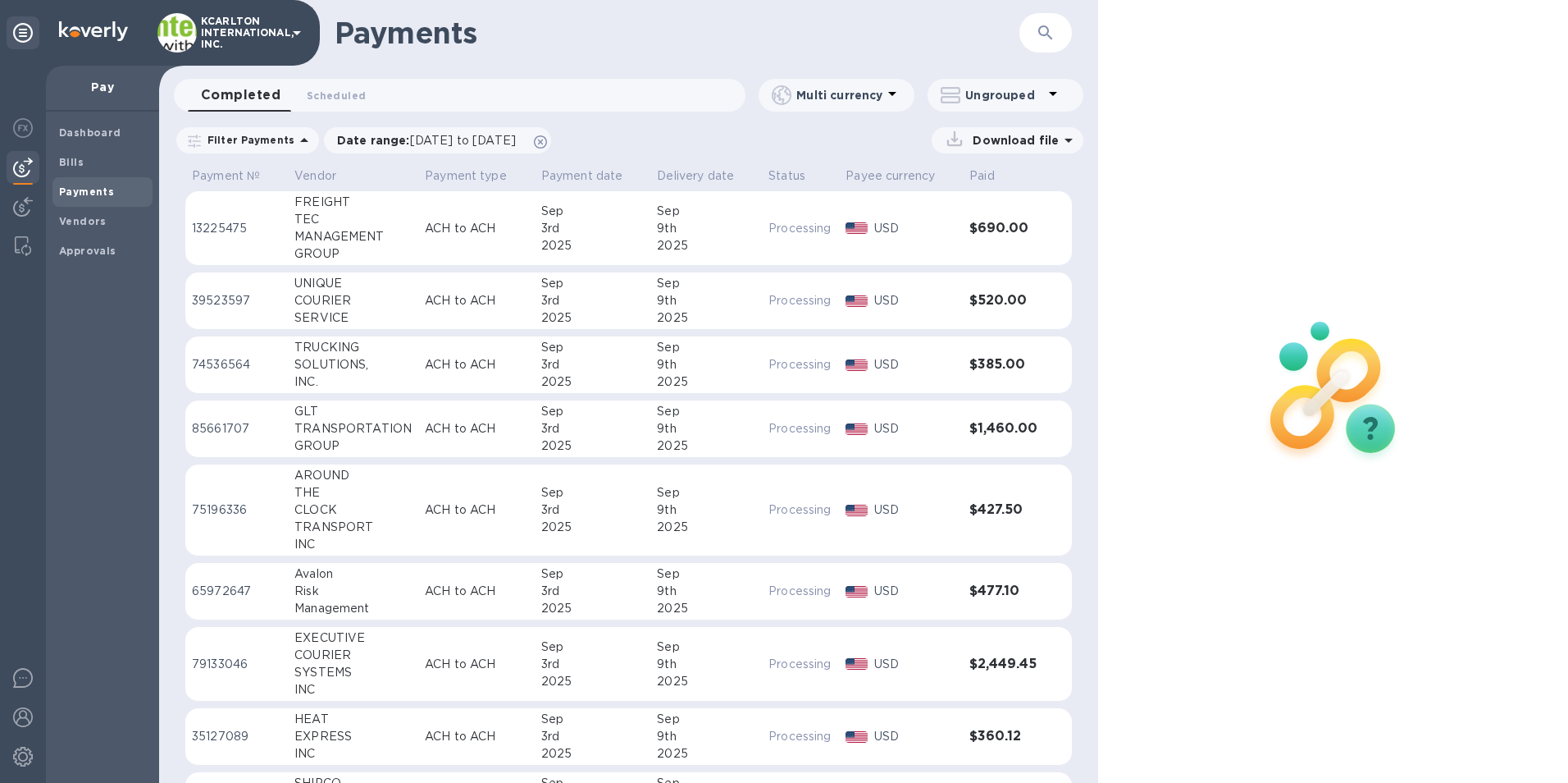
click at [966, 148] on icon at bounding box center [955, 139] width 23 height 23
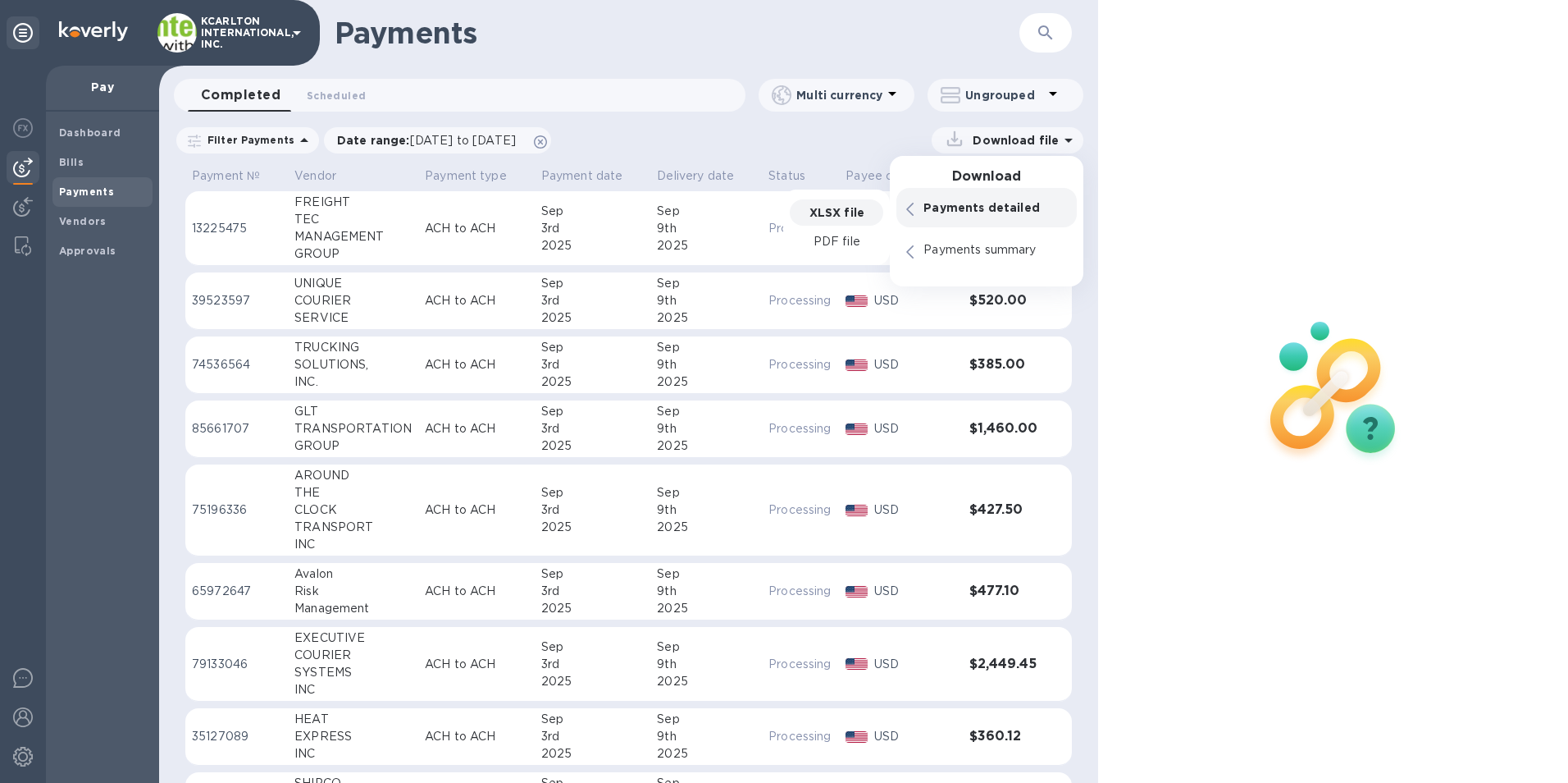
click at [841, 215] on p "XLSX file" at bounding box center [837, 212] width 55 height 17
click at [826, 258] on div "XLSX file PDF file" at bounding box center [837, 228] width 107 height 76
click at [854, 208] on p "XLSX file" at bounding box center [837, 212] width 55 height 17
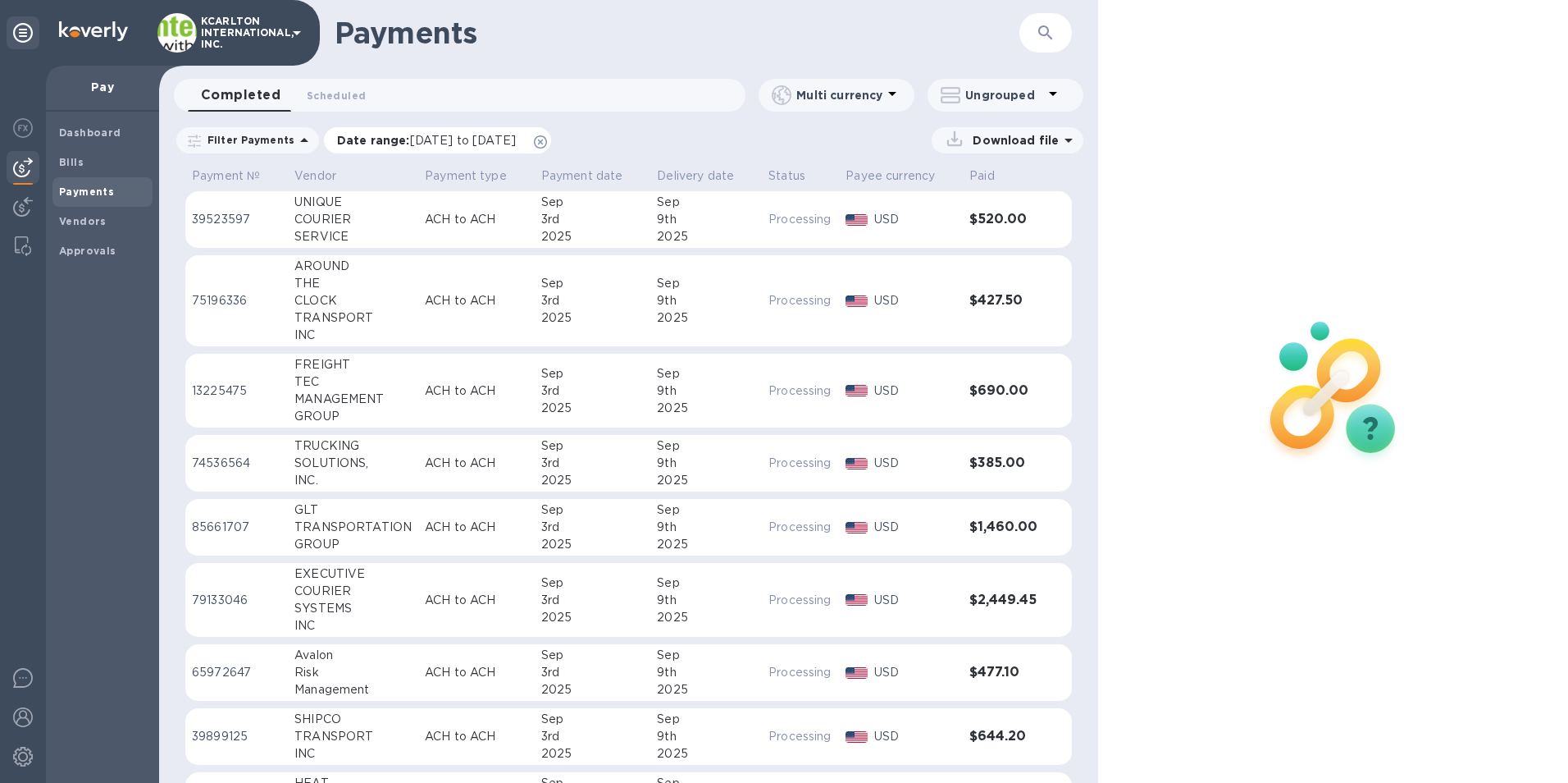
click at [516, 144] on span "08/03/2025 to 09/04/2025" at bounding box center [463, 140] width 106 height 13
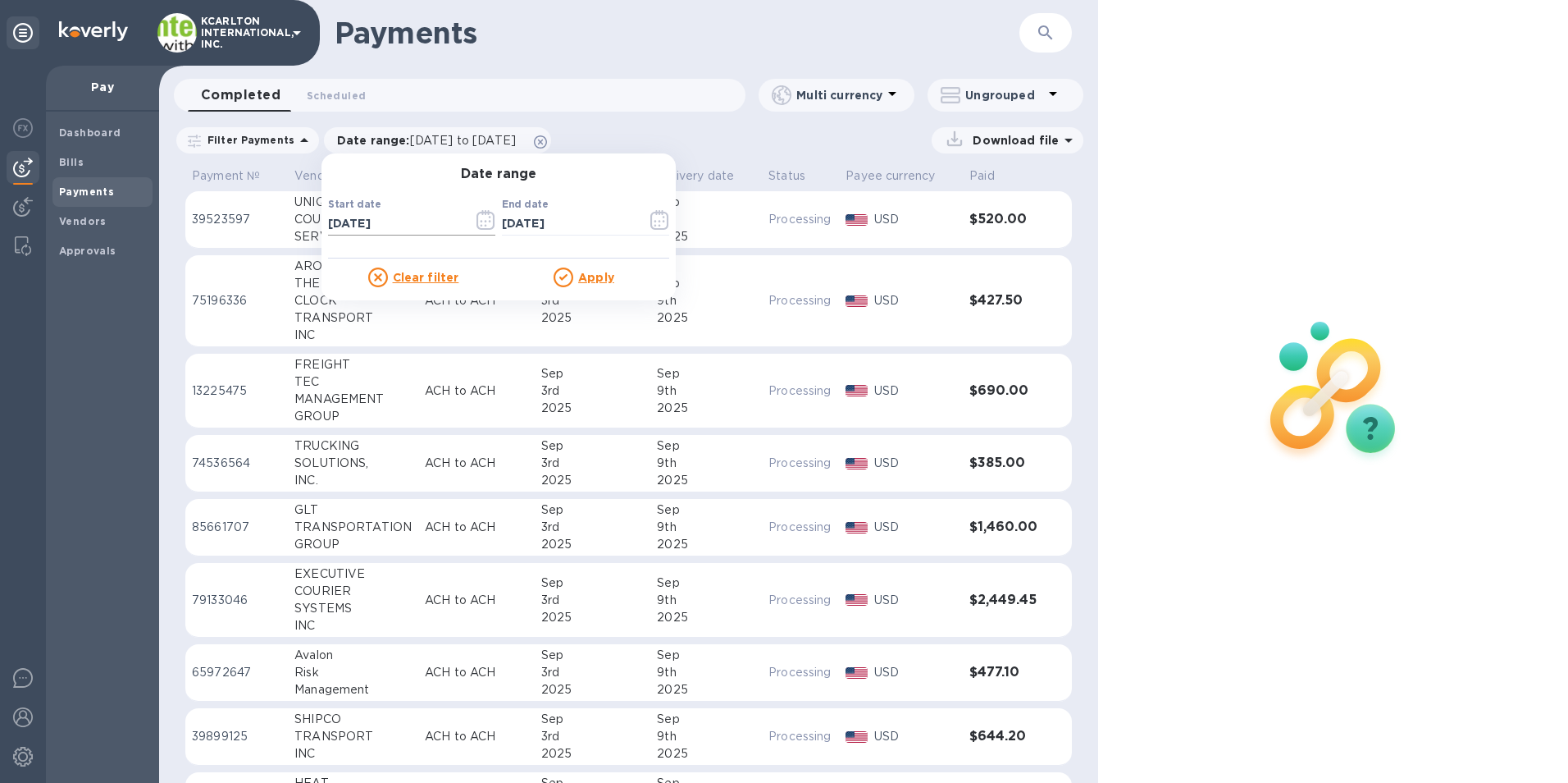
click at [476, 222] on icon "button" at bounding box center [485, 220] width 18 height 19
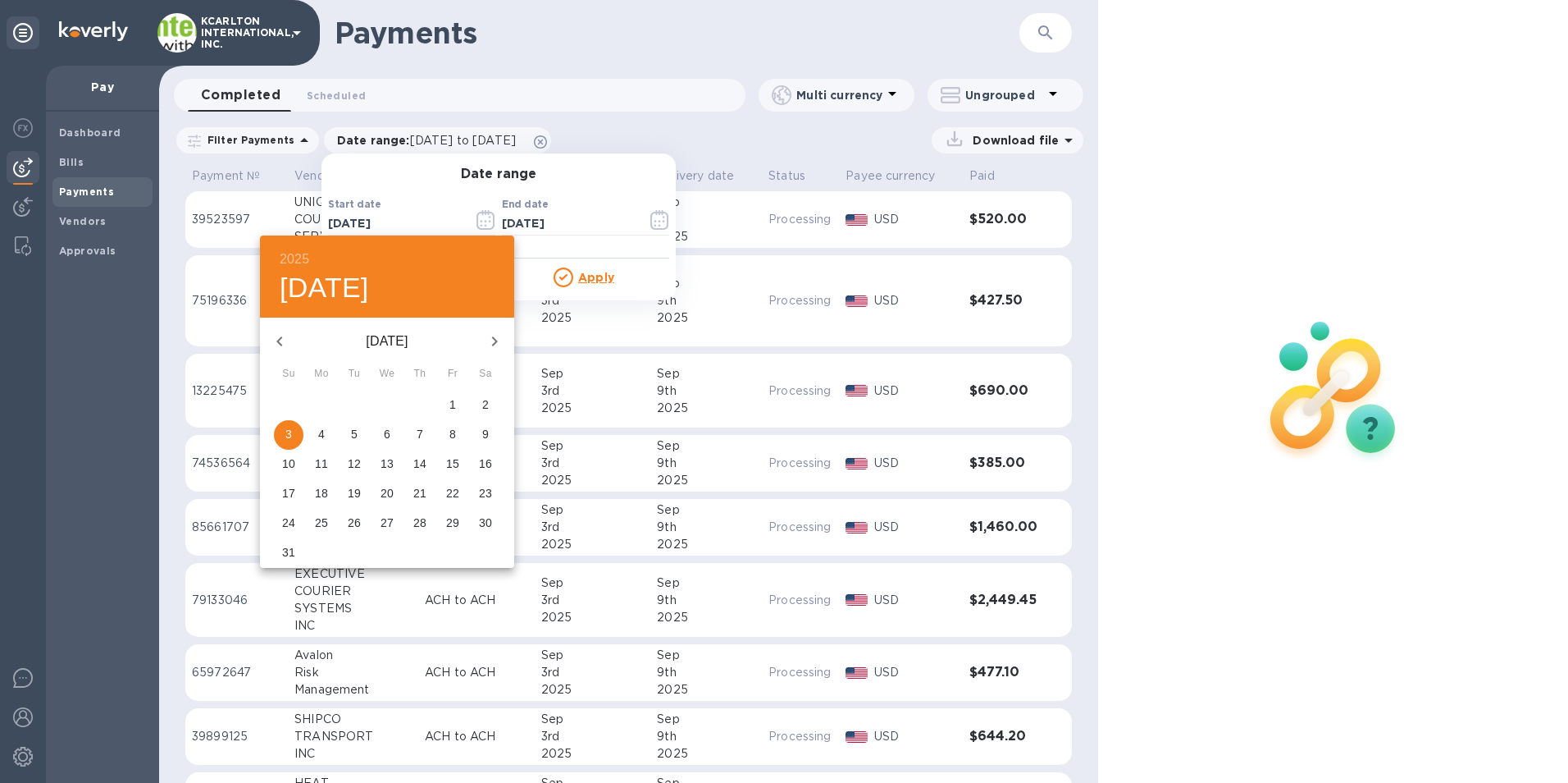
click at [496, 343] on icon "button" at bounding box center [495, 341] width 19 height 19
click at [393, 397] on span "3" at bounding box center [387, 405] width 29 height 17
type input "[DATE]"
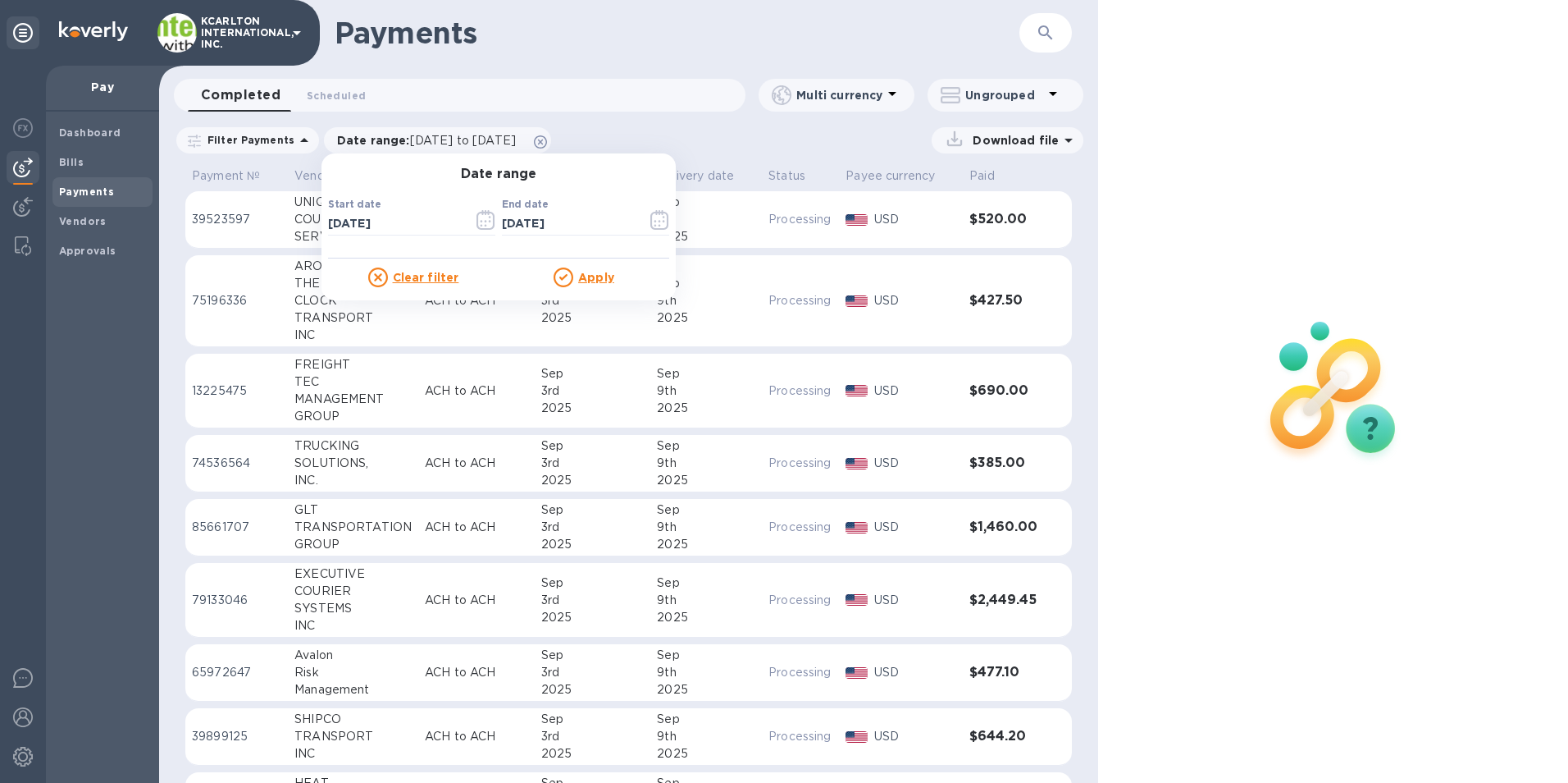
click at [589, 281] on u "Apply" at bounding box center [596, 276] width 36 height 13
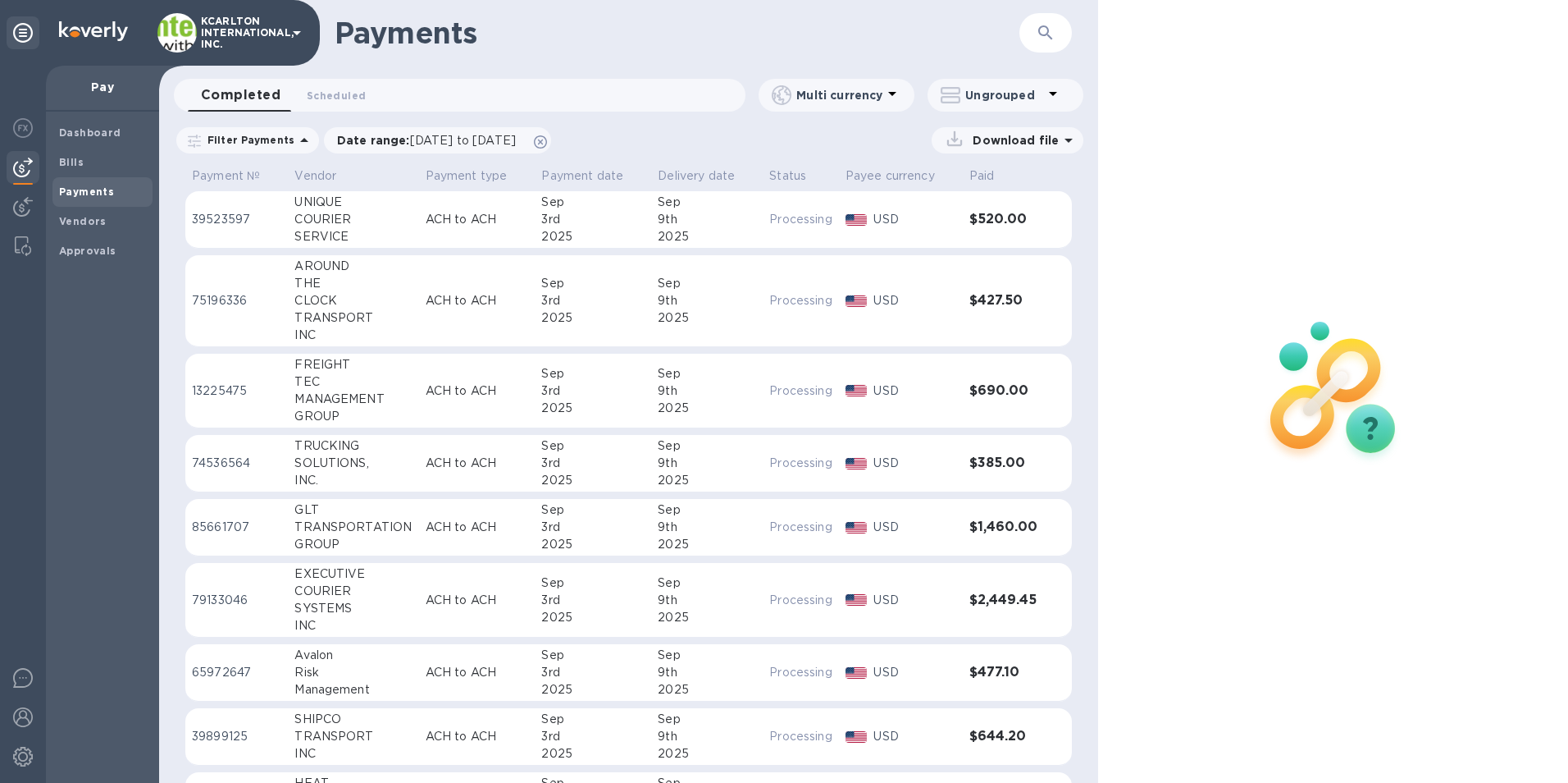
click at [1027, 141] on p "Download file" at bounding box center [1012, 140] width 92 height 17
click at [854, 208] on p "XLSX file" at bounding box center [837, 212] width 55 height 17
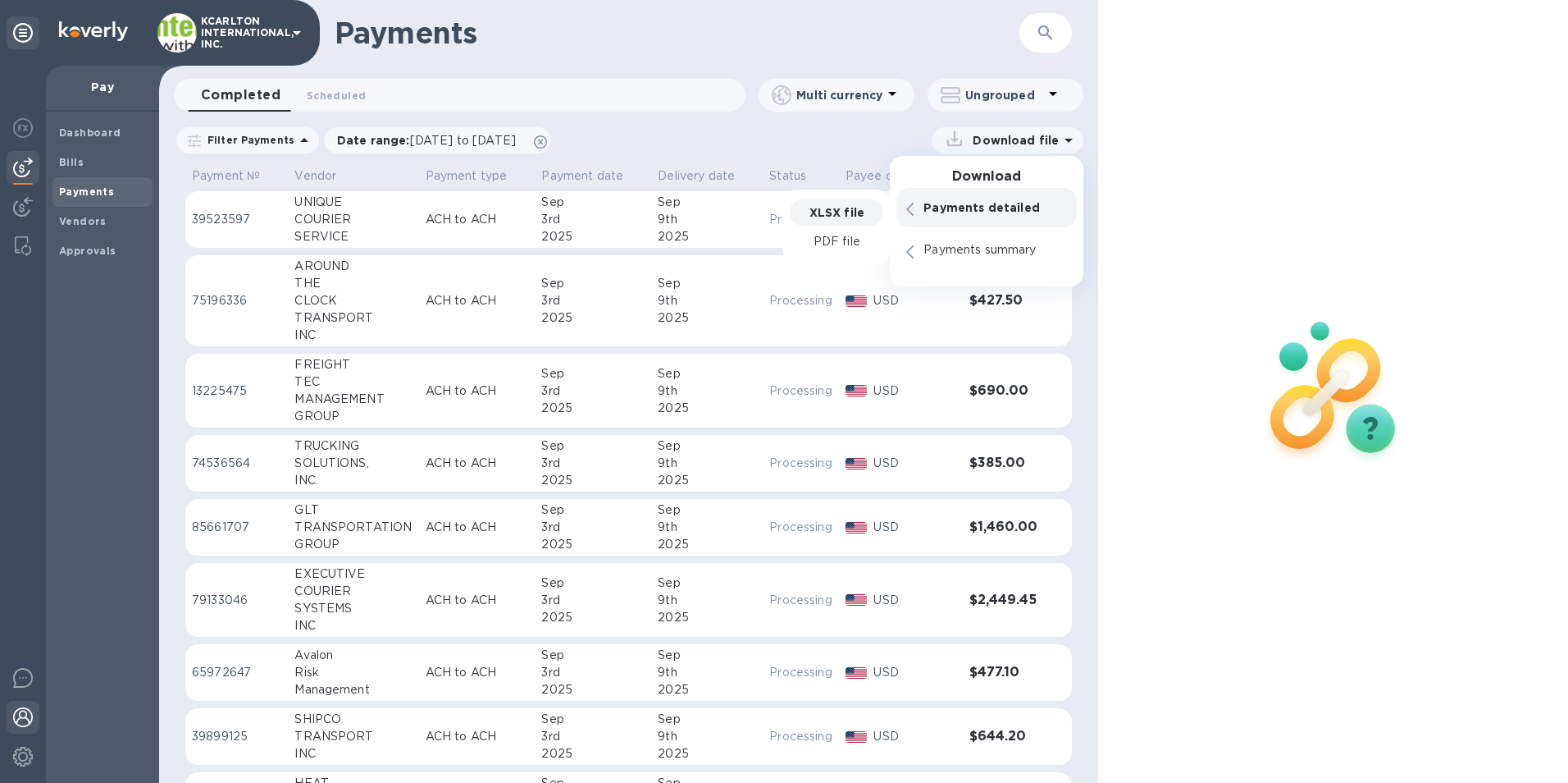
click at [34, 722] on div at bounding box center [23, 719] width 33 height 36
